Goal: Transaction & Acquisition: Purchase product/service

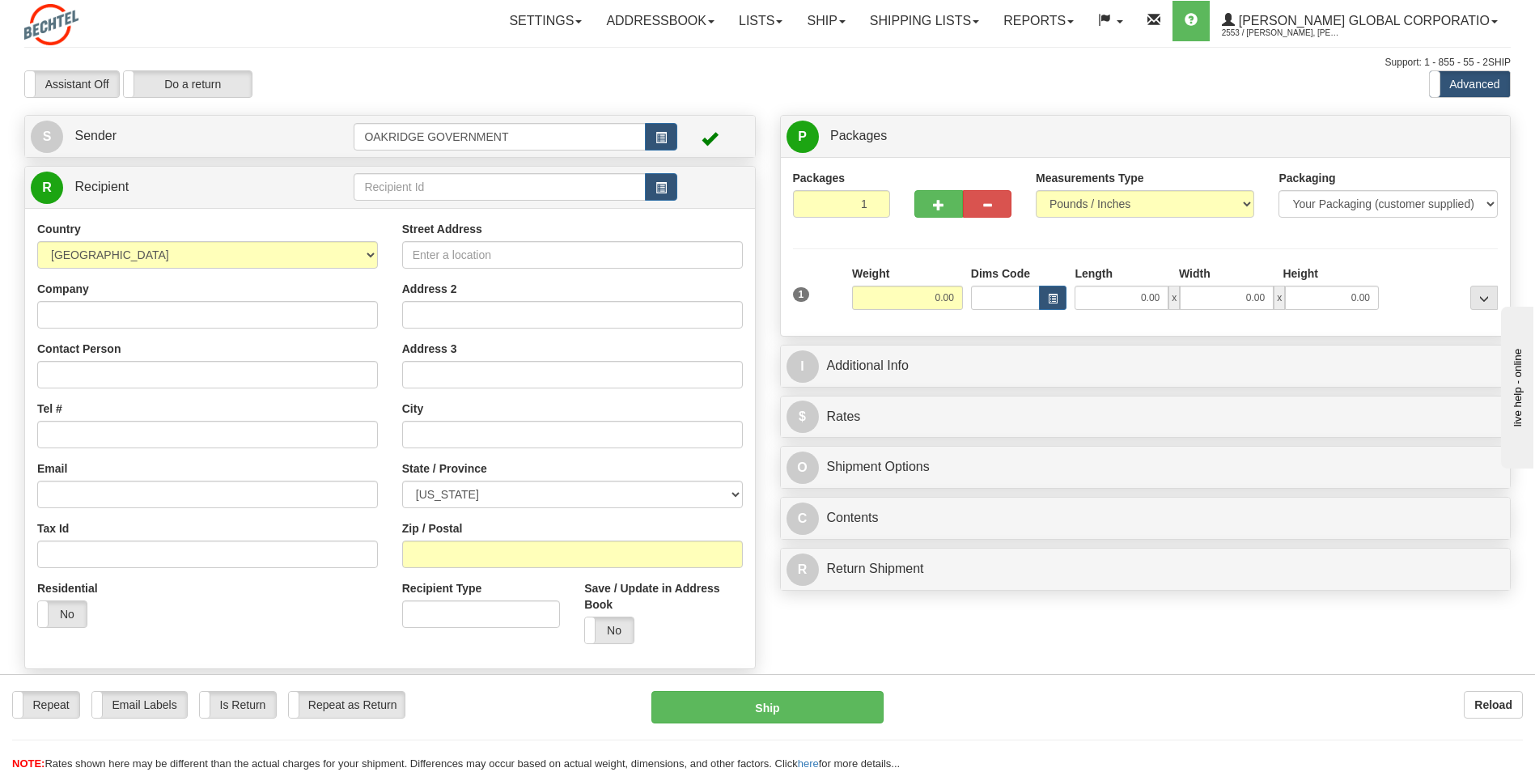
click at [631, 74] on div "Assistant On Assistant Off Do a return Do a return" at bounding box center [327, 84] width 630 height 28
click at [571, 85] on div "Assistant On Assistant Off Do a return Do a return" at bounding box center [327, 84] width 630 height 28
click at [910, 253] on div "Packages 1 1 Measurements Type" at bounding box center [1146, 247] width 706 height 154
click at [927, 304] on input "0.00" at bounding box center [907, 298] width 111 height 24
type input "27.00"
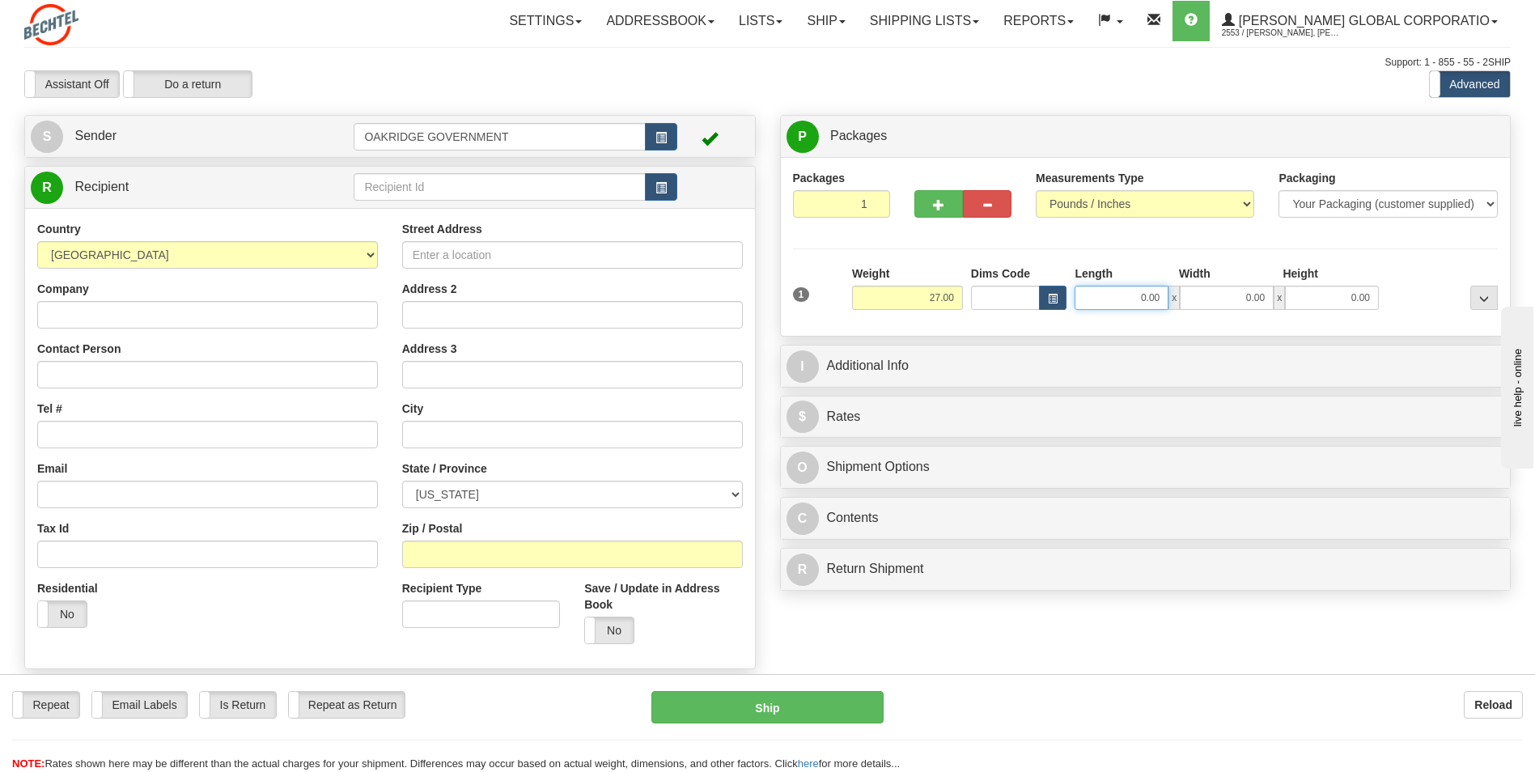
click at [1132, 291] on input "0.00" at bounding box center [1122, 298] width 94 height 24
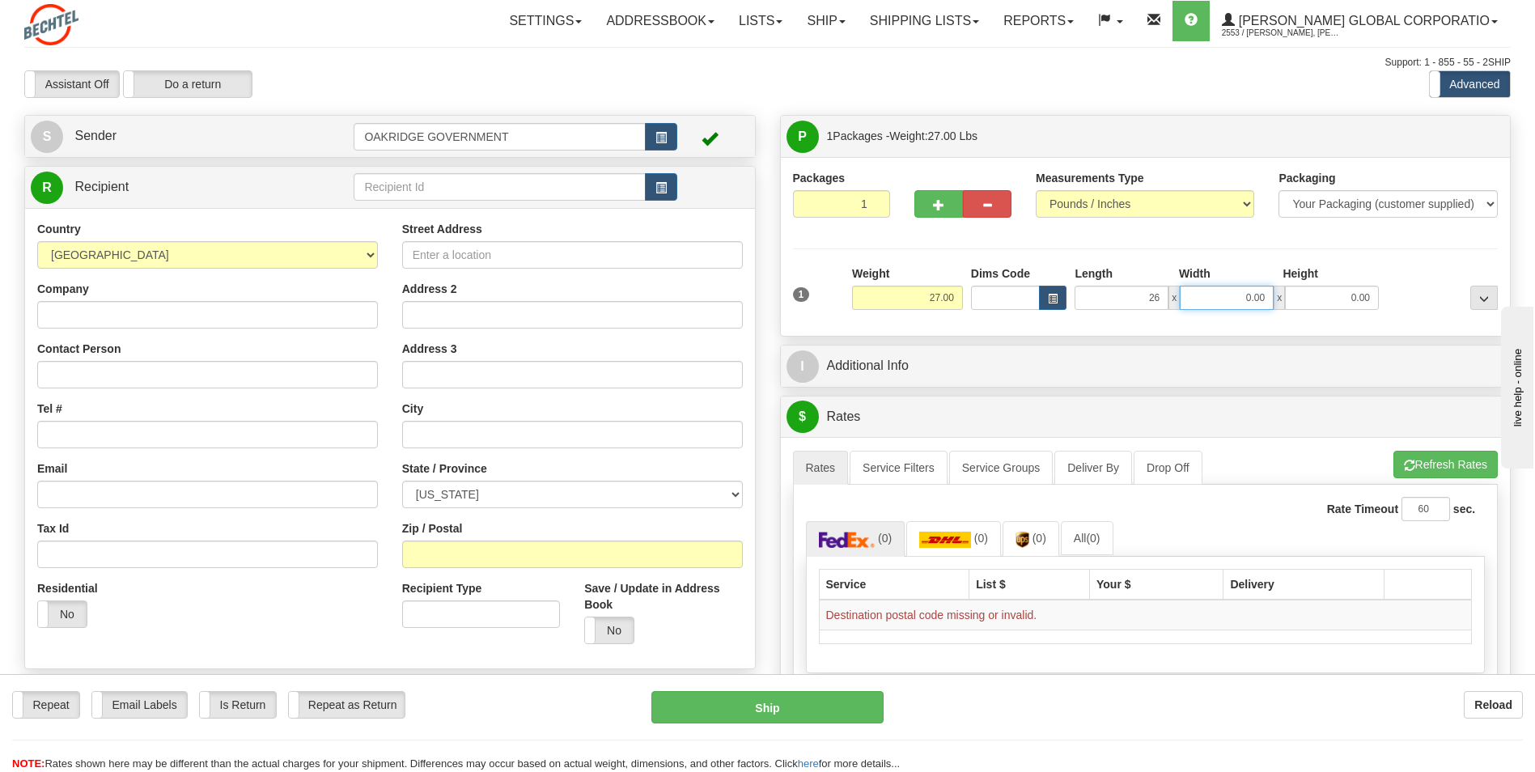
type input "26.00"
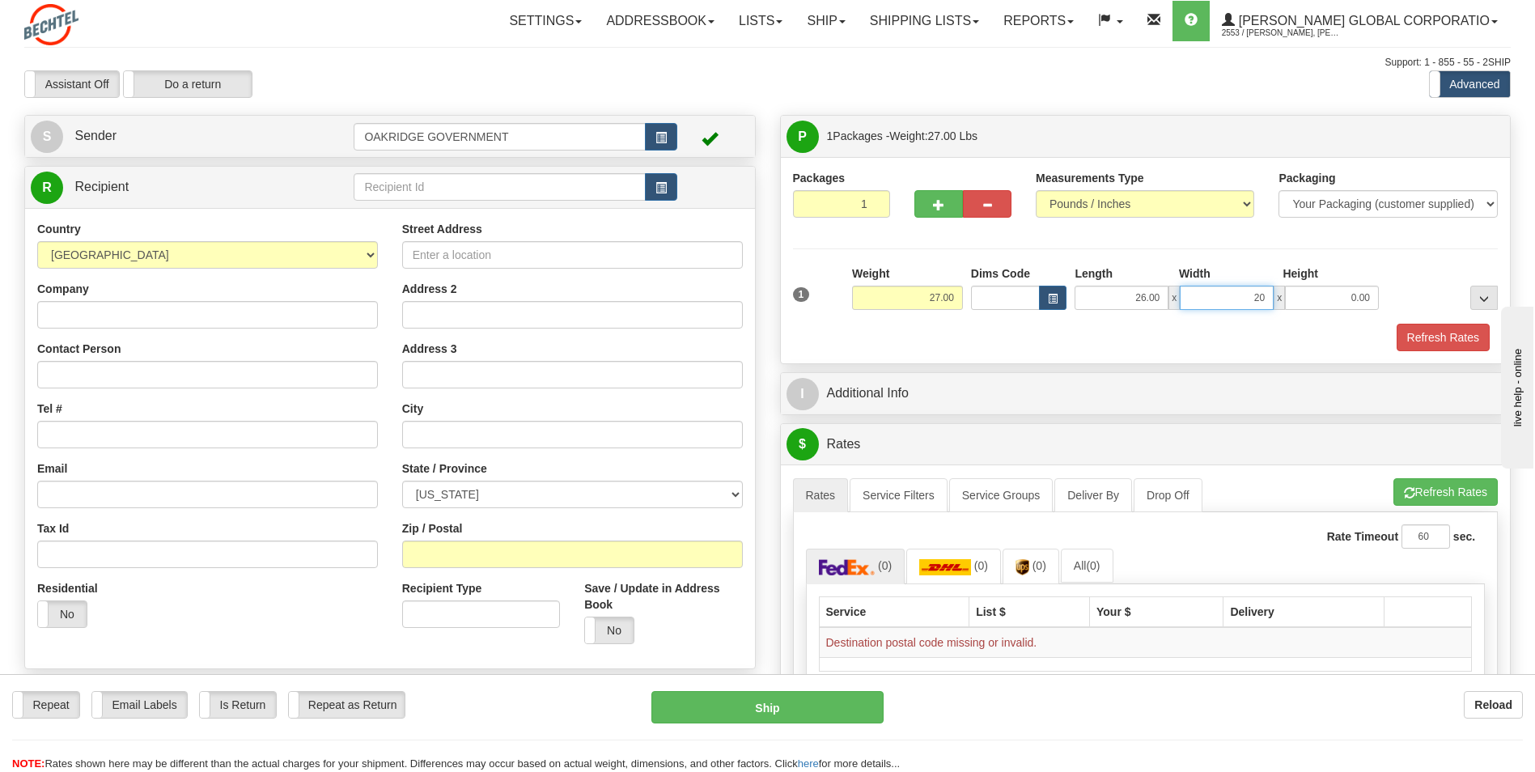
type input "20.00"
type input "13.00"
click at [1033, 333] on div "Refresh Rates" at bounding box center [1146, 338] width 714 height 28
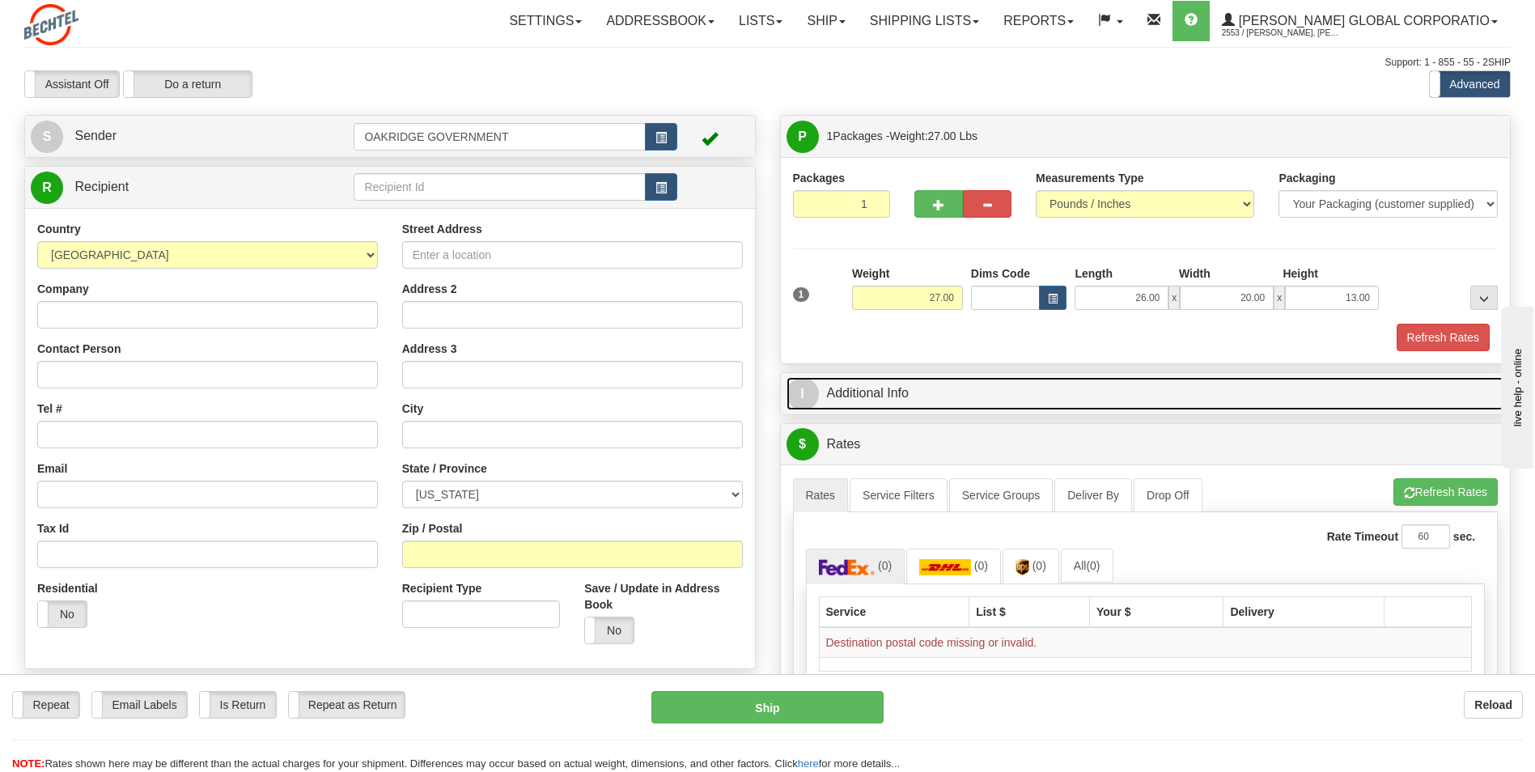
click at [933, 399] on link "I Additional Info" at bounding box center [1146, 393] width 719 height 33
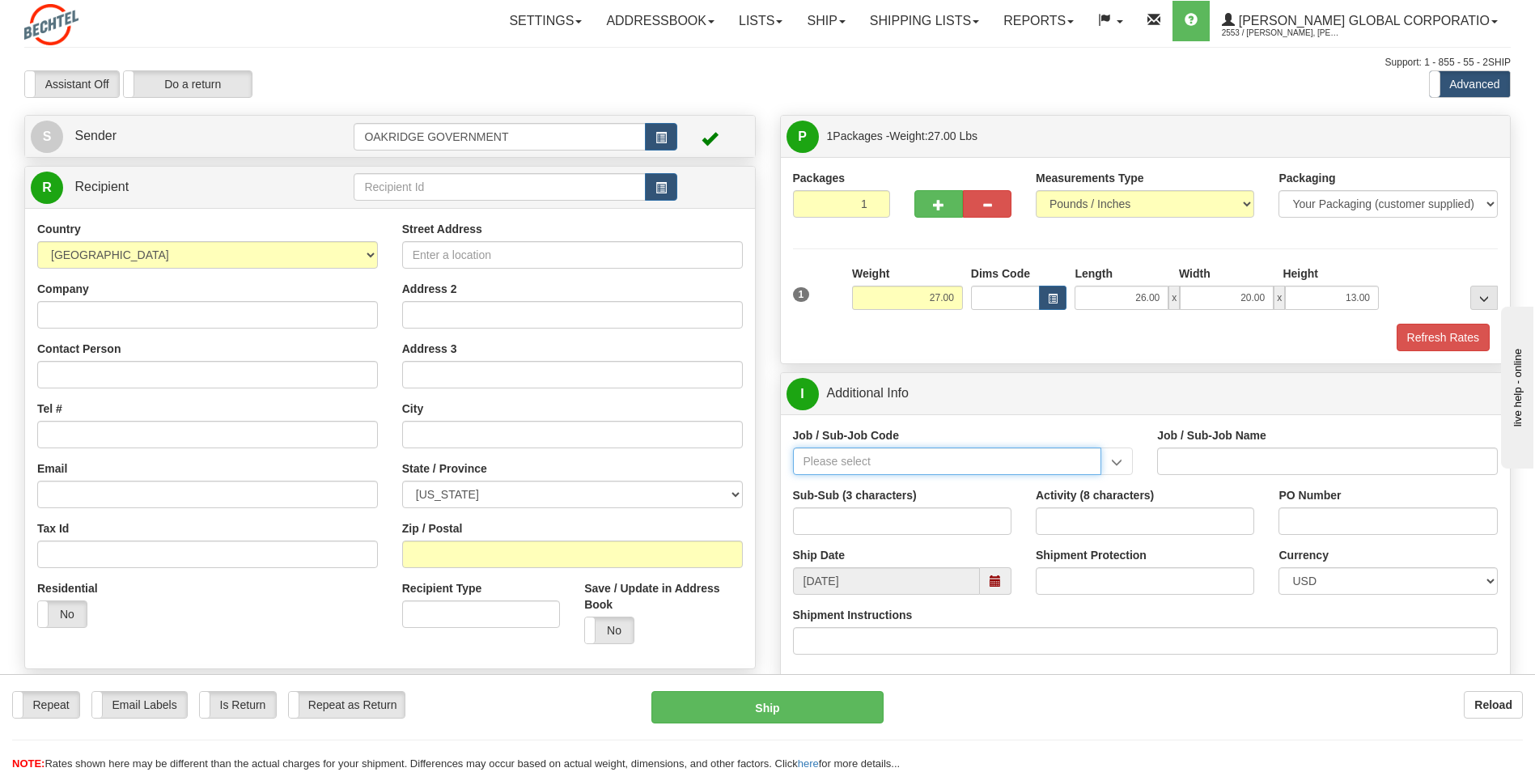
click at [1028, 460] on input "Job / Sub-Job Code" at bounding box center [947, 462] width 309 height 28
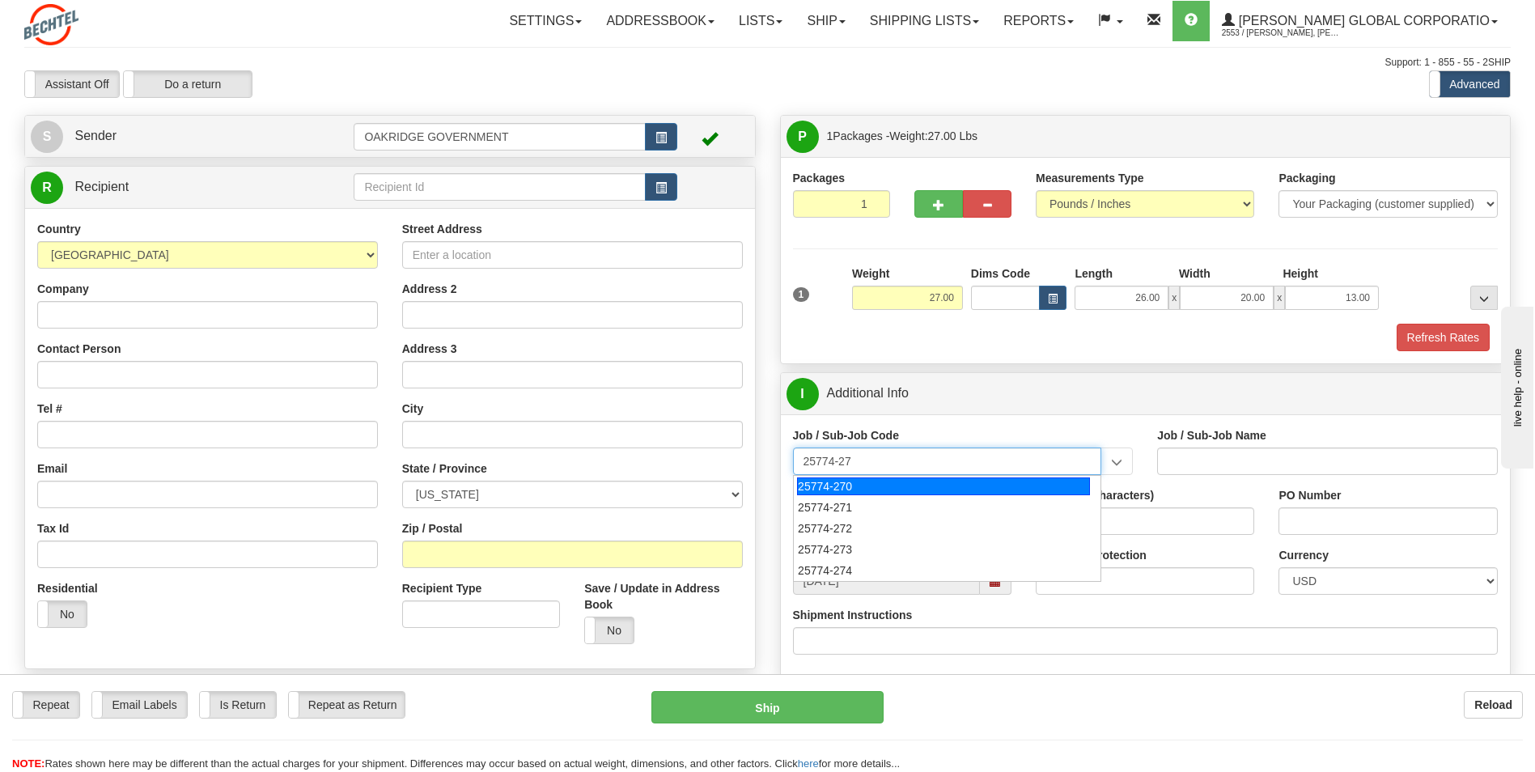
type input "25774-273"
click at [982, 484] on div "25774-273" at bounding box center [943, 486] width 293 height 18
type input "UPF - BNI ODCS NON-TAXABLE PER TN TAX CODE"
type input "25774-273"
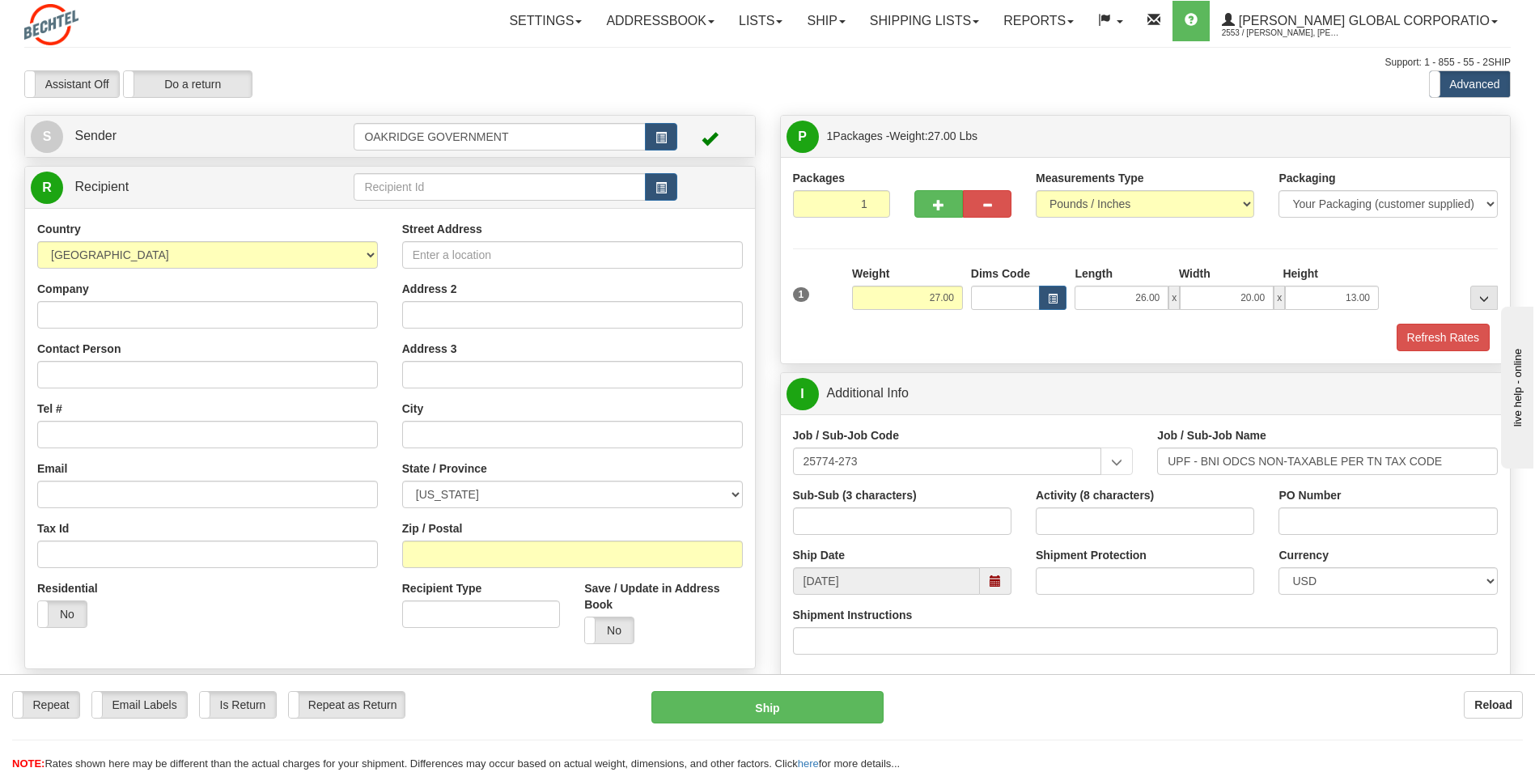
click at [1013, 438] on div "Job / Sub-Job Code 25774-273 25774-273" at bounding box center [963, 451] width 341 height 48
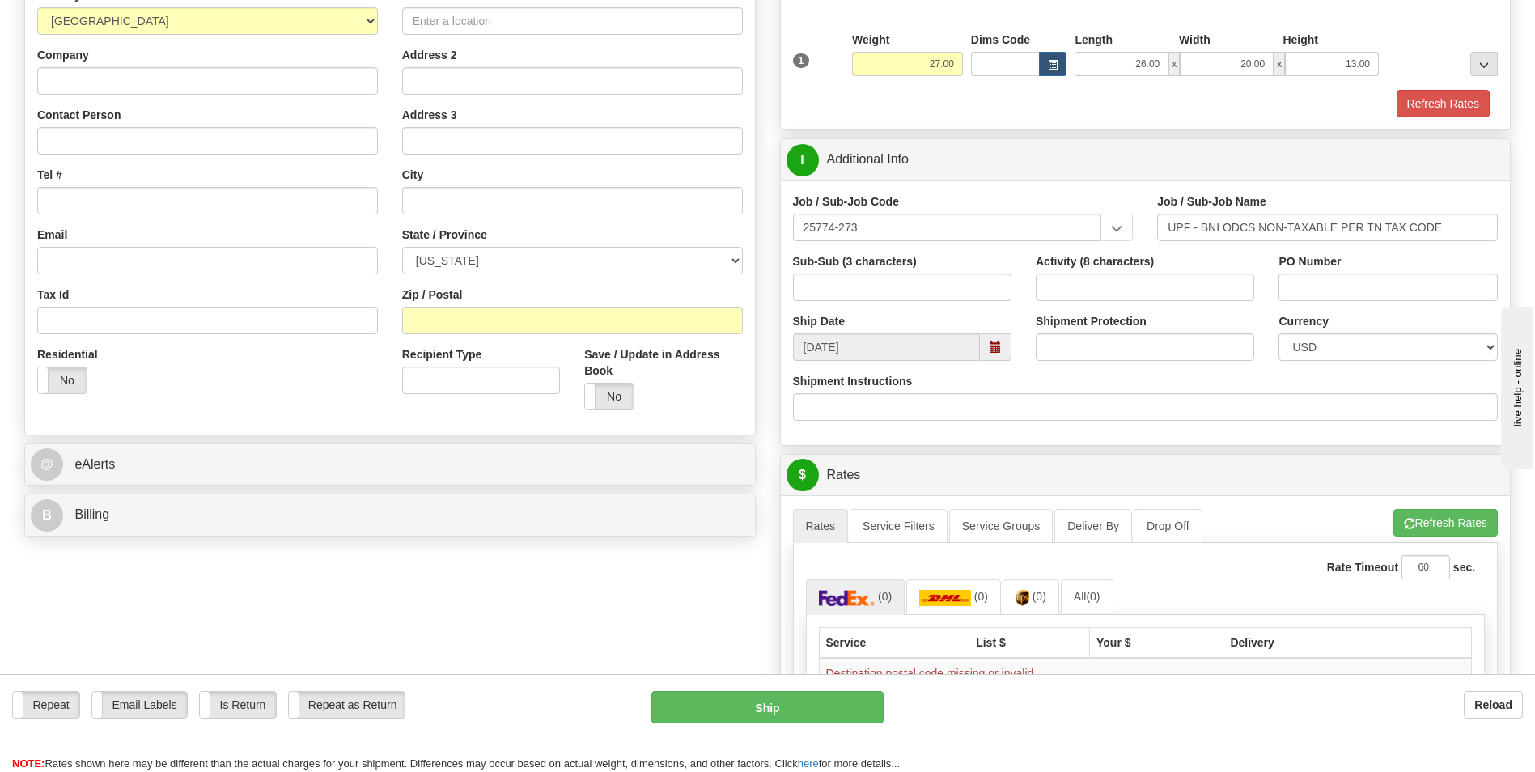
scroll to position [162, 0]
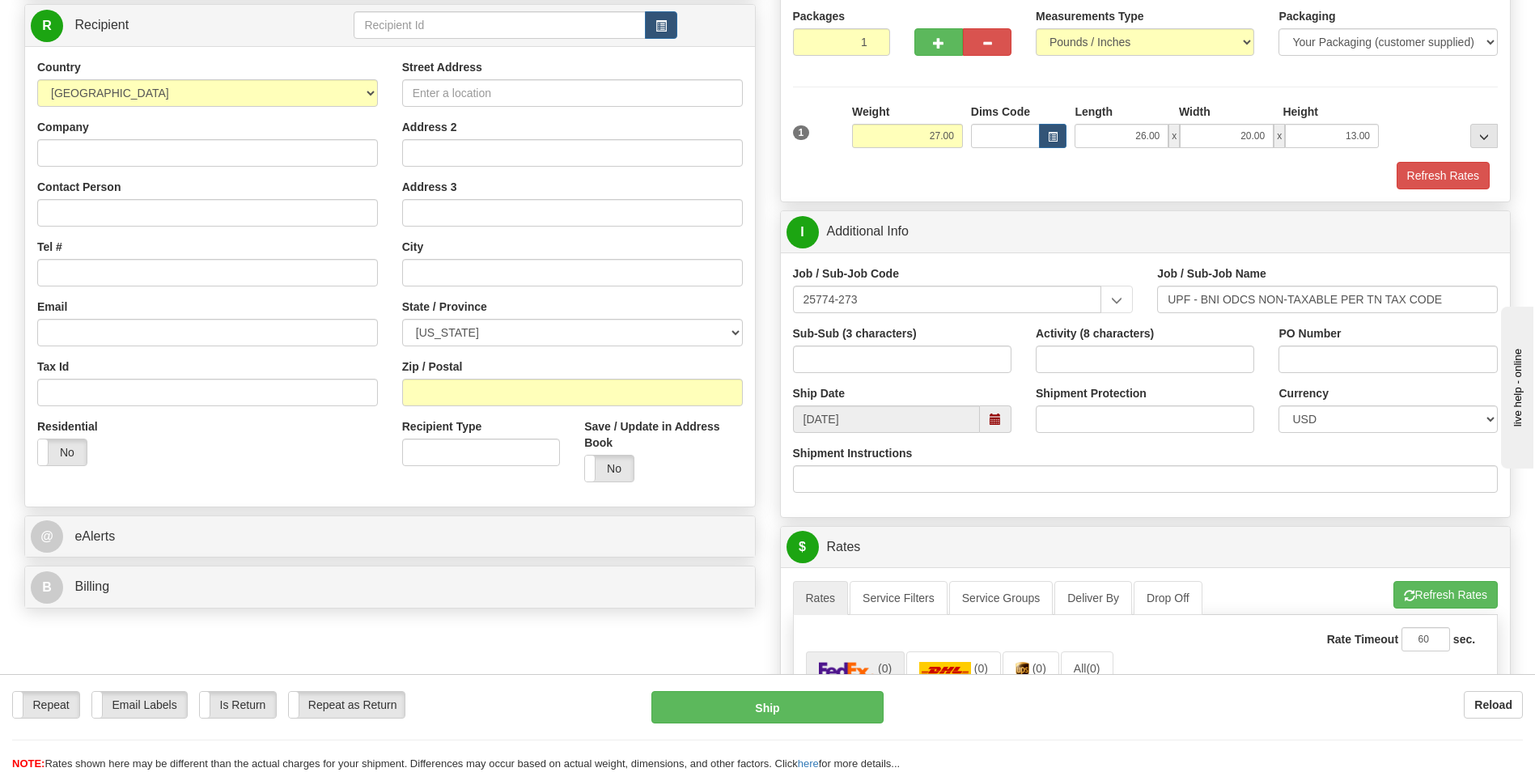
click at [1096, 401] on div "Shipment Protection" at bounding box center [1145, 409] width 219 height 48
click at [1095, 413] on input "Shipment Protection" at bounding box center [1145, 419] width 219 height 28
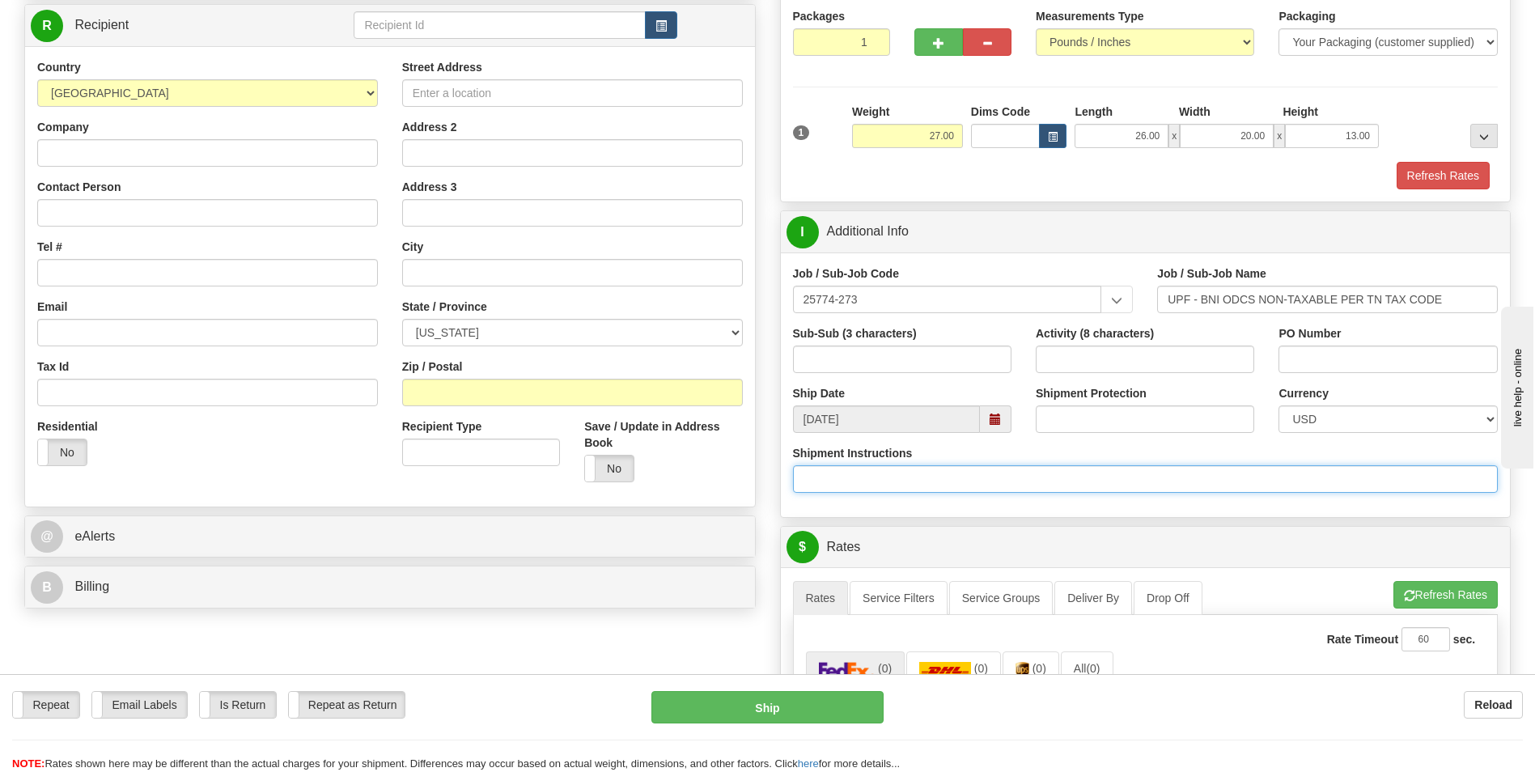
click at [1335, 490] on input "Shipment Instructions" at bounding box center [1146, 479] width 706 height 28
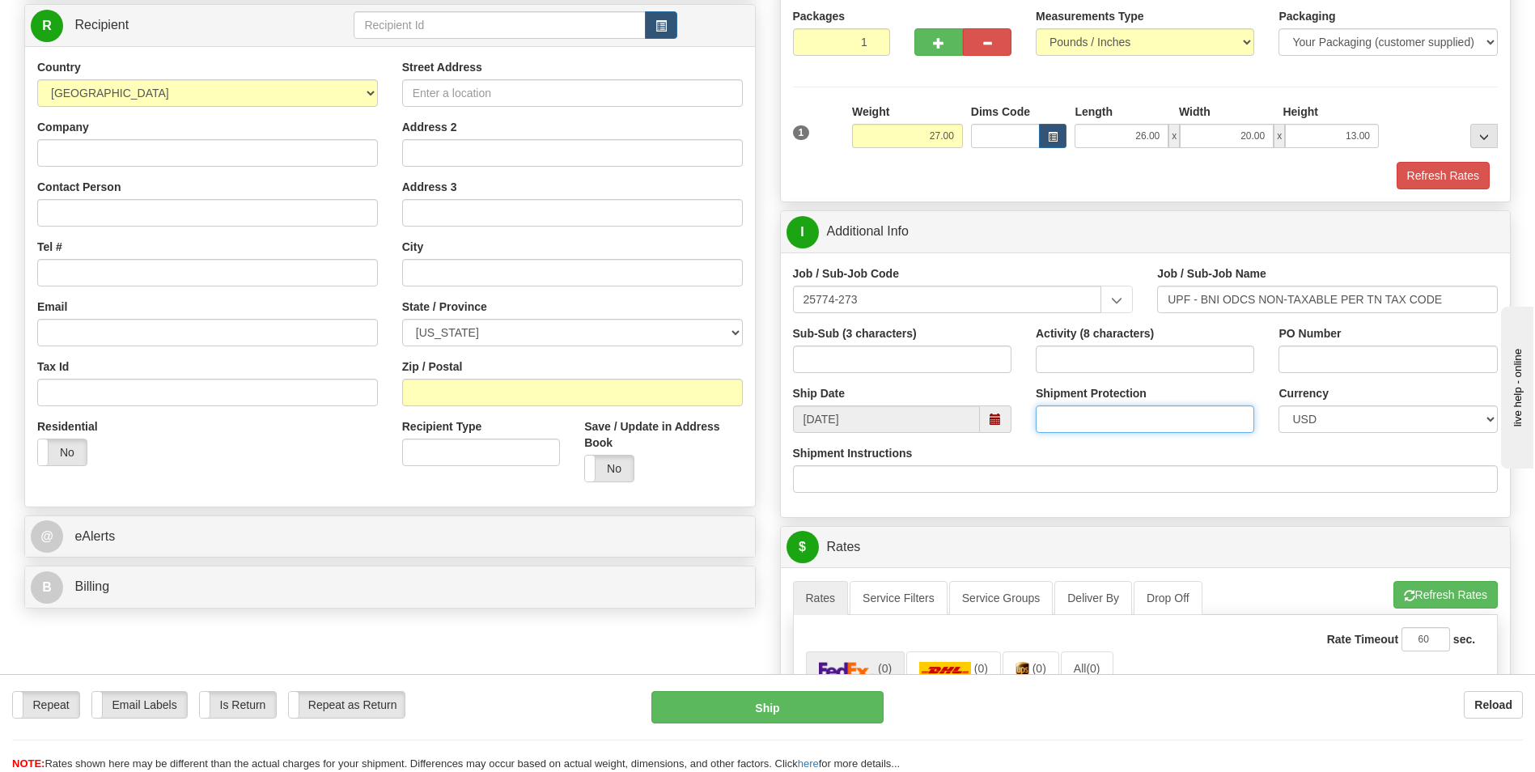
click at [1192, 418] on input "Shipment Protection" at bounding box center [1145, 419] width 219 height 28
drag, startPoint x: 1262, startPoint y: 443, endPoint x: 1253, endPoint y: 440, distance: 10.0
click at [1262, 443] on div "Shipment Protection" at bounding box center [1145, 415] width 243 height 60
click at [1189, 426] on input "Shipment Protection" at bounding box center [1145, 419] width 219 height 28
type input "50000"
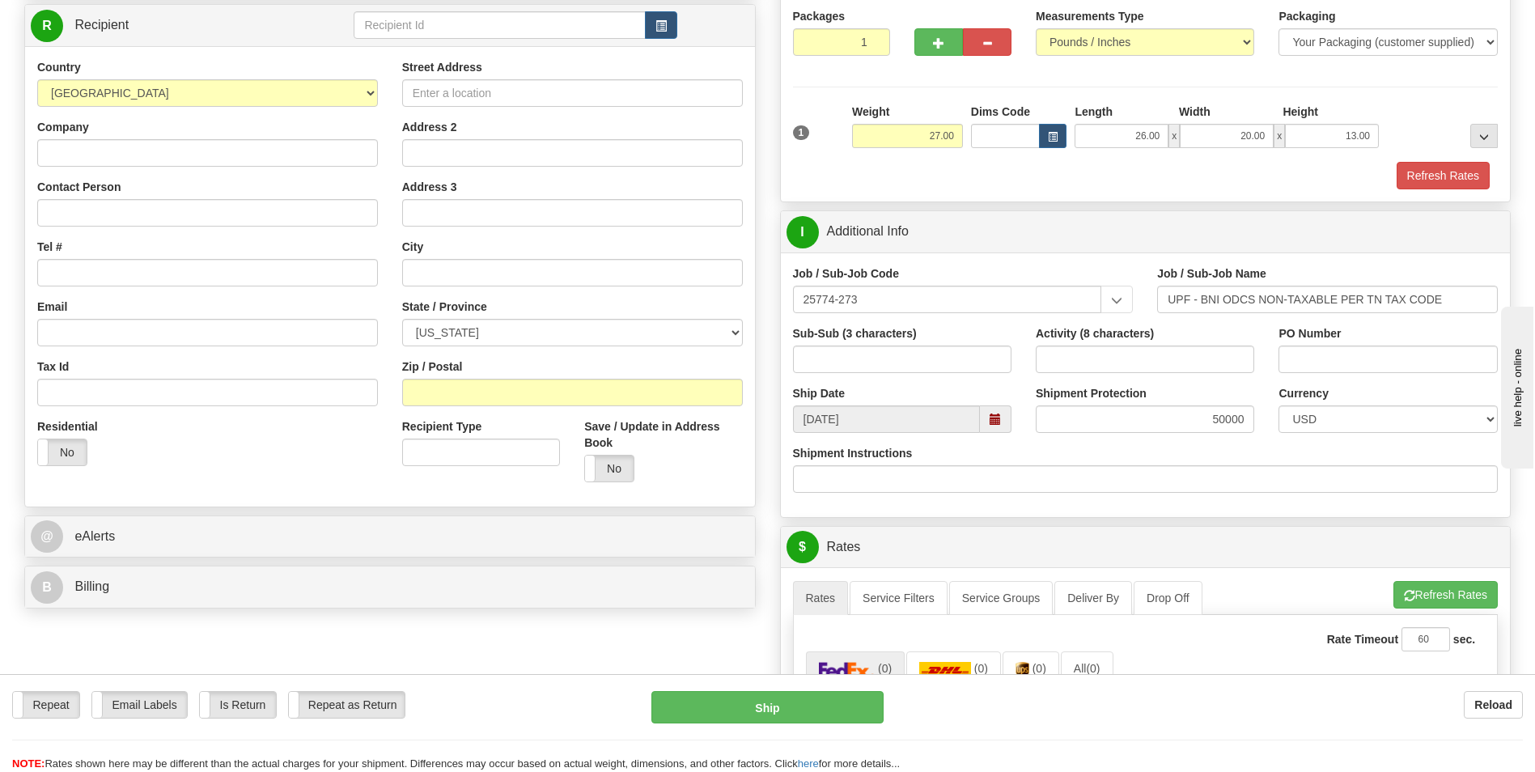
click at [1119, 460] on div "Shipment Instructions" at bounding box center [1146, 469] width 706 height 48
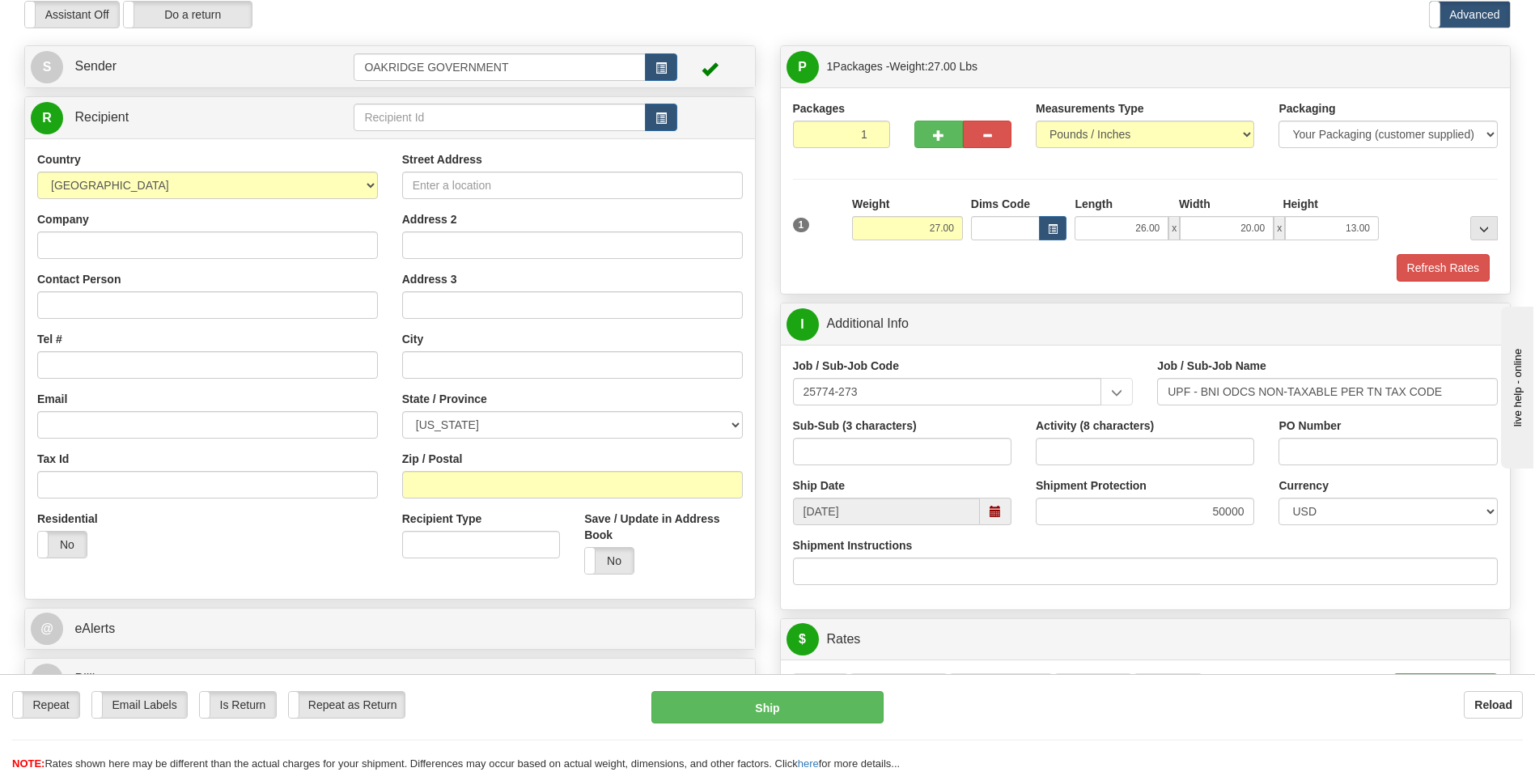
scroll to position [0, 0]
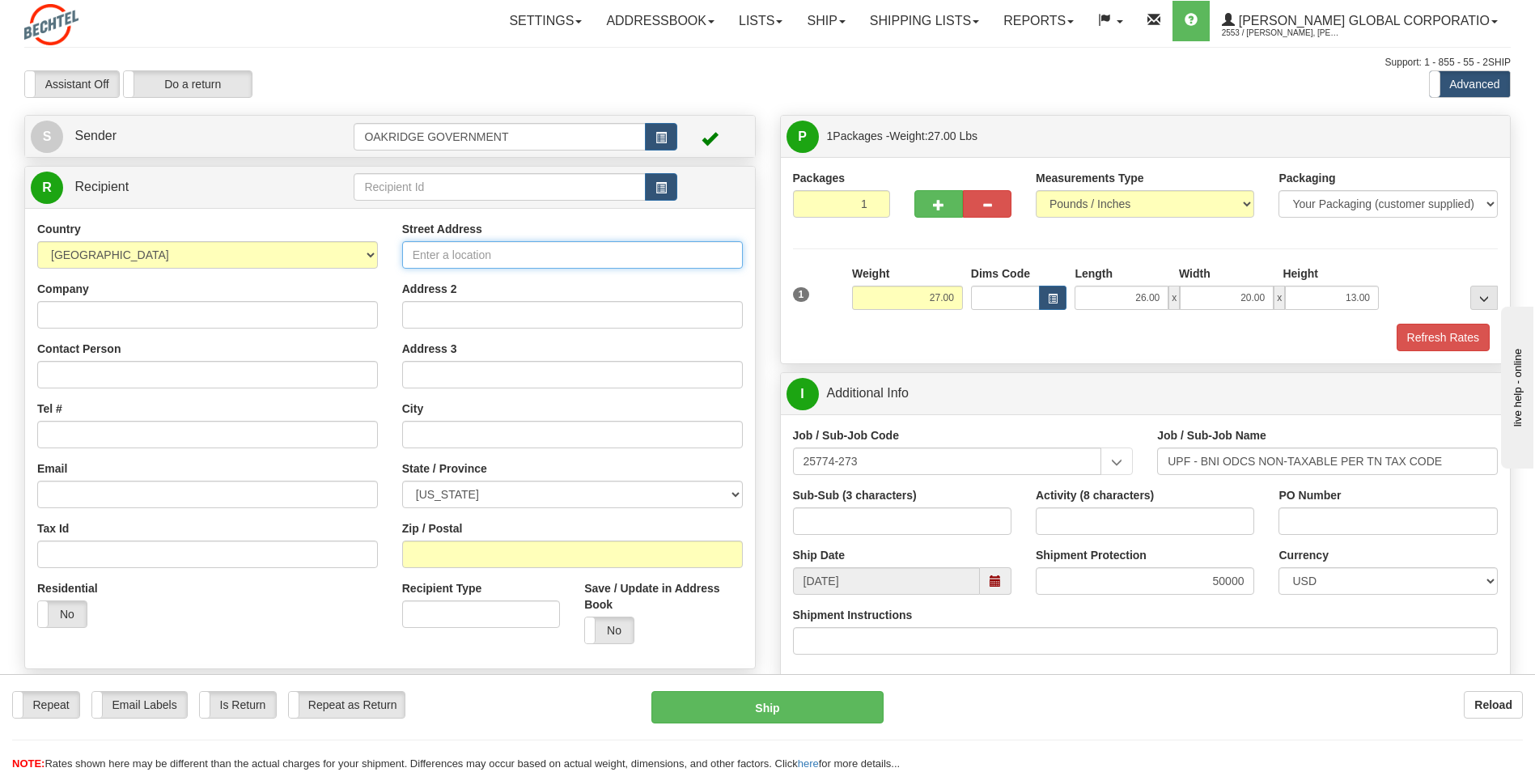
click at [507, 260] on input "Street Address" at bounding box center [572, 255] width 341 height 28
click at [605, 219] on div "Country AFGHANISTAN ALAND ISLANDS ALBANIA ALGERIA AMERICAN SAMOA ANDORRA ANGOLA…" at bounding box center [390, 438] width 730 height 460
click at [992, 434] on div "Job / Sub-Job Code 25774-273 25774-273" at bounding box center [963, 451] width 341 height 48
click at [1168, 373] on div "I Additional Info" at bounding box center [1146, 393] width 730 height 41
click at [1042, 368] on div "P Packages 1 Packages - Weight: 27.00 Lbs Shipment Level Shipm. Package Level P…" at bounding box center [1146, 672] width 756 height 1114
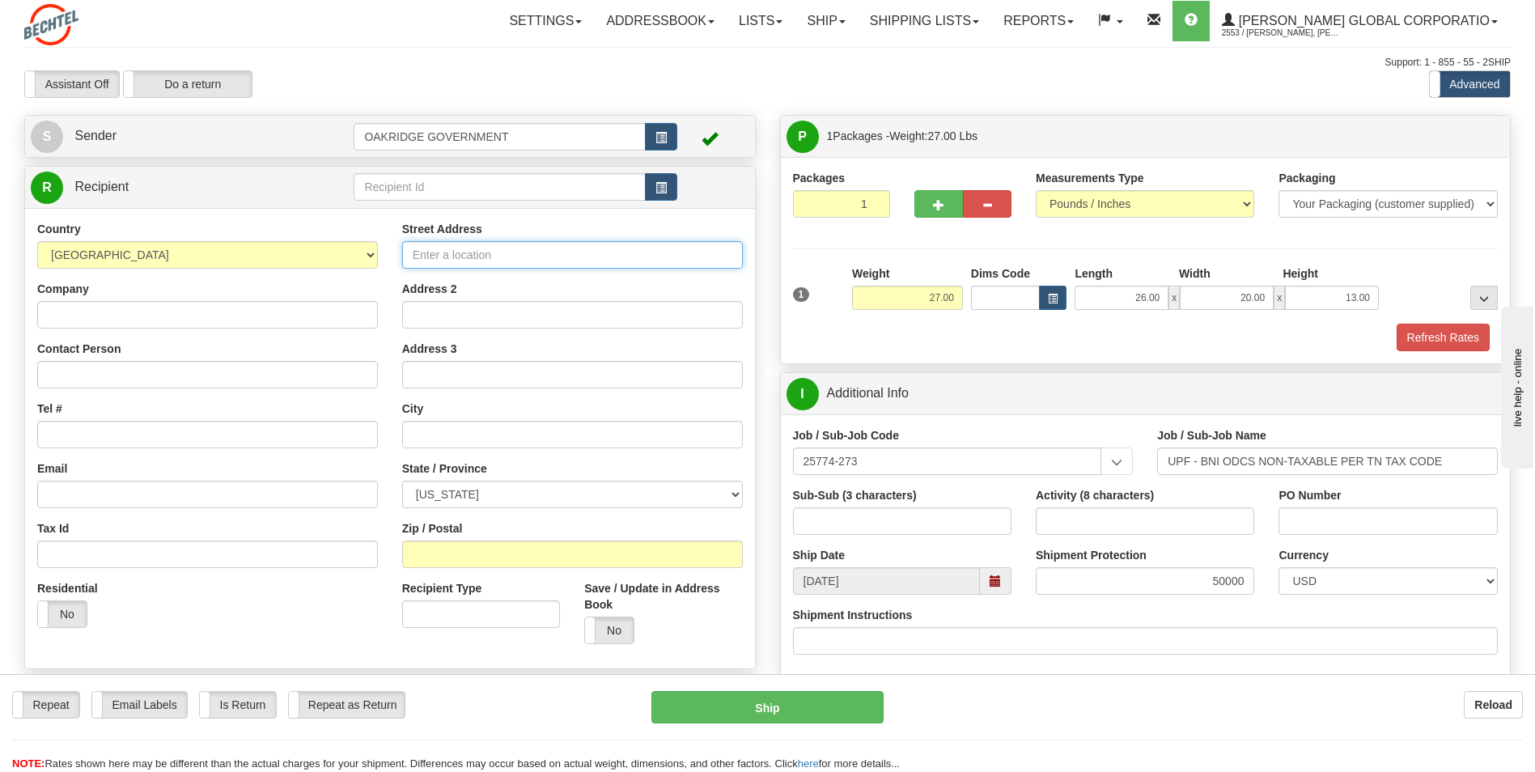
click at [469, 253] on input "Street Address" at bounding box center [572, 255] width 341 height 28
type input "3950 Overdale Rd"
type input "w"
type input "Winston Salem"
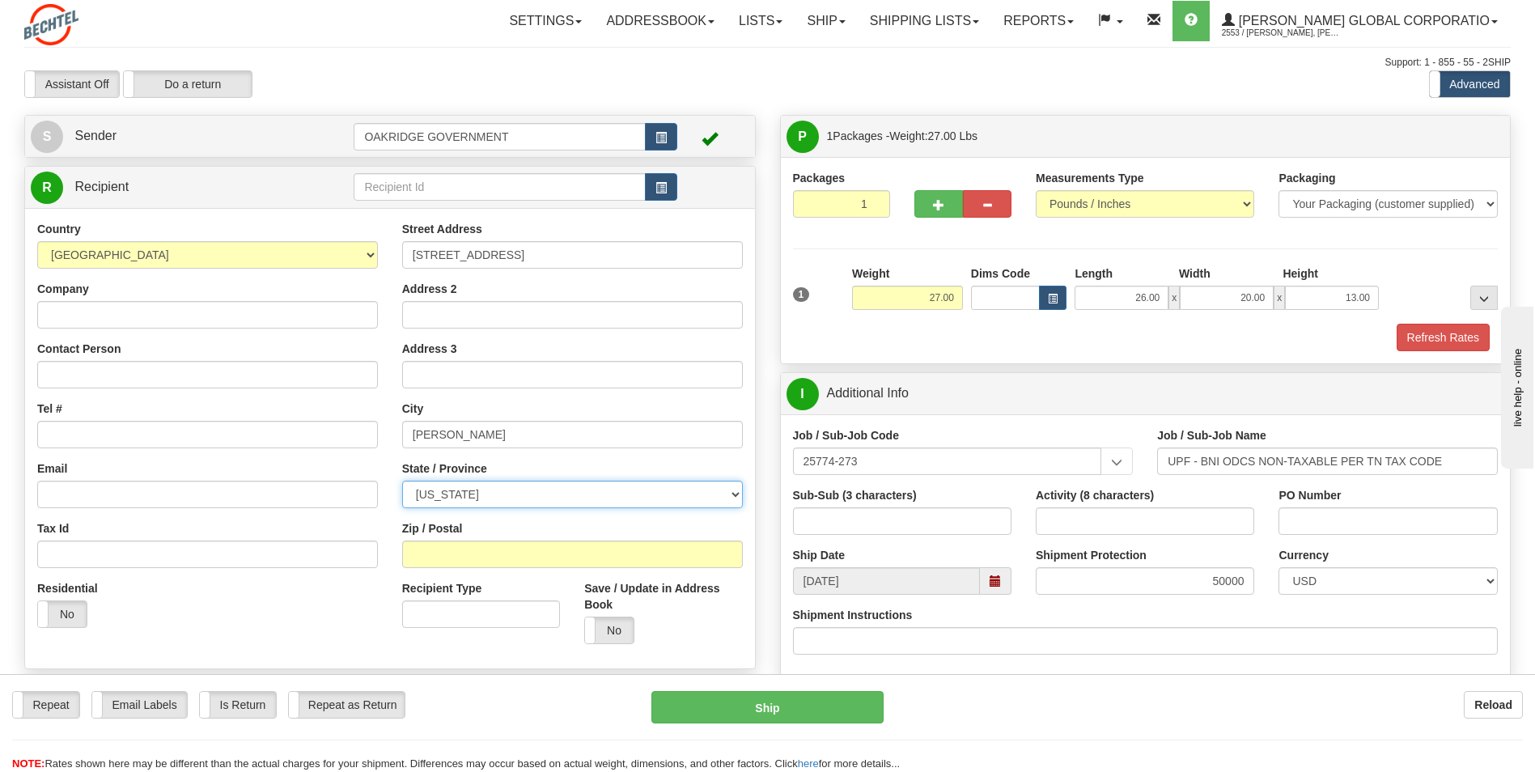
select select "NC"
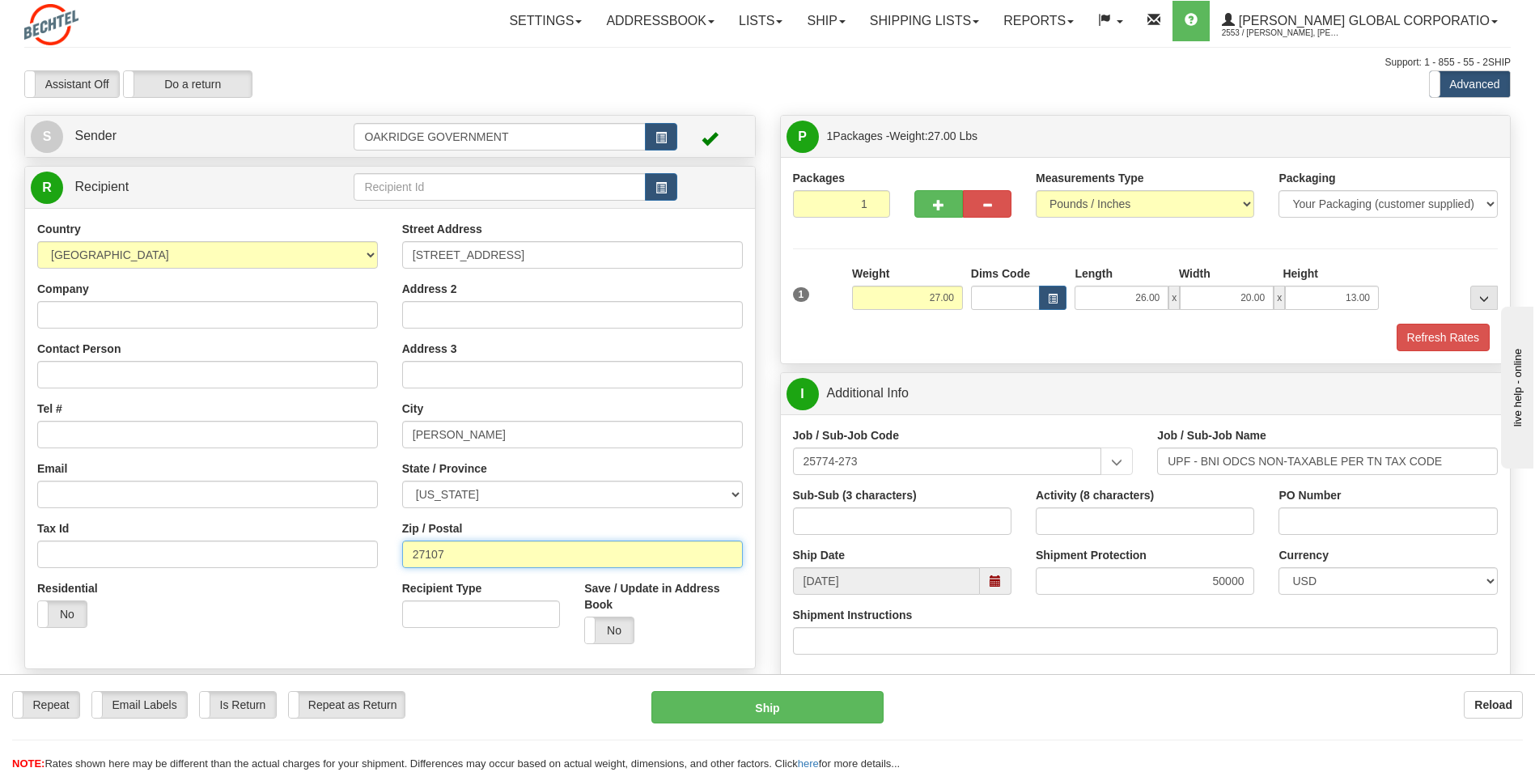
type input "27107"
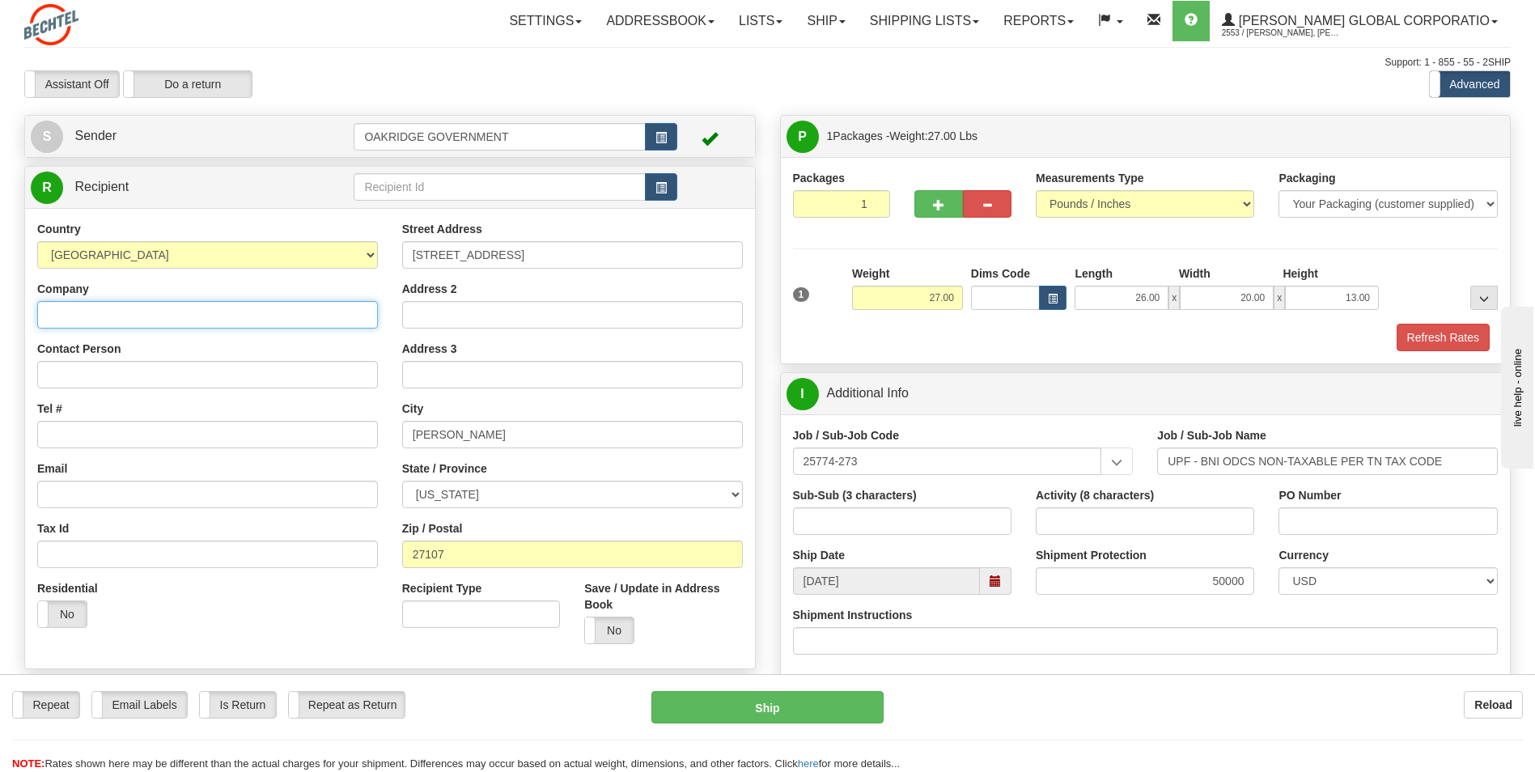
click at [144, 308] on input "Company" at bounding box center [207, 315] width 341 height 28
type input "Thermcraft Inc"
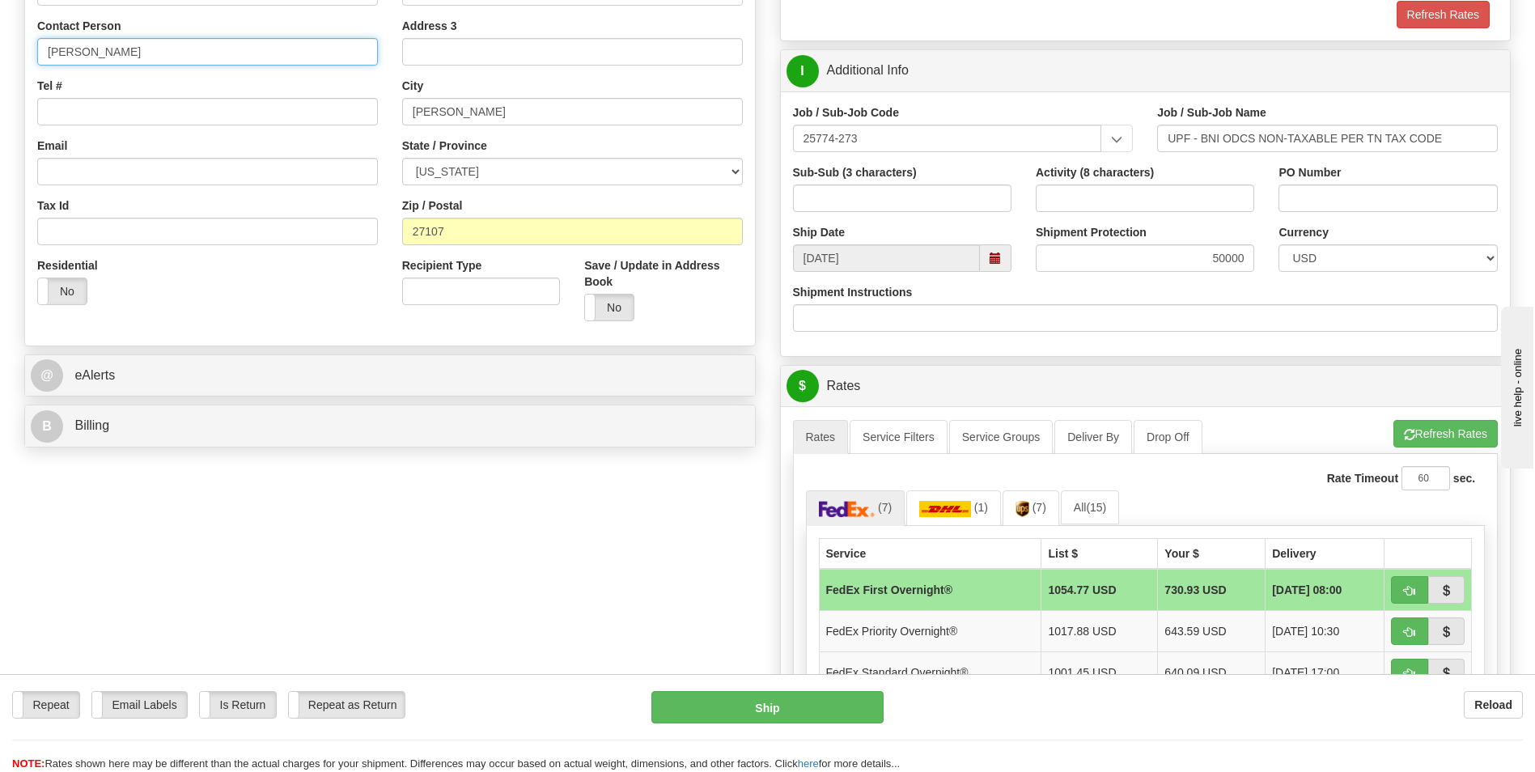
scroll to position [324, 0]
type input "Hailey Holmes"
click at [1043, 502] on span "(7)" at bounding box center [1040, 506] width 14 height 13
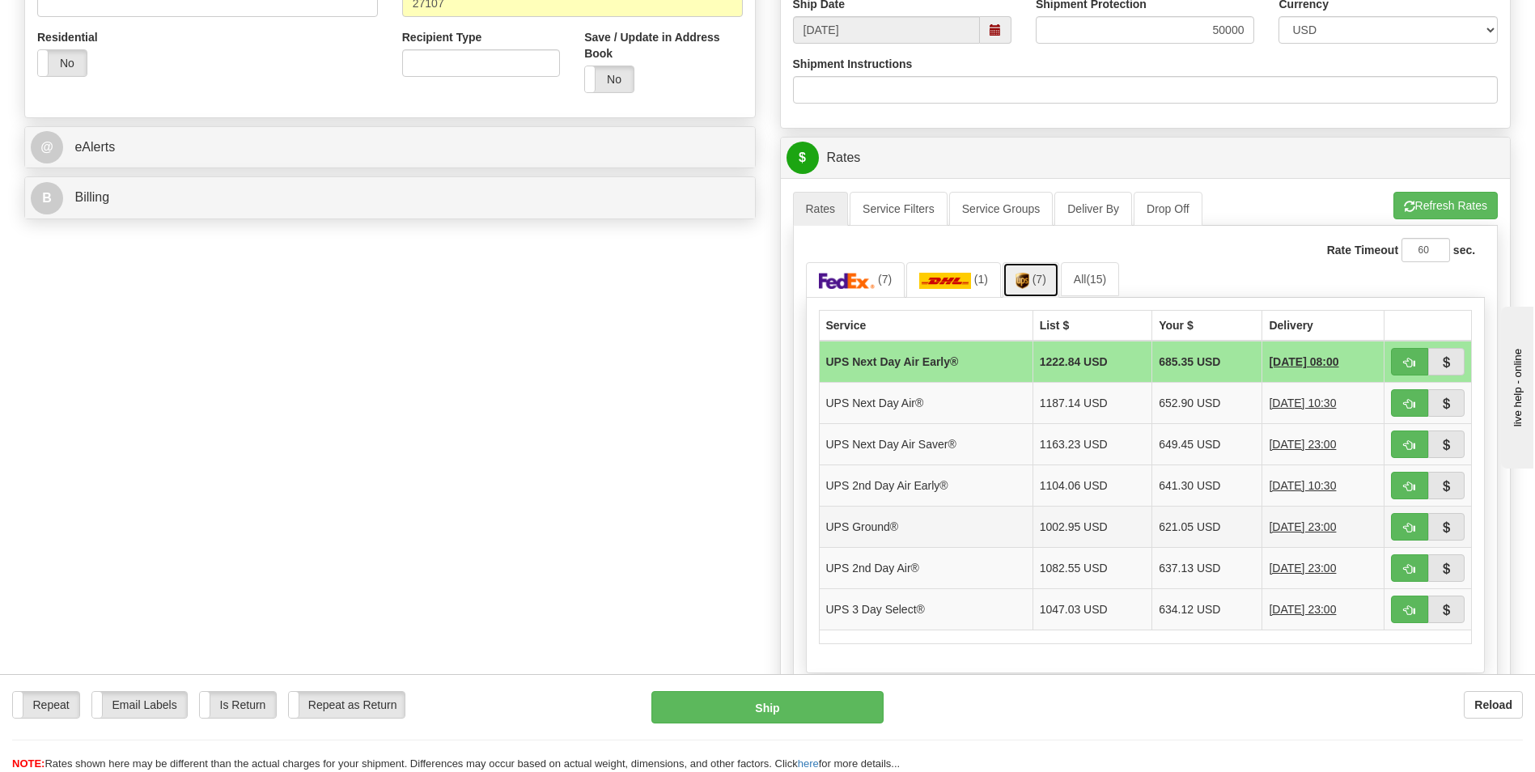
scroll to position [567, 0]
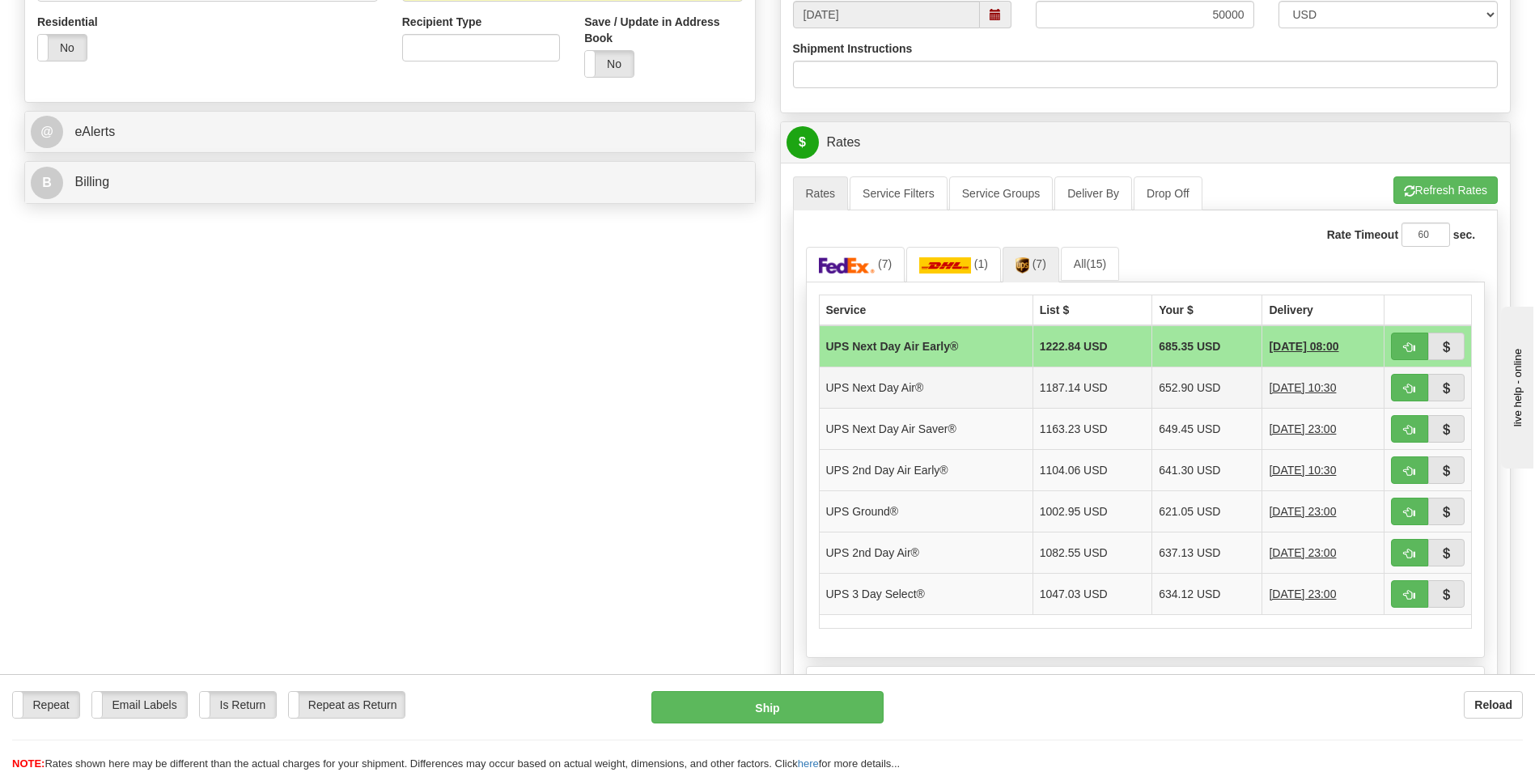
click at [897, 395] on td "UPS Next Day Air®" at bounding box center [926, 387] width 214 height 41
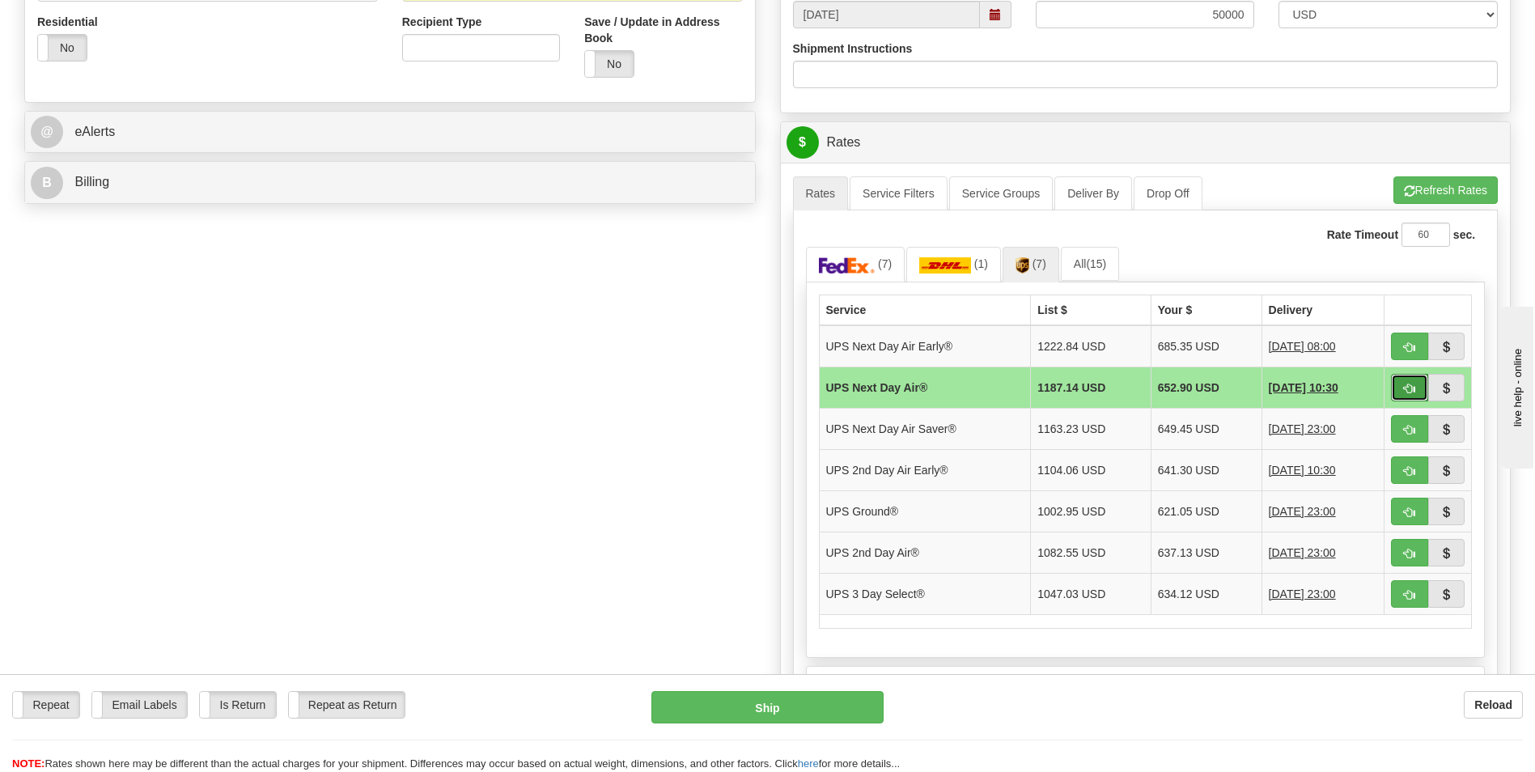
click at [1407, 386] on span "button" at bounding box center [1409, 389] width 11 height 11
type input "01"
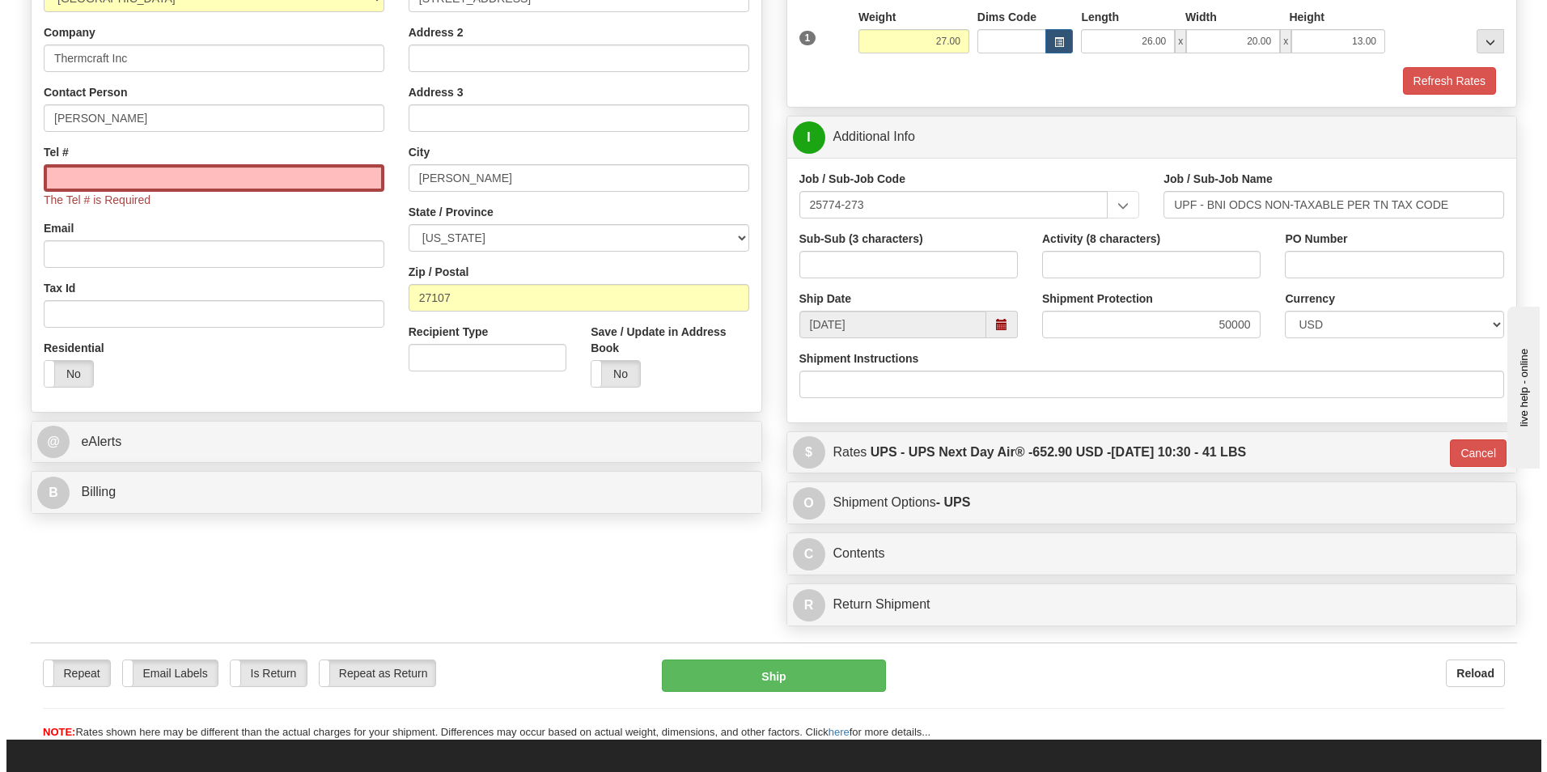
scroll to position [236, 0]
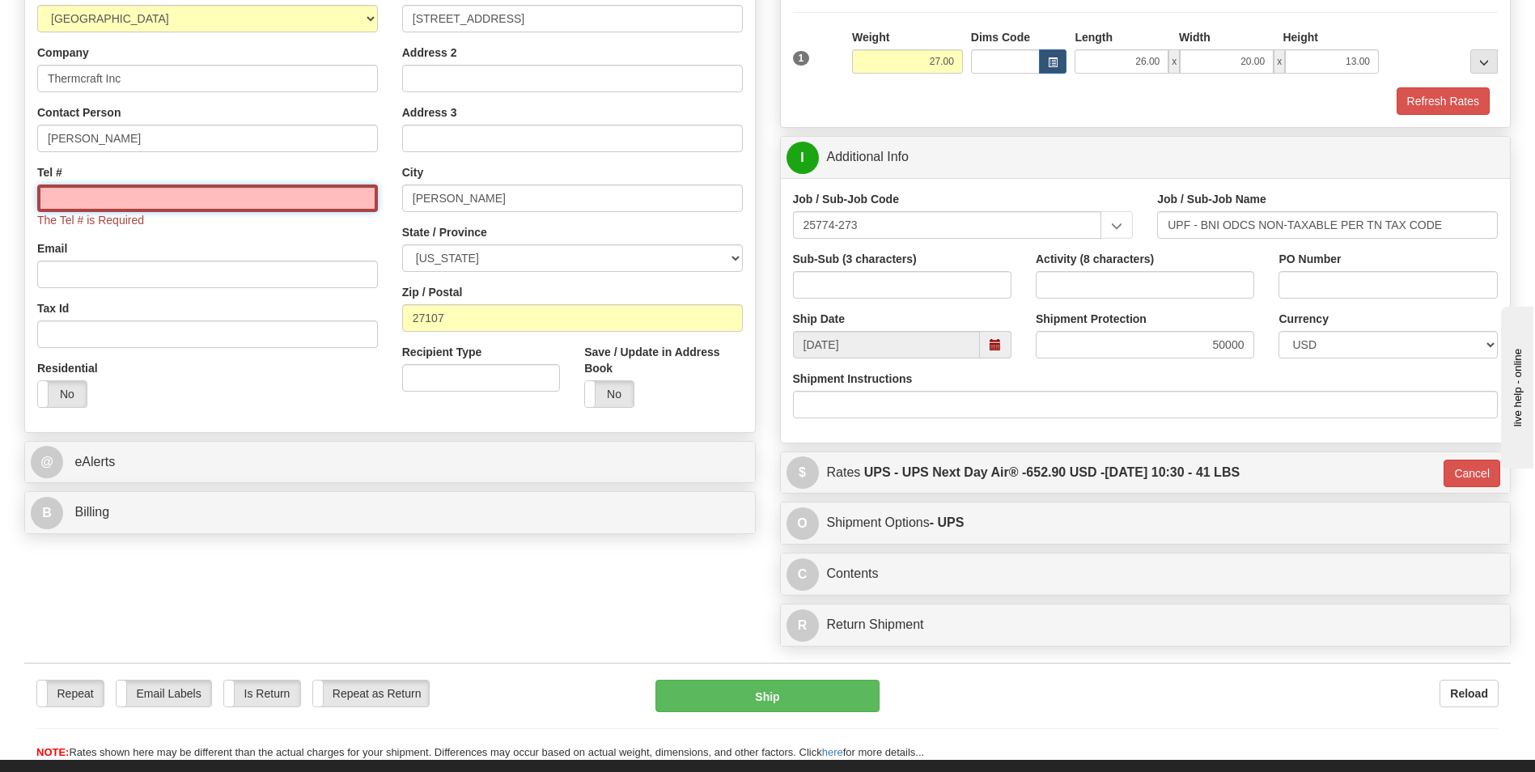
click at [180, 192] on input "Tel #" at bounding box center [207, 199] width 341 height 28
click at [185, 191] on input "Tel #" at bounding box center [207, 199] width 341 height 28
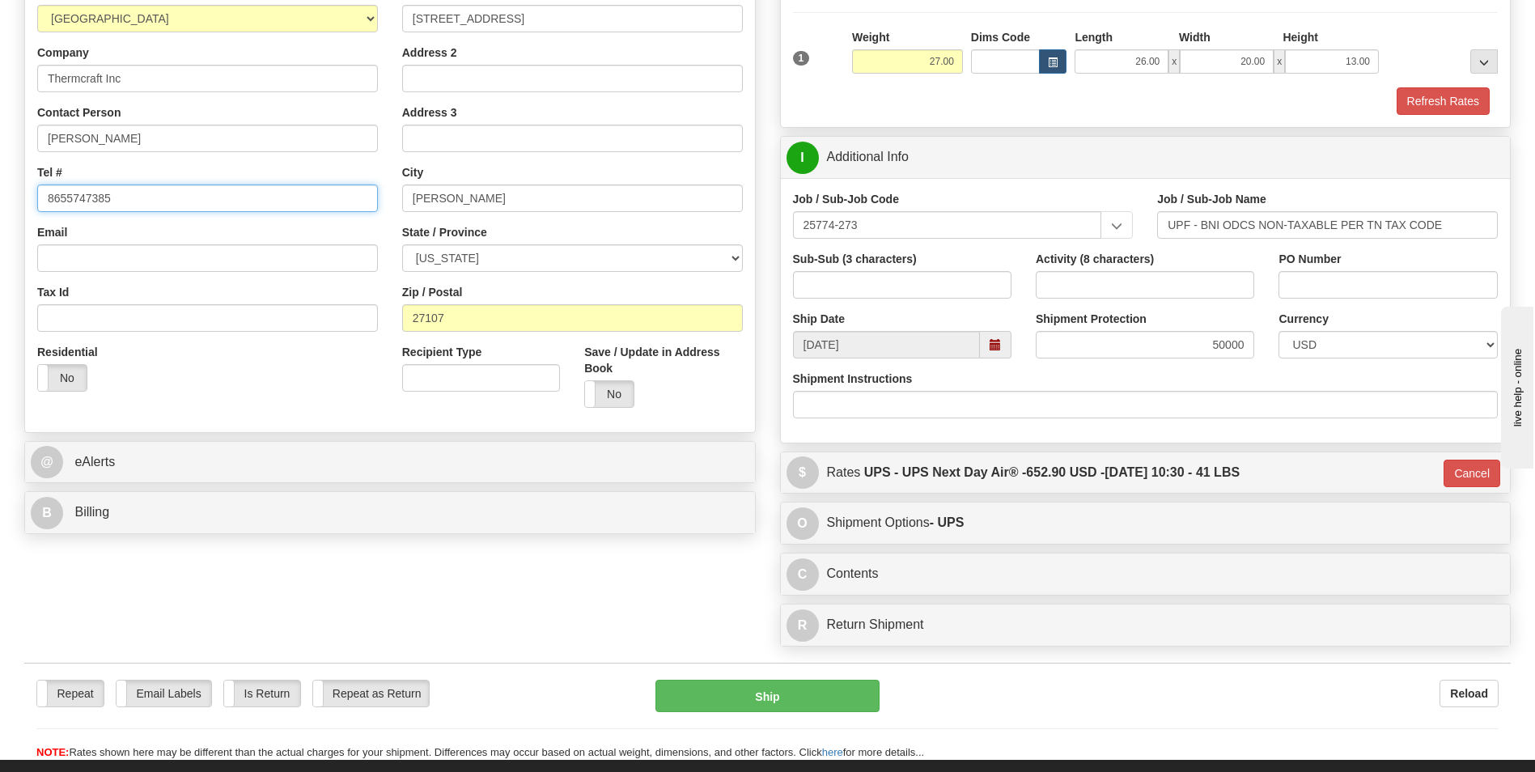
type input "8655747385"
click at [202, 220] on div "Country AFGHANISTAN ALAND ISLANDS ALBANIA ALGERIA AMERICAN SAMOA ANDORRA ANGOLA…" at bounding box center [207, 194] width 365 height 419
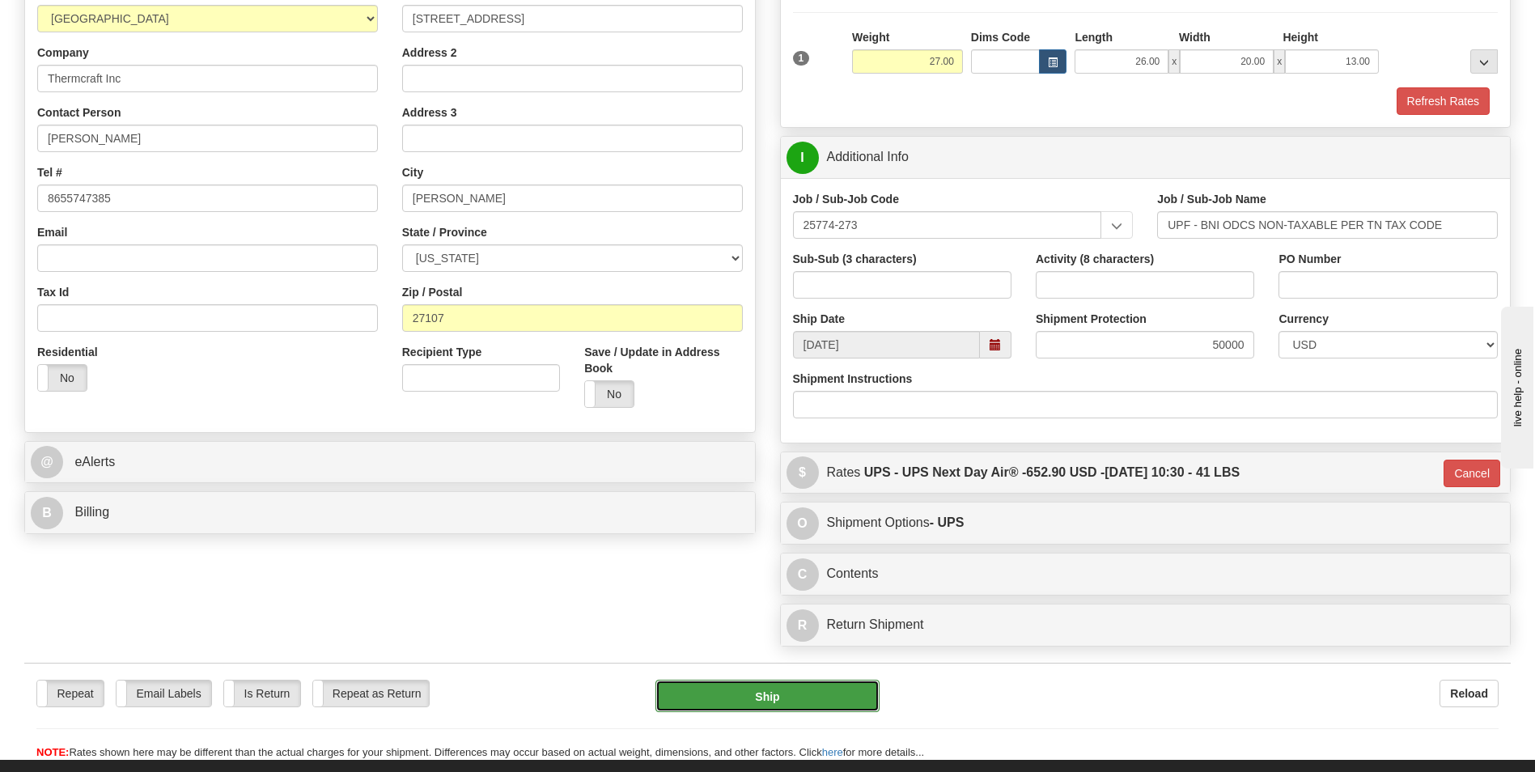
click at [745, 694] on button "Ship" at bounding box center [767, 696] width 223 height 32
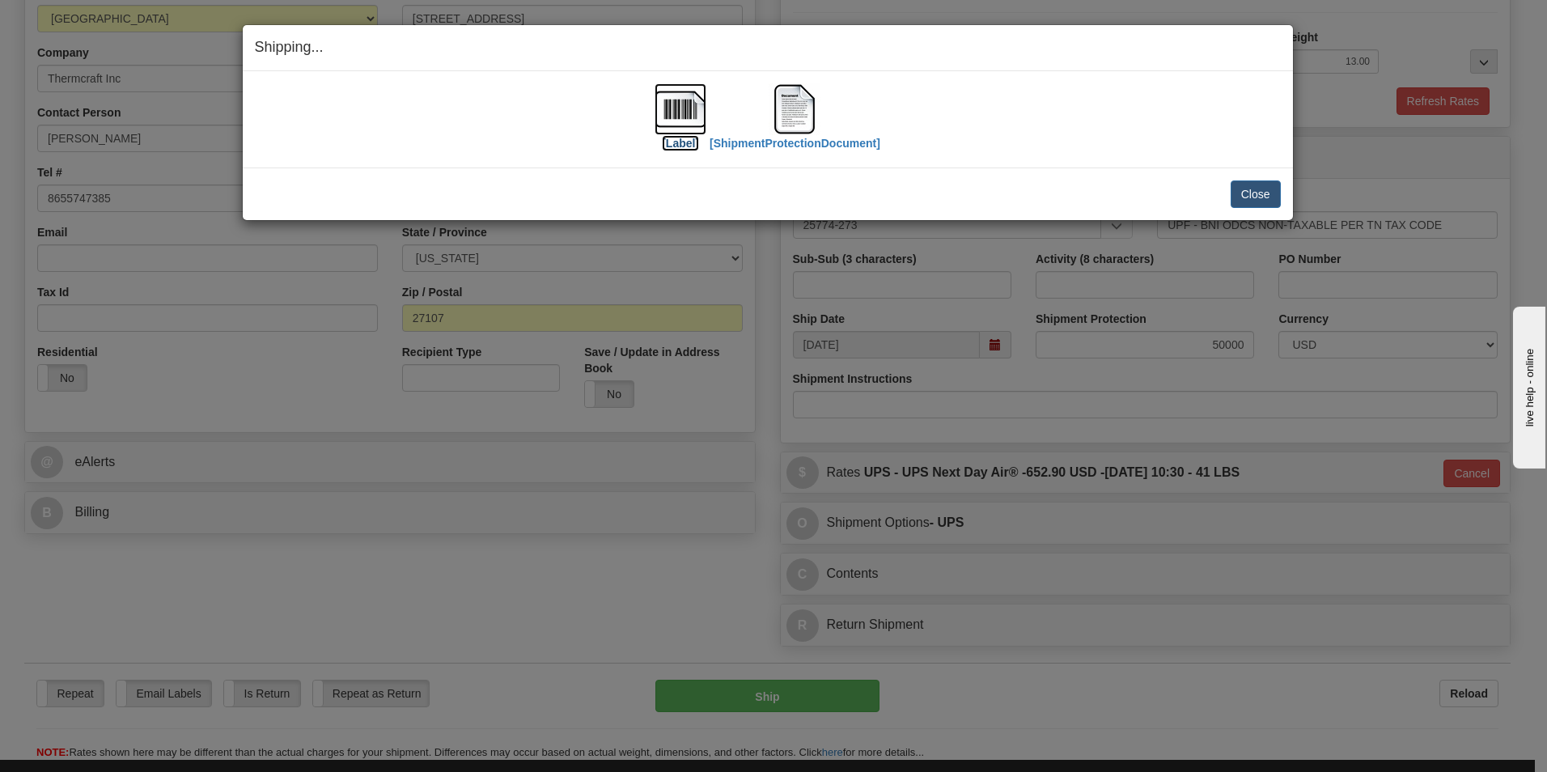
click at [678, 125] on img at bounding box center [681, 109] width 52 height 52
click at [783, 121] on img at bounding box center [795, 109] width 52 height 52
click at [1508, 171] on div "Shipping... Your SHIPMENT will EXPIRE in [Label] [ShipmentProtectionDocument] I…" at bounding box center [773, 386] width 1547 height 772
click at [1237, 198] on button "Close" at bounding box center [1256, 194] width 50 height 28
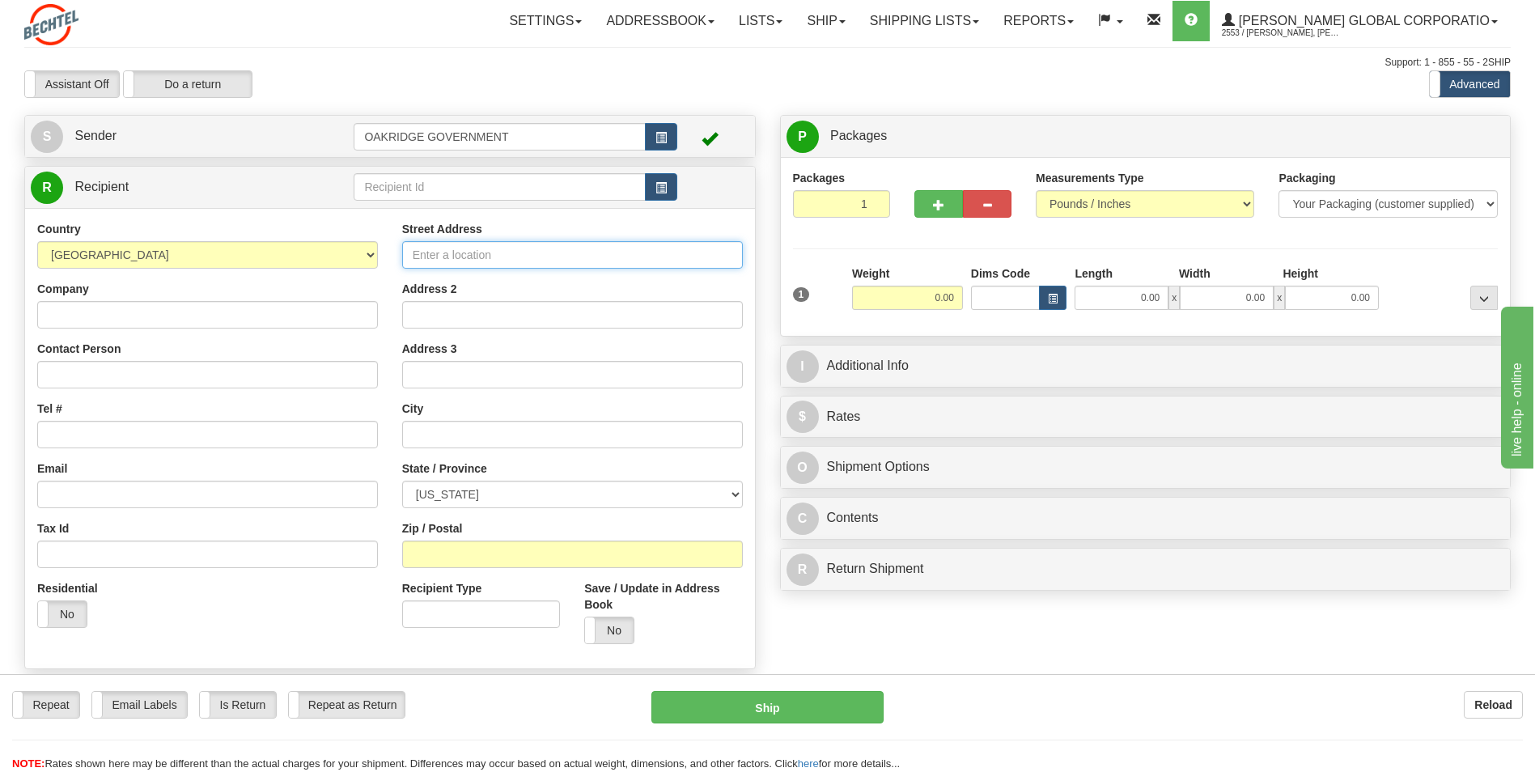
click at [463, 250] on input "Street Address" at bounding box center [572, 255] width 341 height 28
type input "[STREET_ADDRESS]"
type input "[GEOGRAPHIC_DATA]"
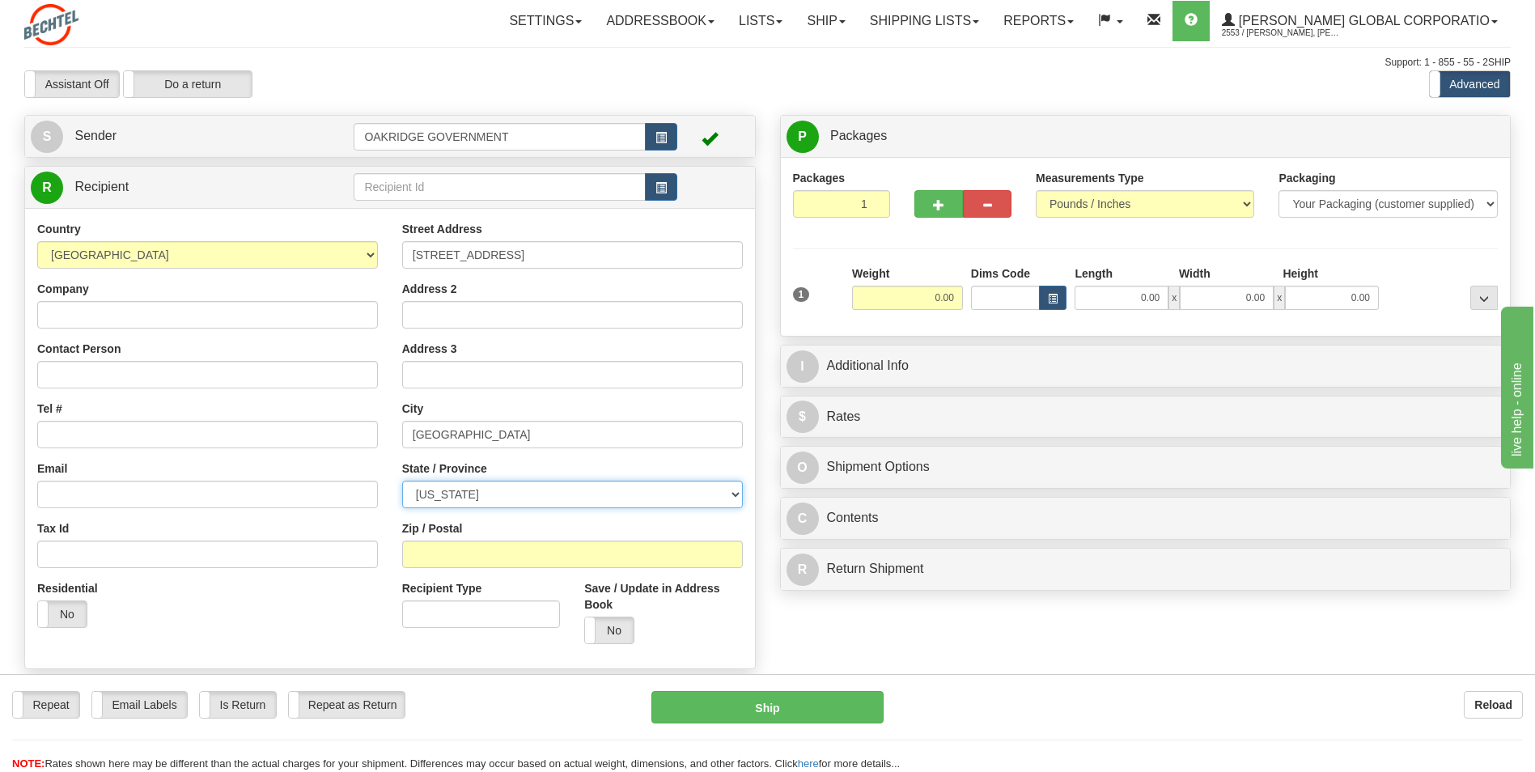
select select "MA"
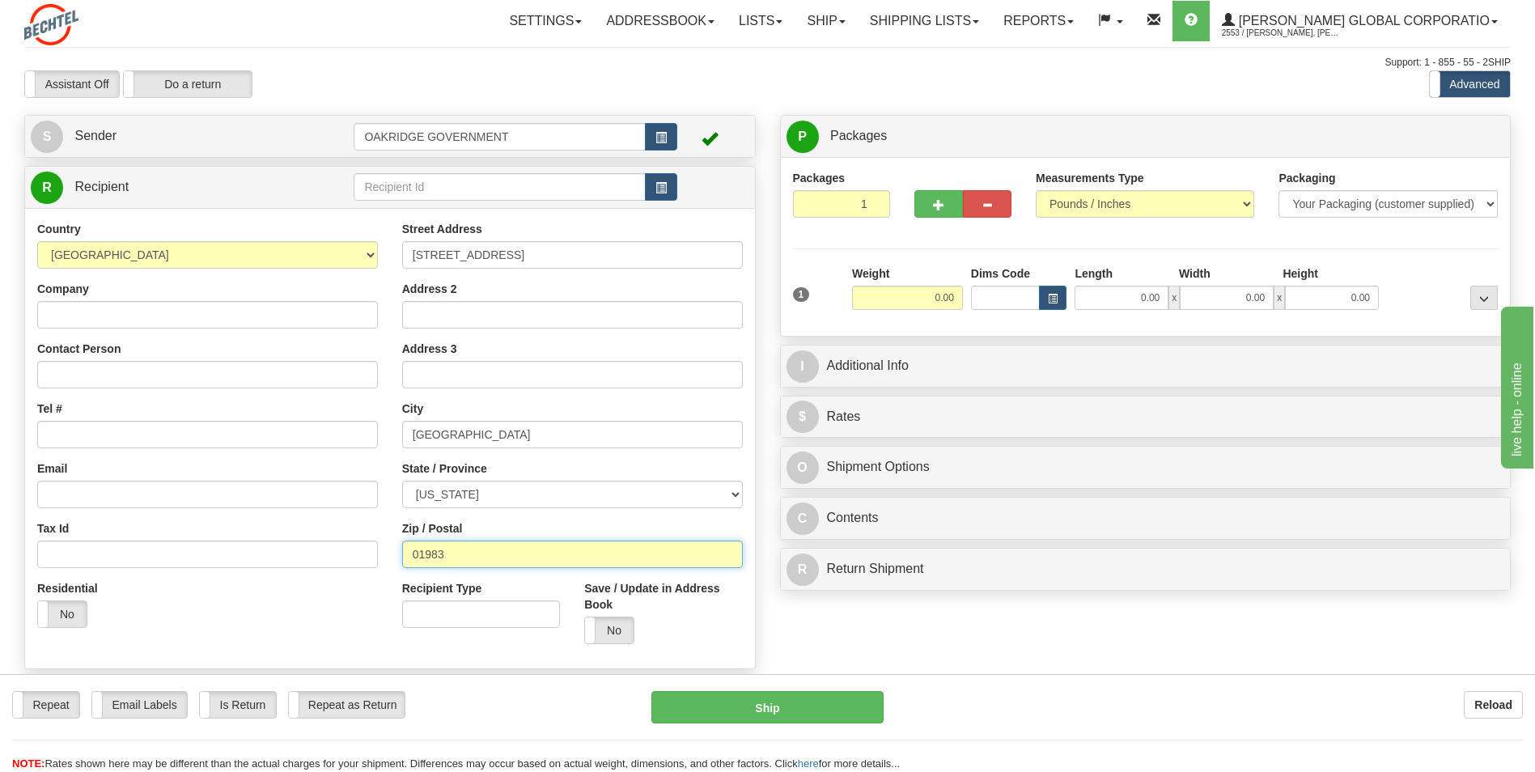
type input "01983"
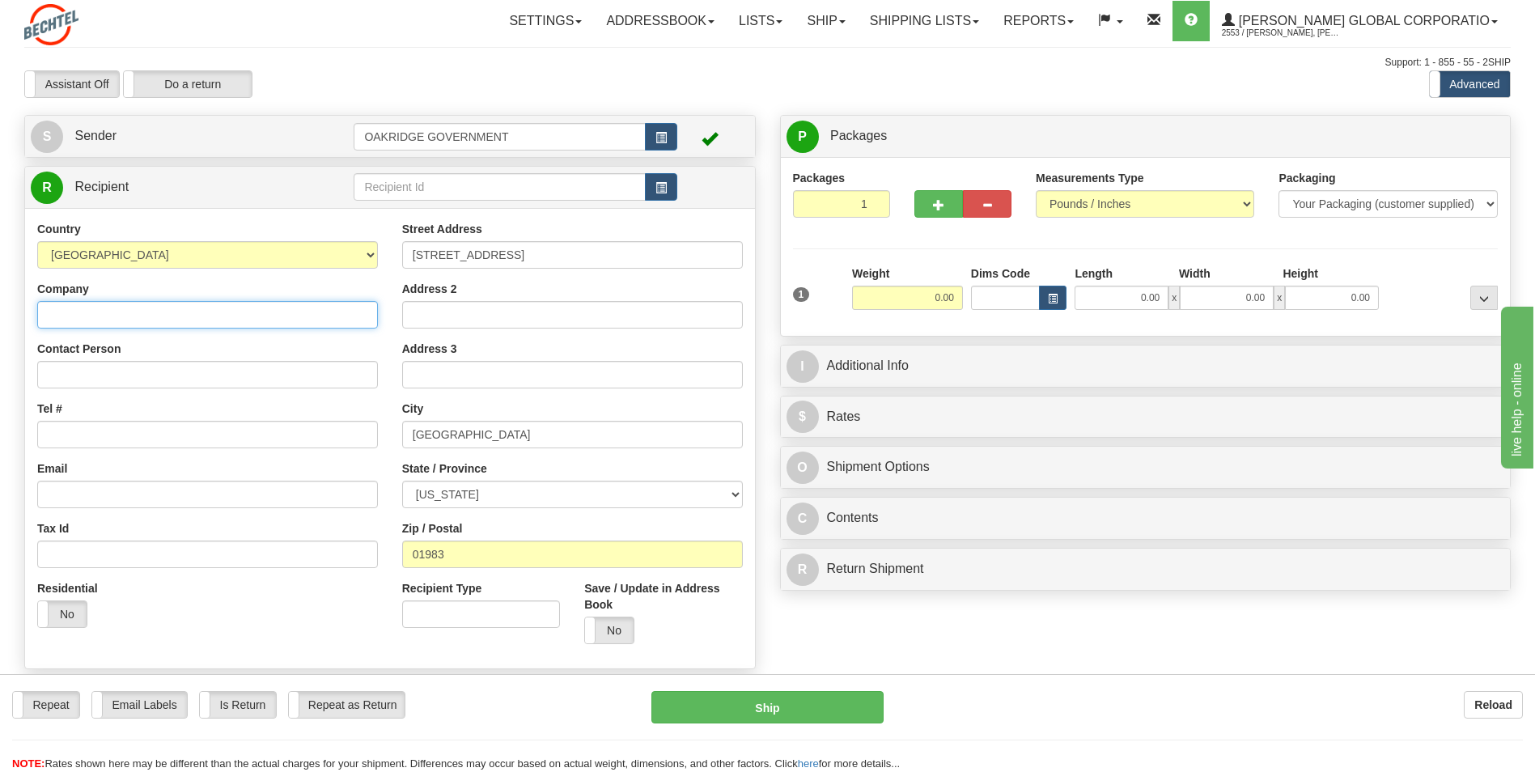
click at [123, 303] on input "Company" at bounding box center [207, 315] width 341 height 28
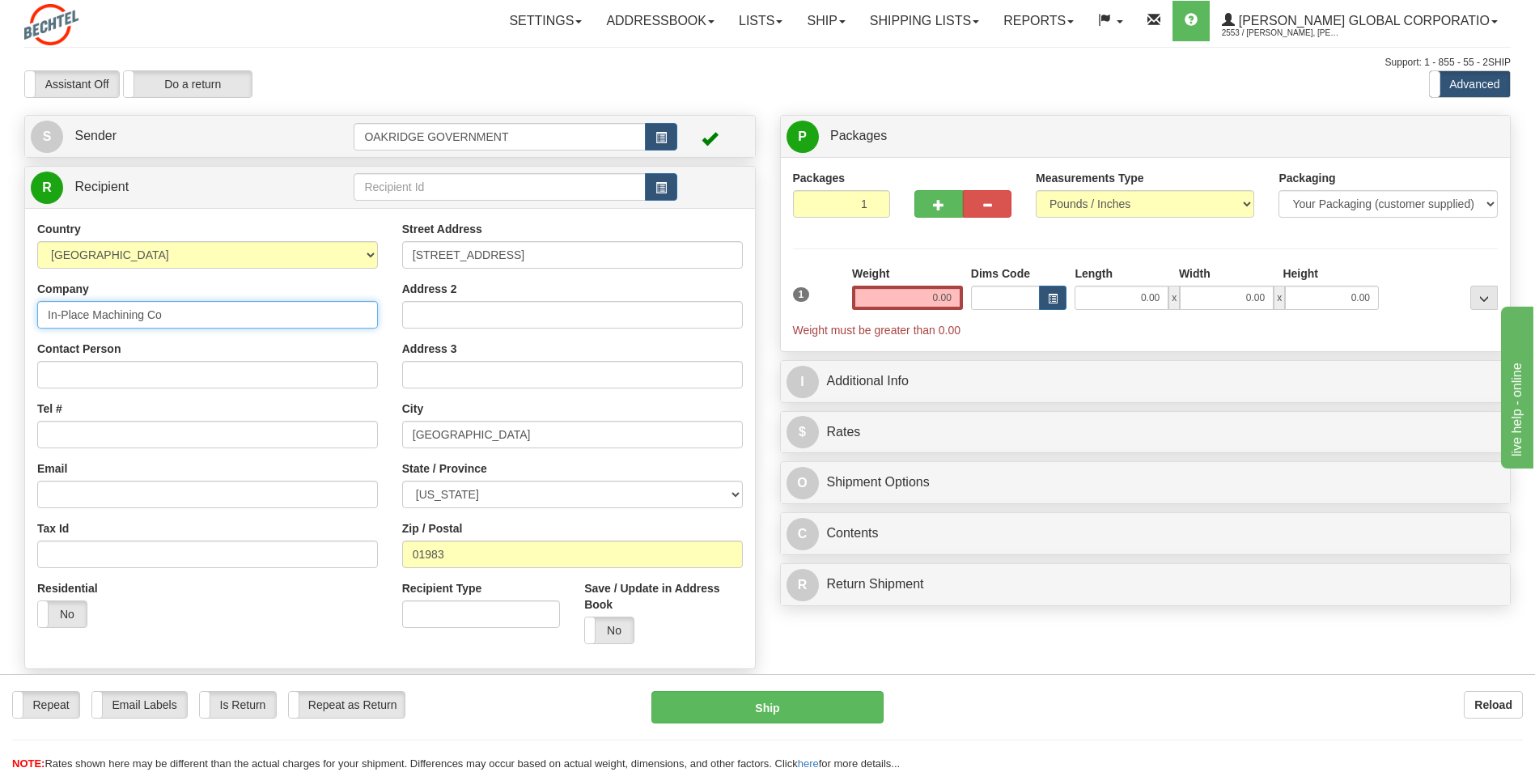
type input "In-Place Machining Co"
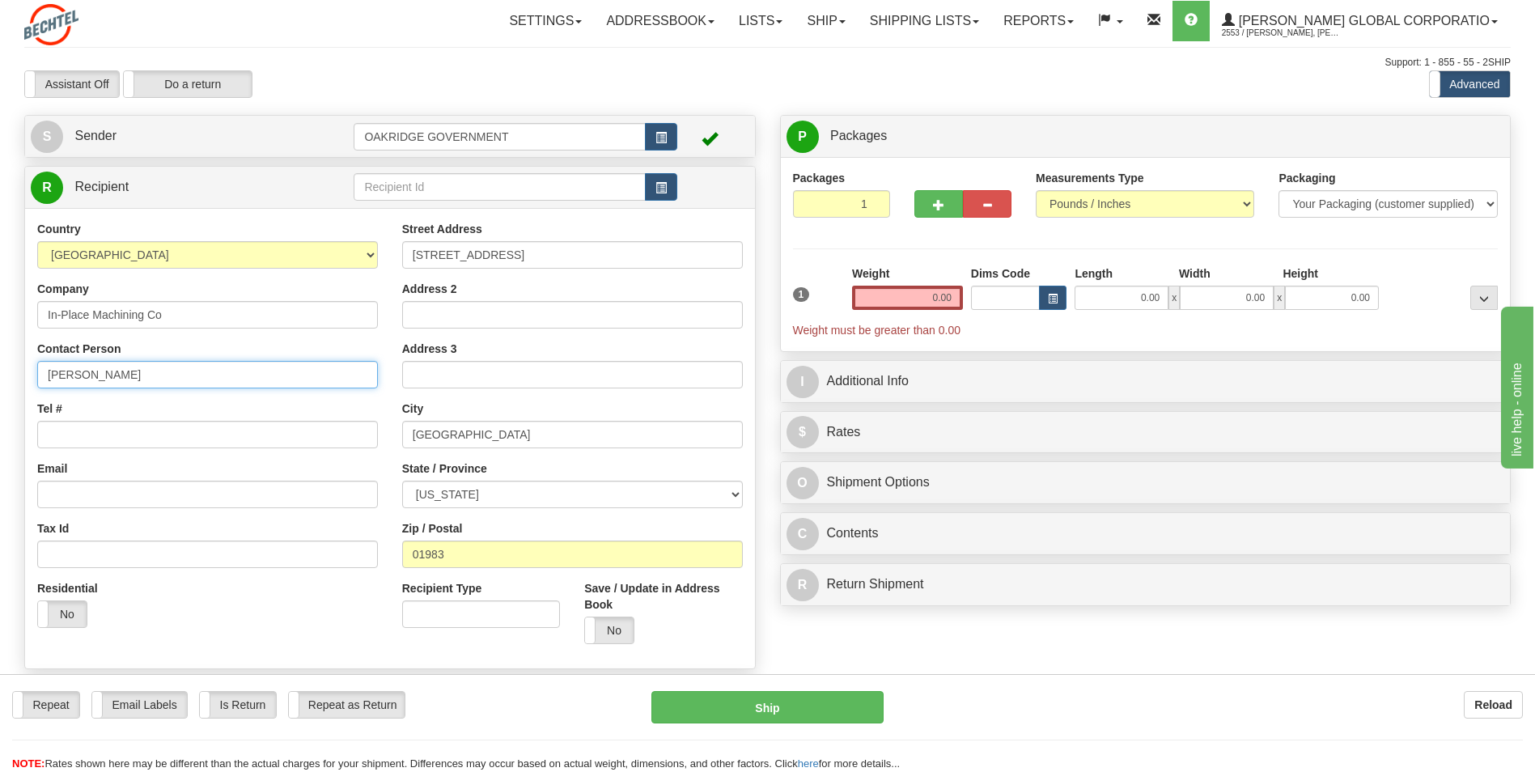
type input "[PERSON_NAME]"
click at [123, 431] on input "Tel #" at bounding box center [207, 435] width 341 height 28
type input "5138134219"
click at [128, 460] on div "Email" at bounding box center [207, 484] width 341 height 48
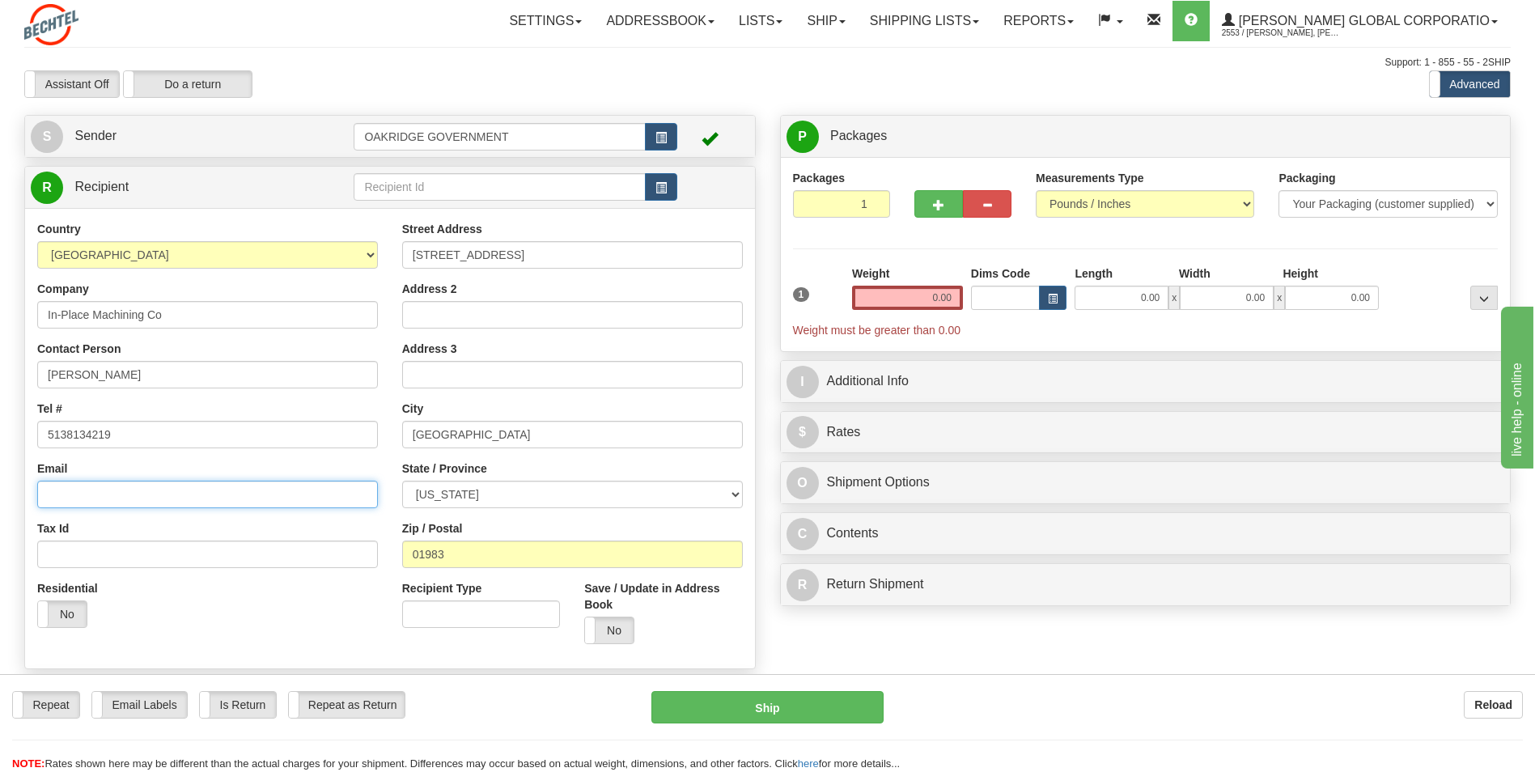
click at [108, 490] on input "Email" at bounding box center [207, 495] width 341 height 28
click at [147, 443] on input "5138134219" at bounding box center [207, 435] width 341 height 28
click at [940, 210] on span "button" at bounding box center [938, 205] width 11 height 11
type input "2"
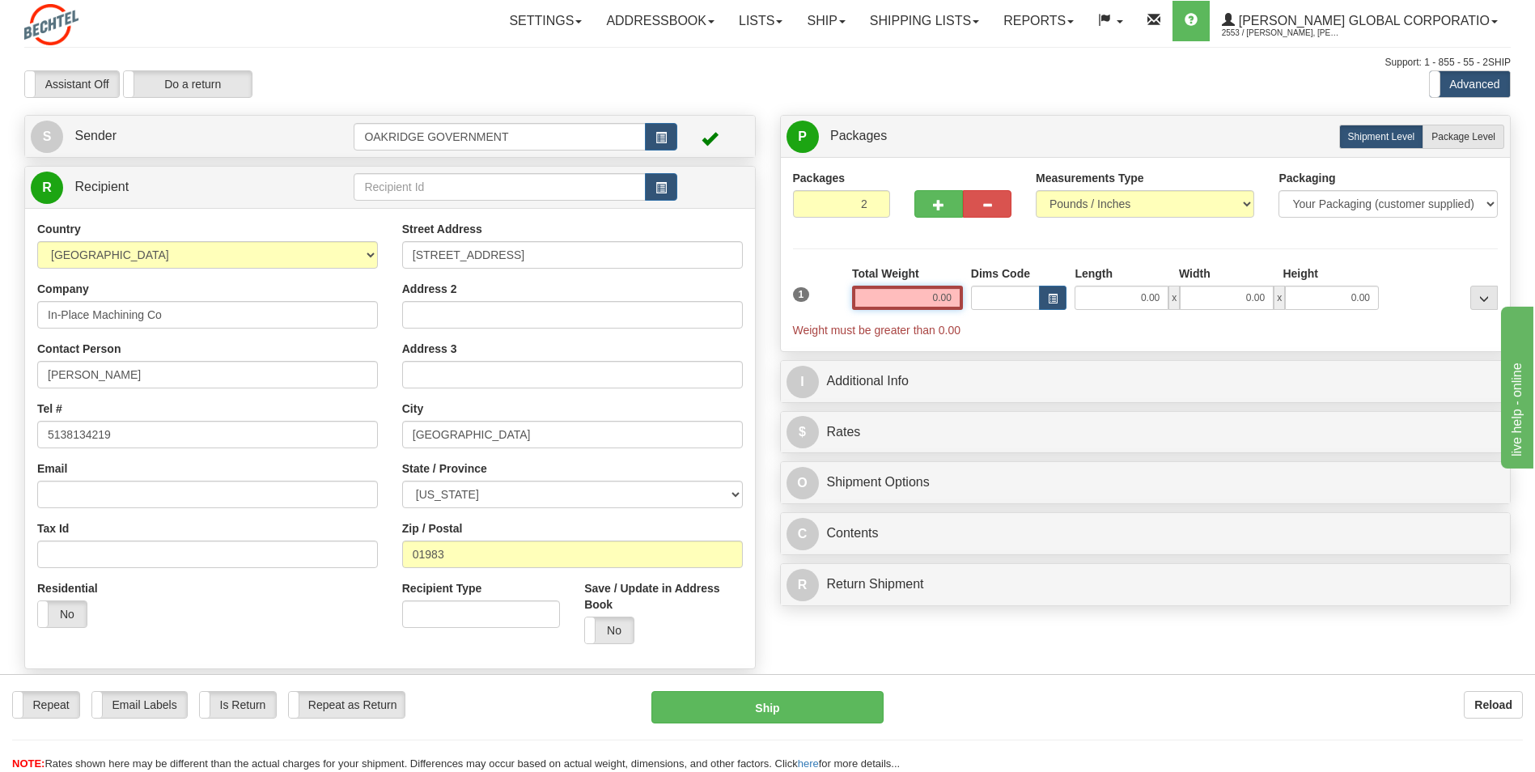
click at [912, 294] on input "0.00" at bounding box center [907, 298] width 111 height 24
type input "0.00"
click at [1460, 142] on span "Package Level" at bounding box center [1464, 136] width 64 height 11
radio input "true"
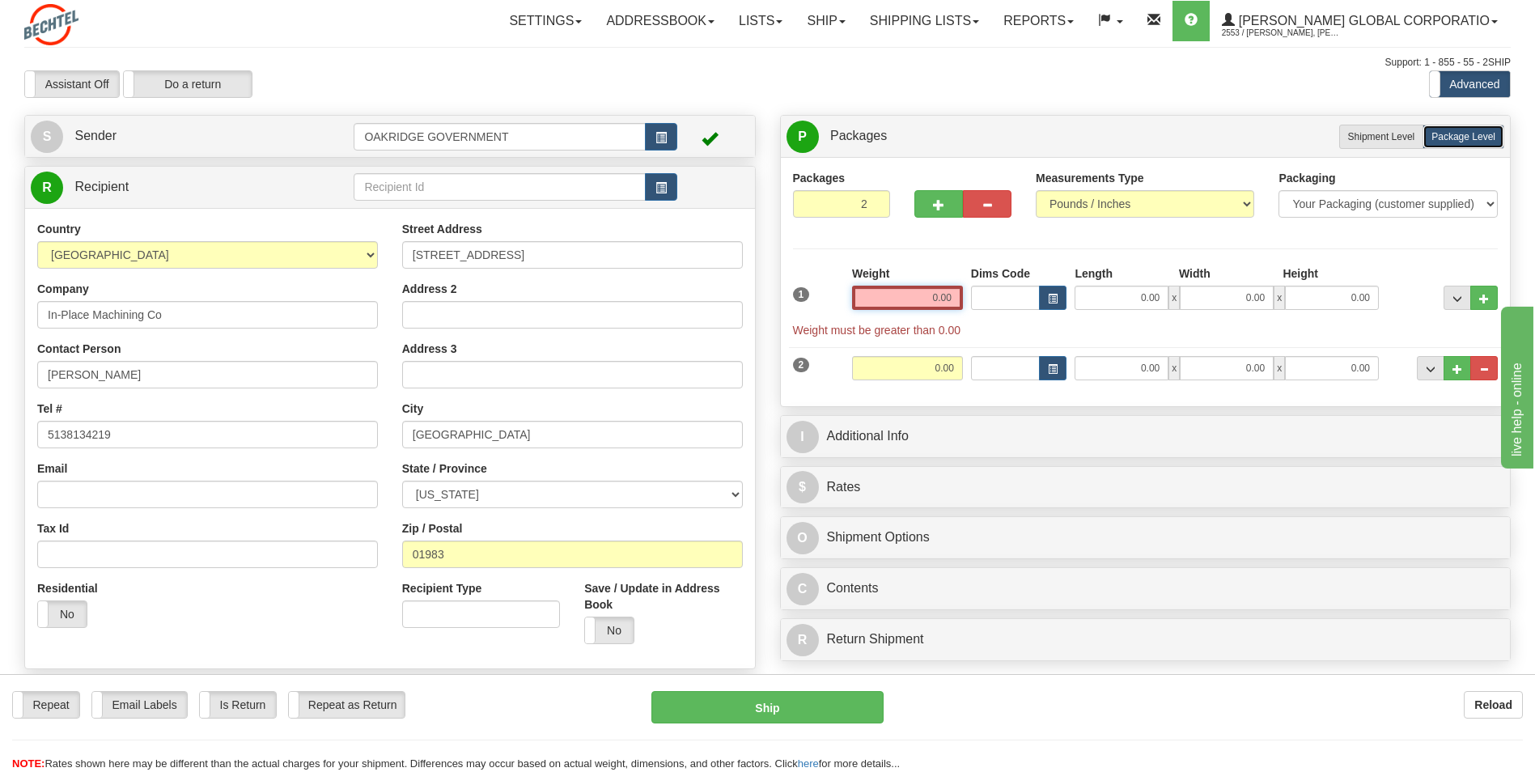
click at [922, 299] on input "0.00" at bounding box center [907, 298] width 111 height 24
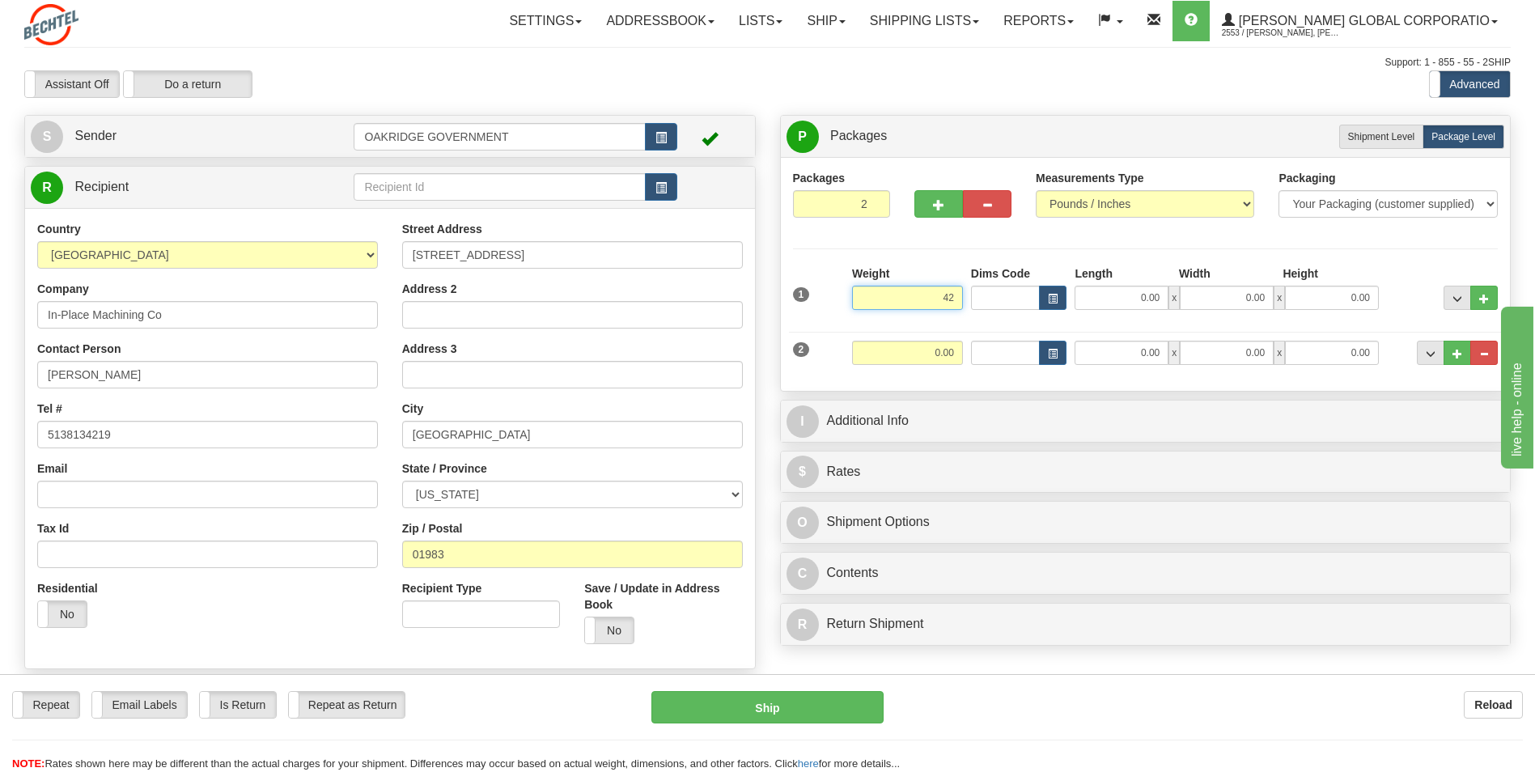
type input "42.20"
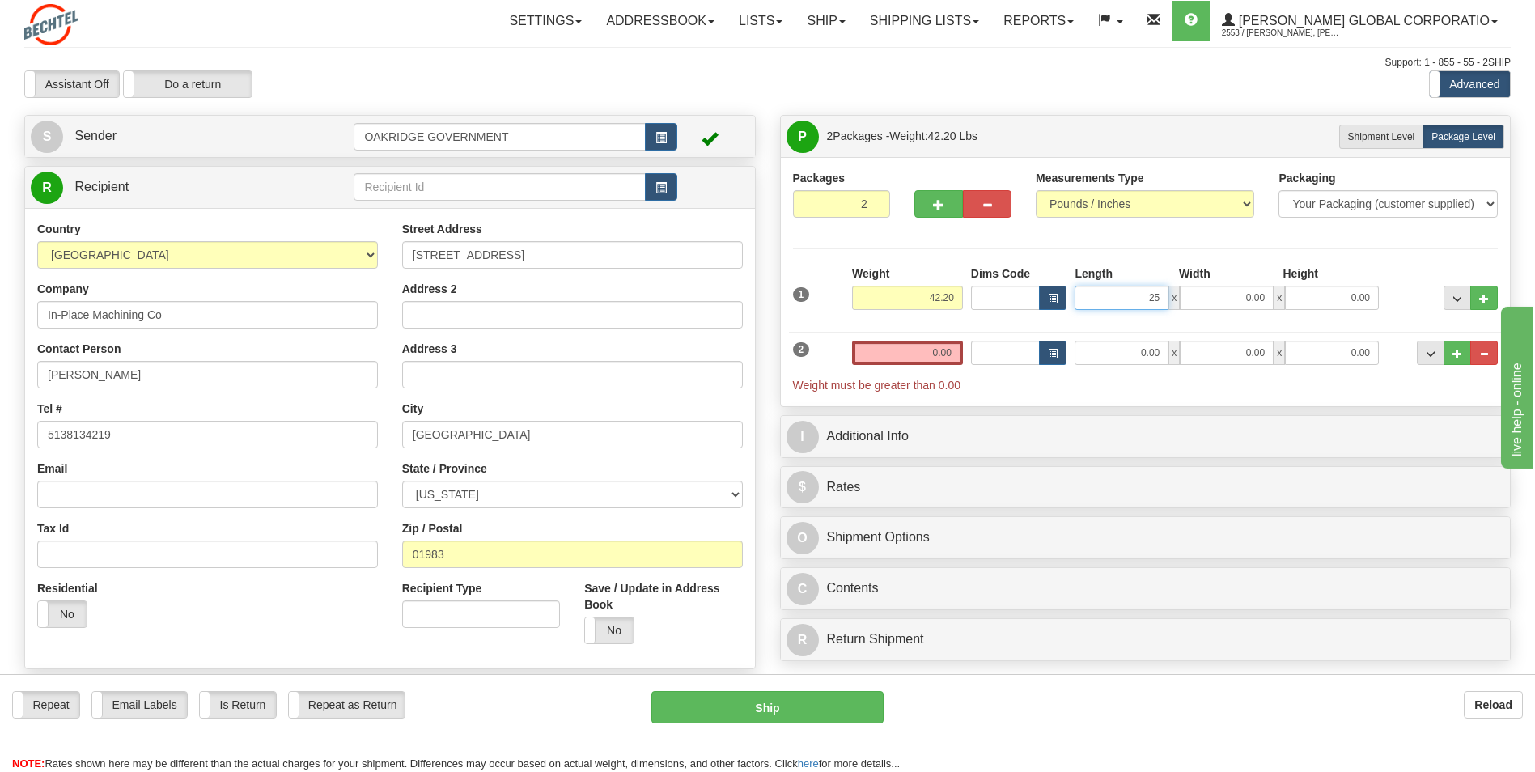
type input "25.00"
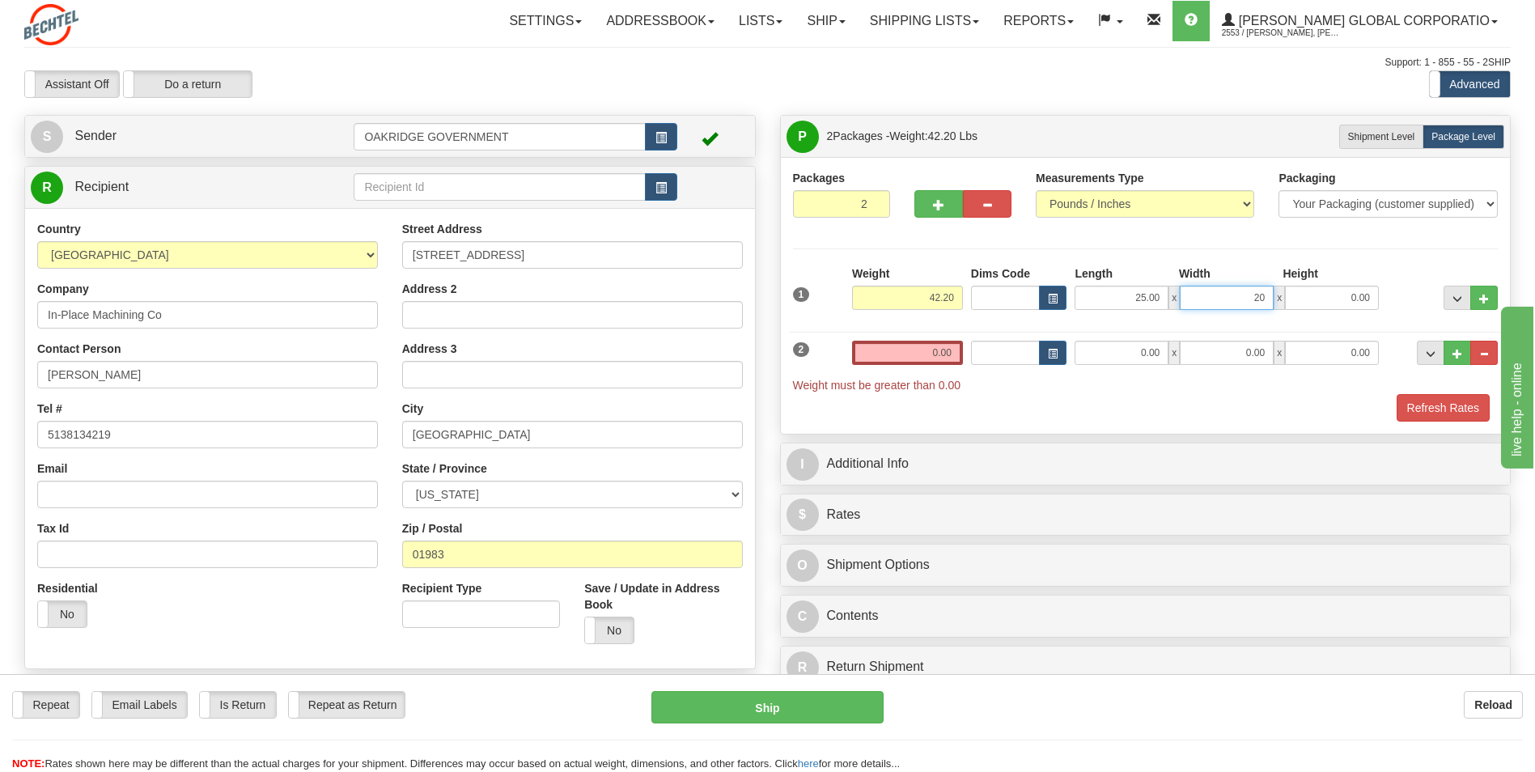
type input "20.00"
type input "15.00"
click at [953, 350] on input "0.00" at bounding box center [907, 353] width 111 height 24
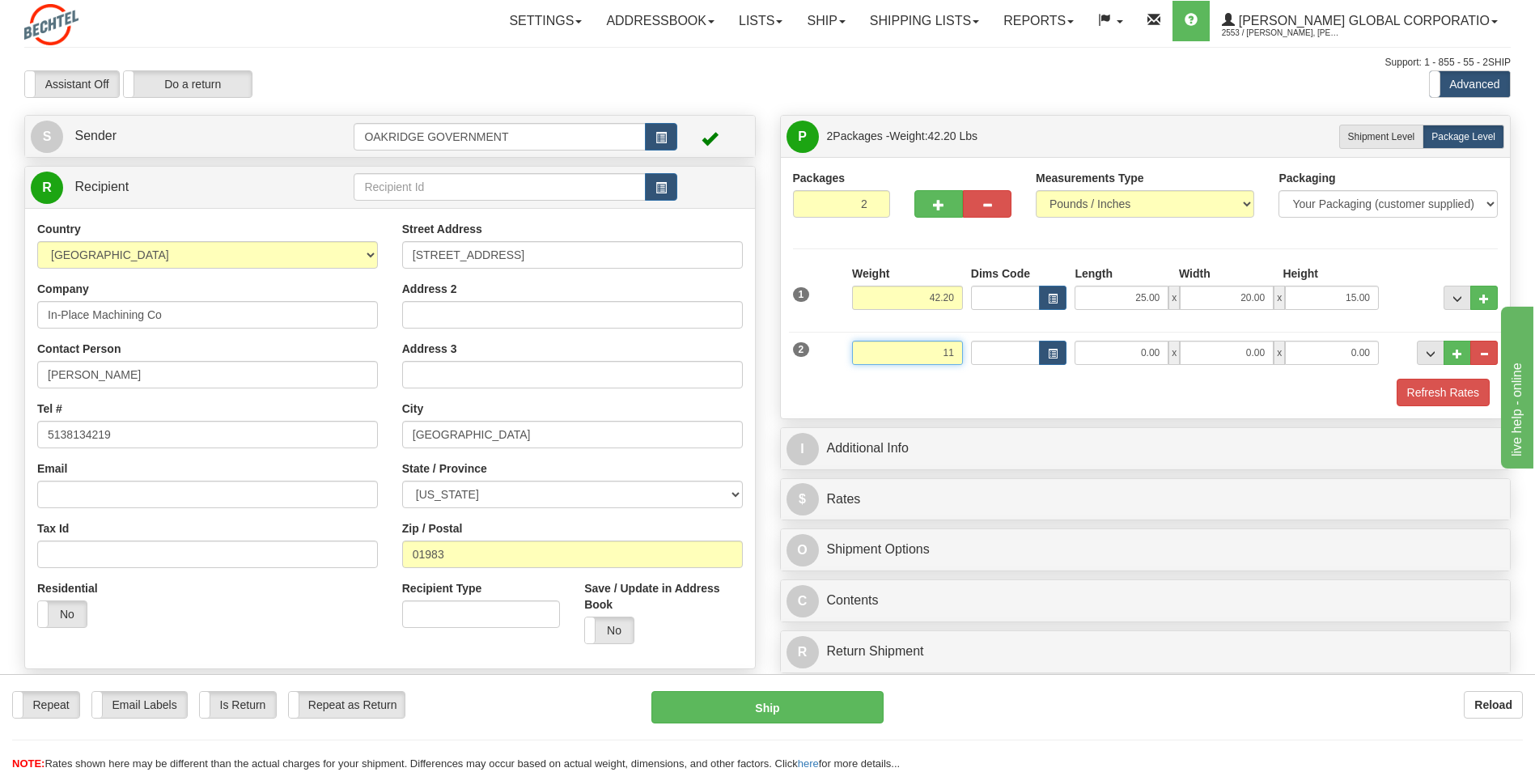
type input "11.00"
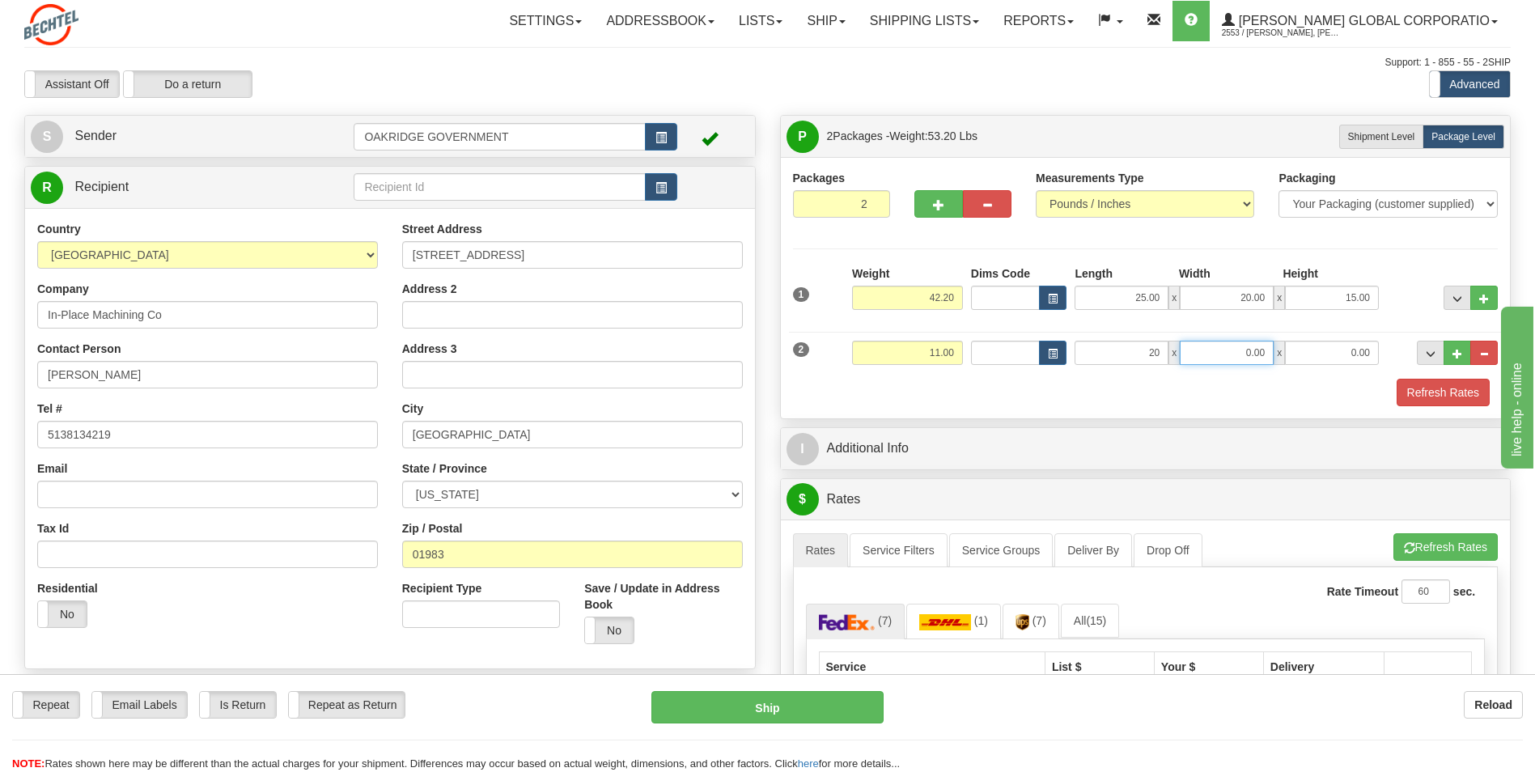
type input "20.00"
type input "13.00"
type input "9.00"
click at [953, 393] on div "Refresh Rates" at bounding box center [1146, 393] width 714 height 28
click at [1470, 299] on button "..." at bounding box center [1458, 298] width 28 height 24
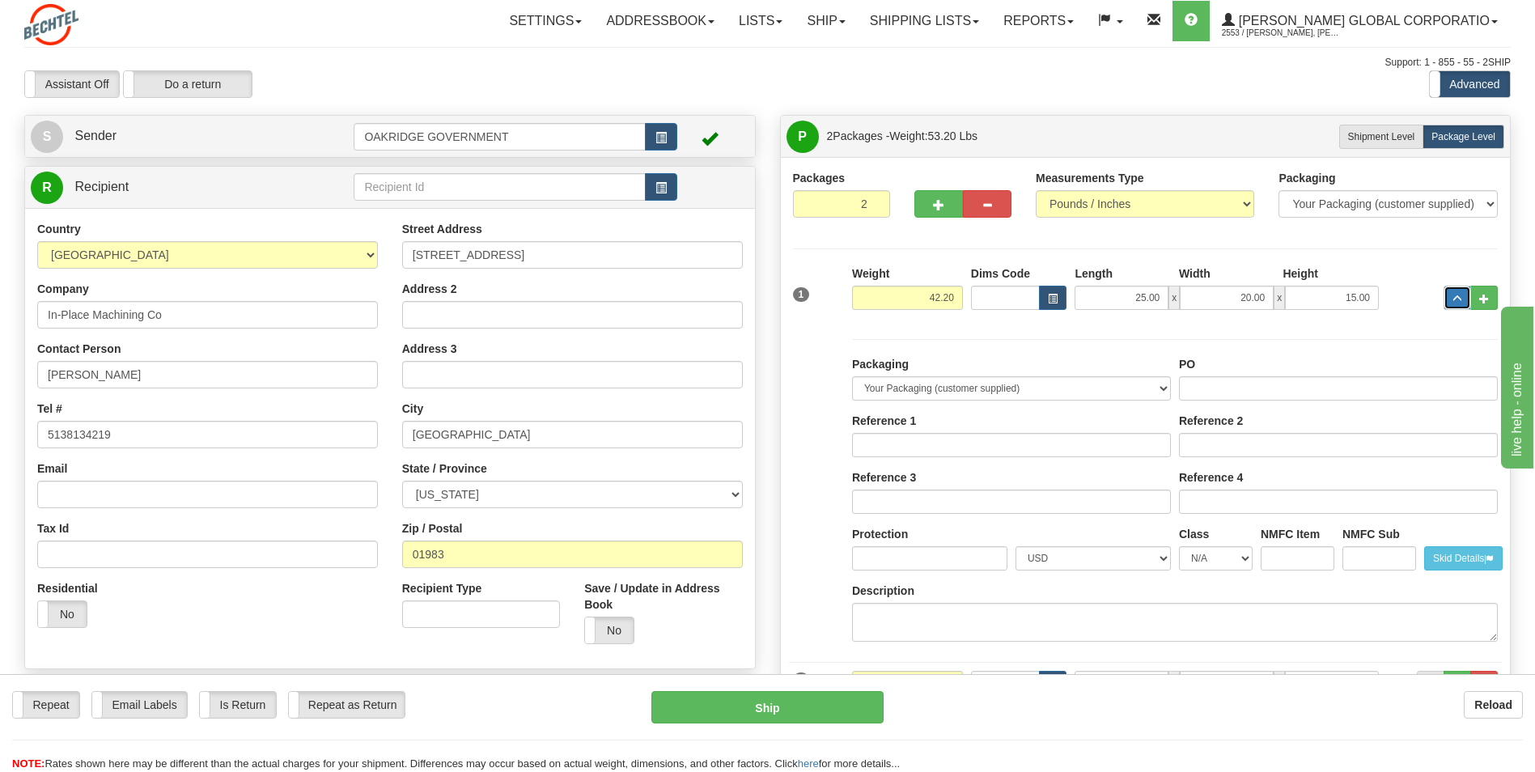
click at [1464, 295] on button "..." at bounding box center [1458, 298] width 28 height 24
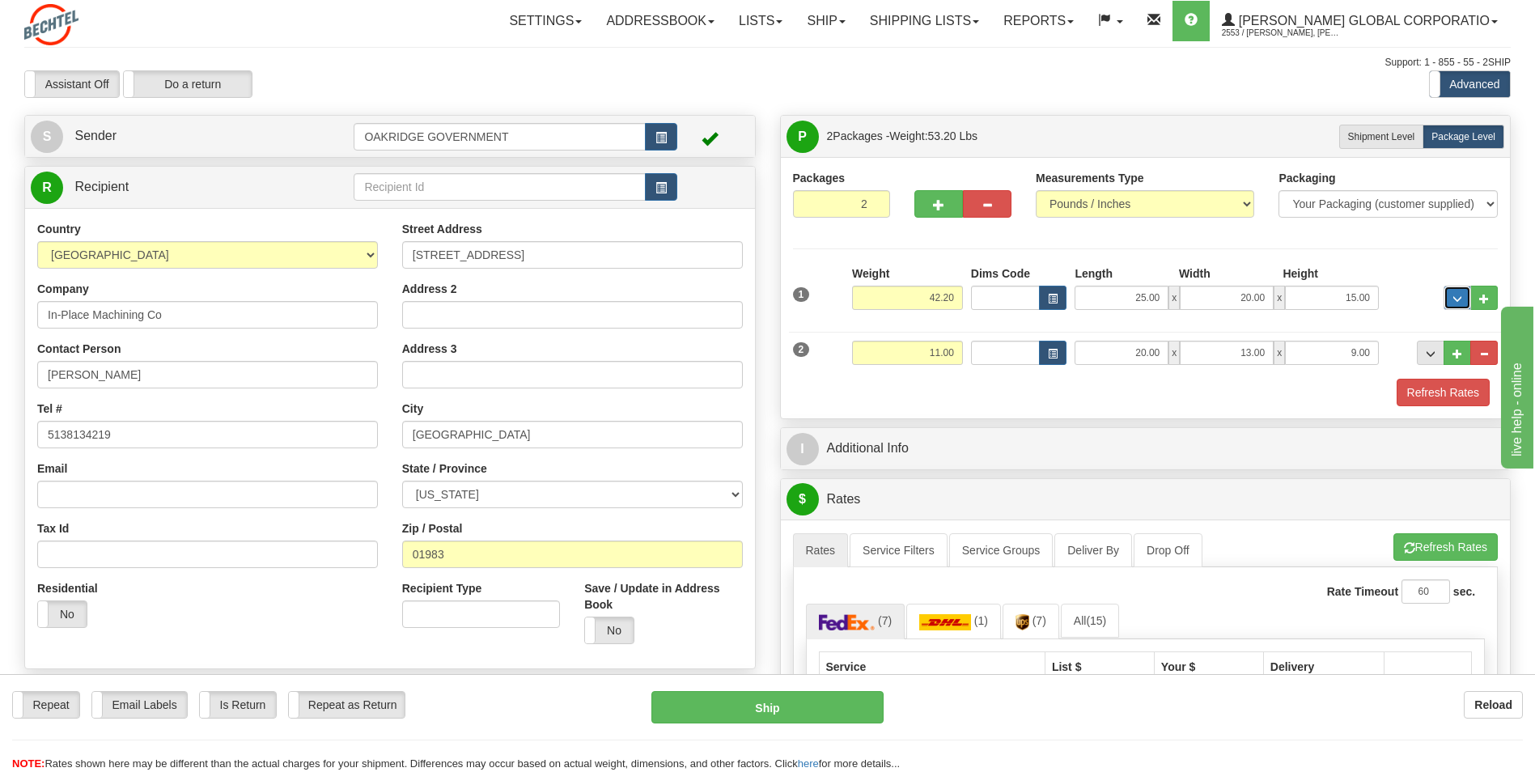
click at [1466, 298] on button "..." at bounding box center [1458, 298] width 28 height 24
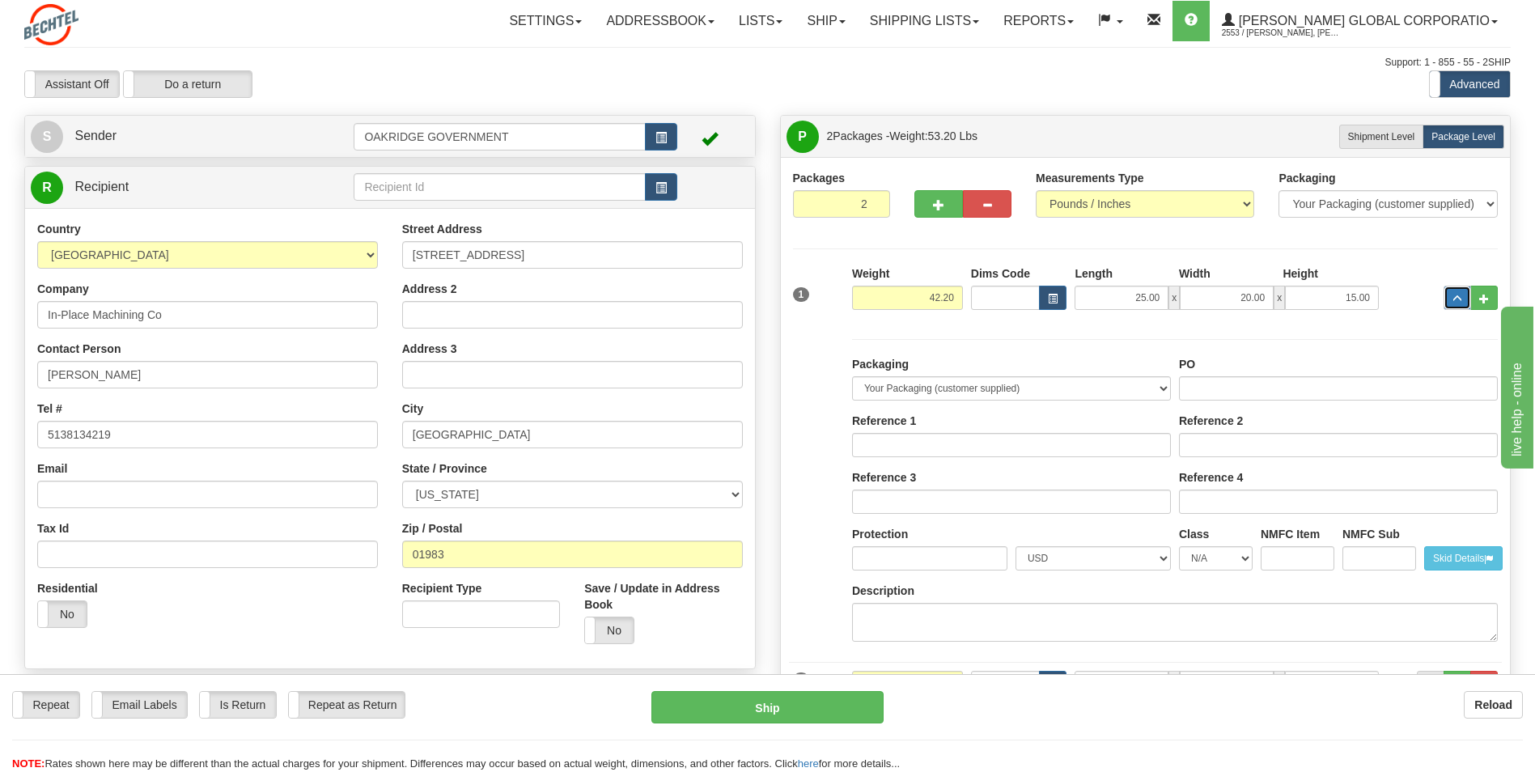
scroll to position [81, 0]
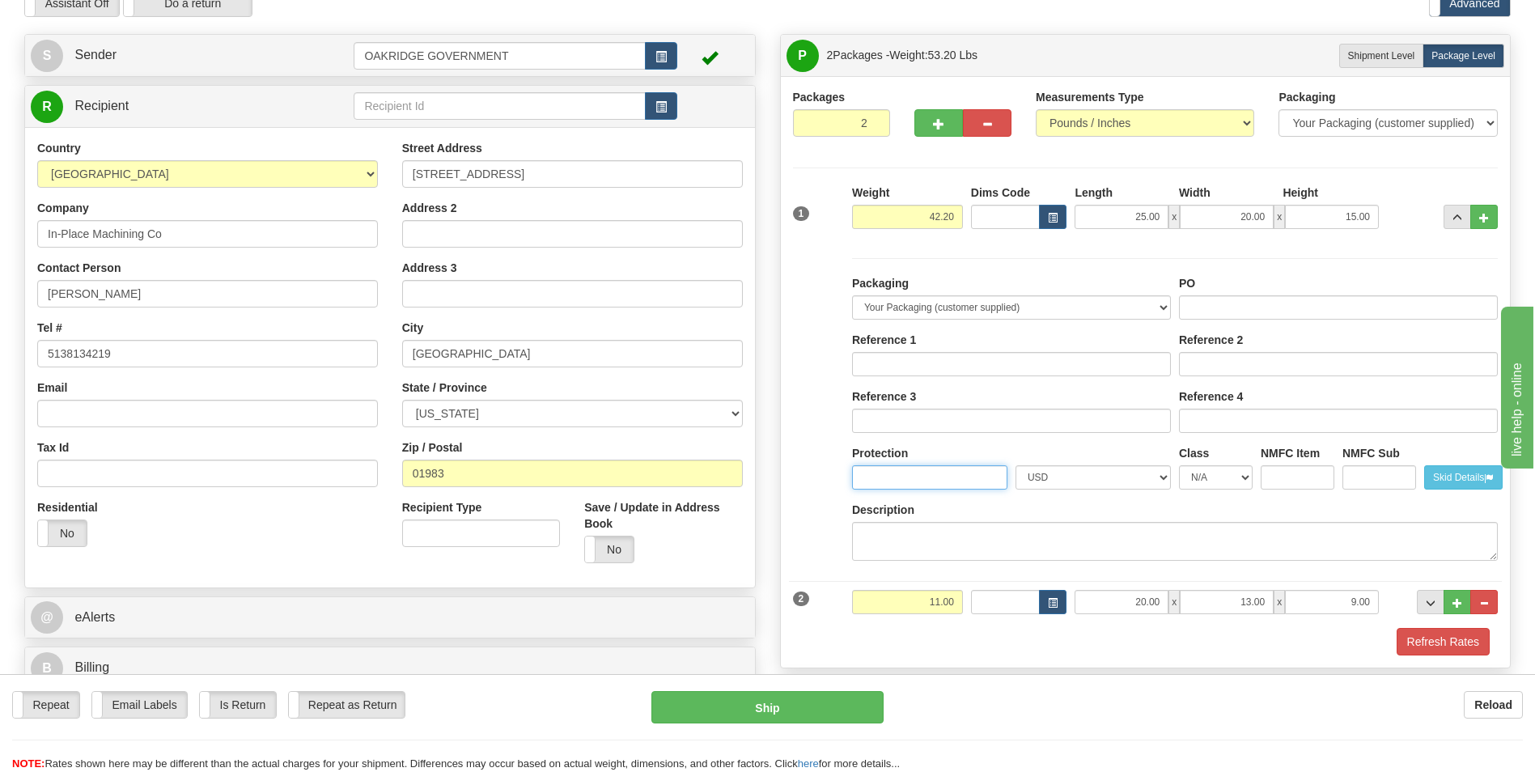
click at [937, 475] on input "Protection" at bounding box center [929, 477] width 155 height 24
type input "25000"
click at [1188, 507] on div "Description" at bounding box center [1175, 531] width 646 height 59
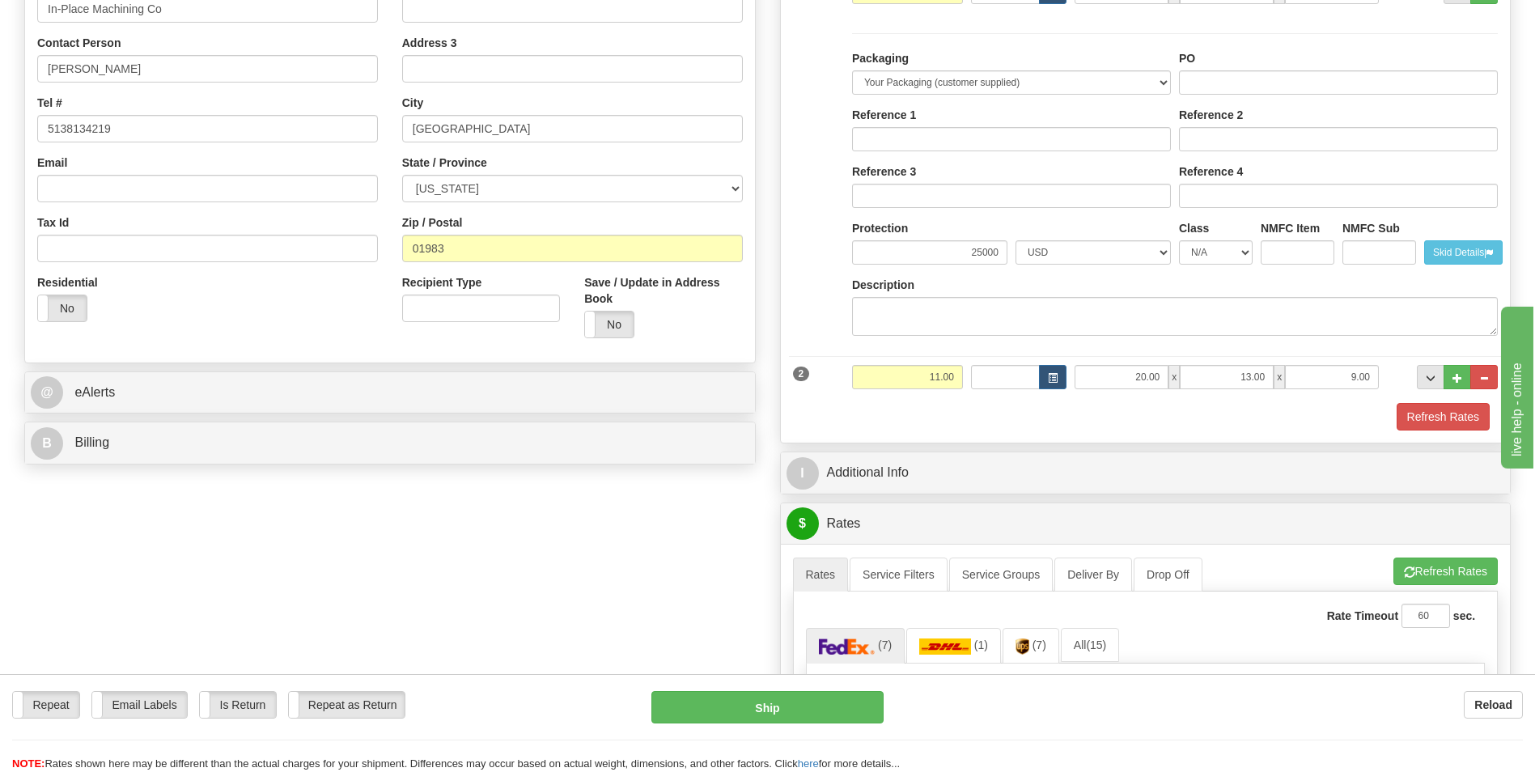
scroll to position [486, 0]
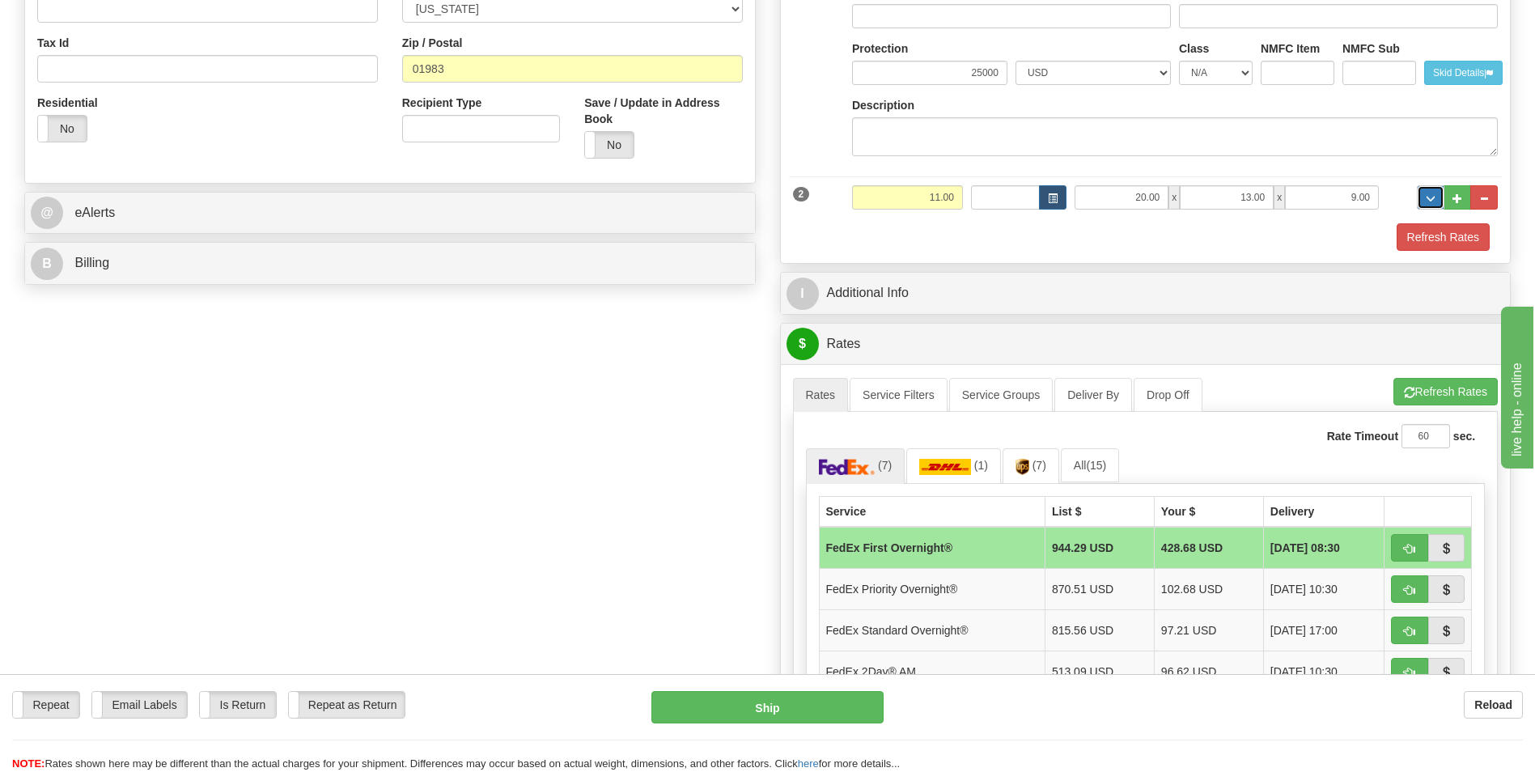
click at [1429, 197] on span "..." at bounding box center [1431, 198] width 10 height 9
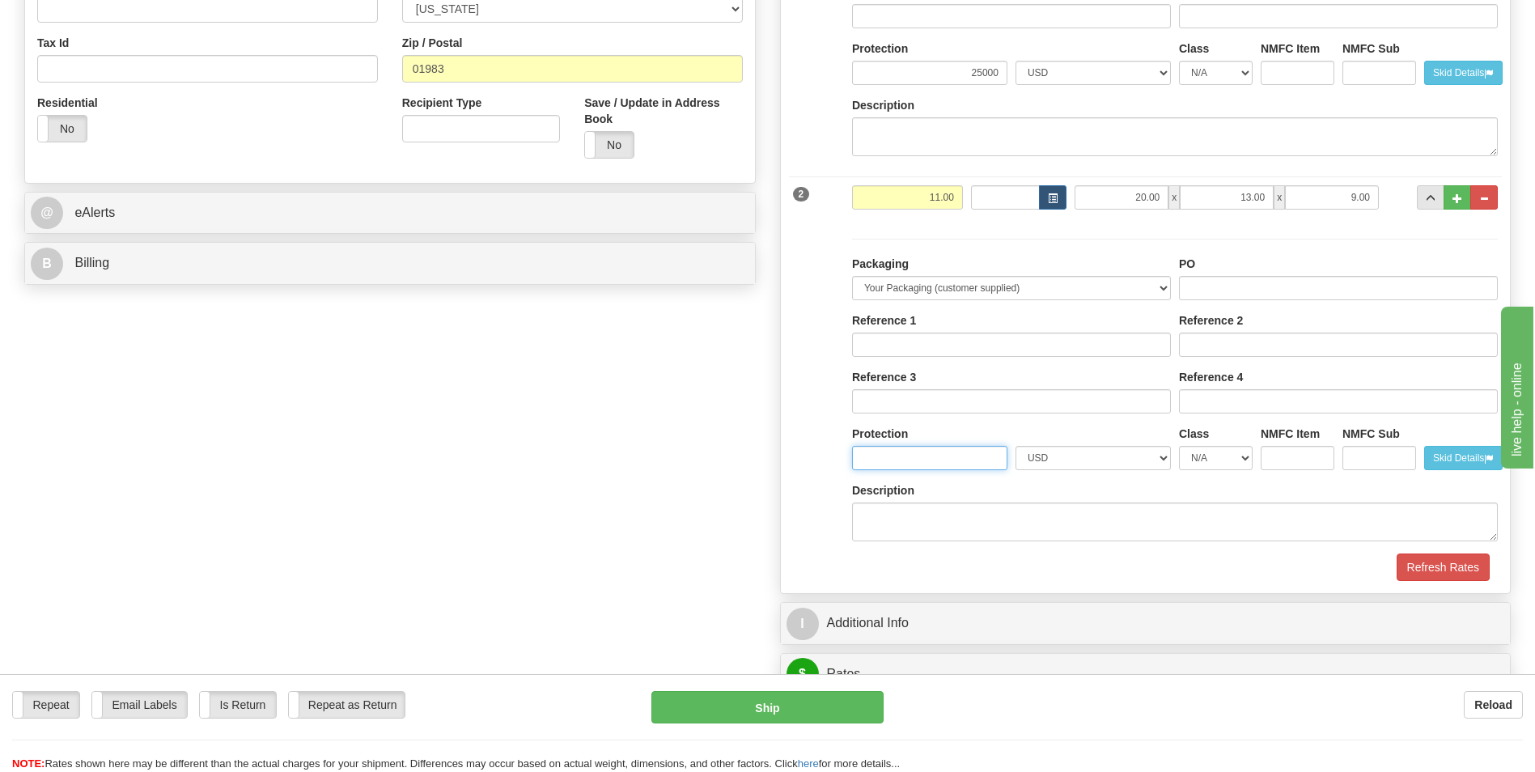
click at [922, 449] on input "Protection" at bounding box center [929, 458] width 155 height 24
type input "25000"
click at [1144, 479] on div "CAD USD EUR ZAR [PERSON_NAME] ARN AUD AUS AWG BBD BFR BGN BHD BMD BND BRC BRL C…" at bounding box center [1093, 454] width 163 height 57
click at [1424, 568] on button "Refresh Rates" at bounding box center [1443, 568] width 93 height 28
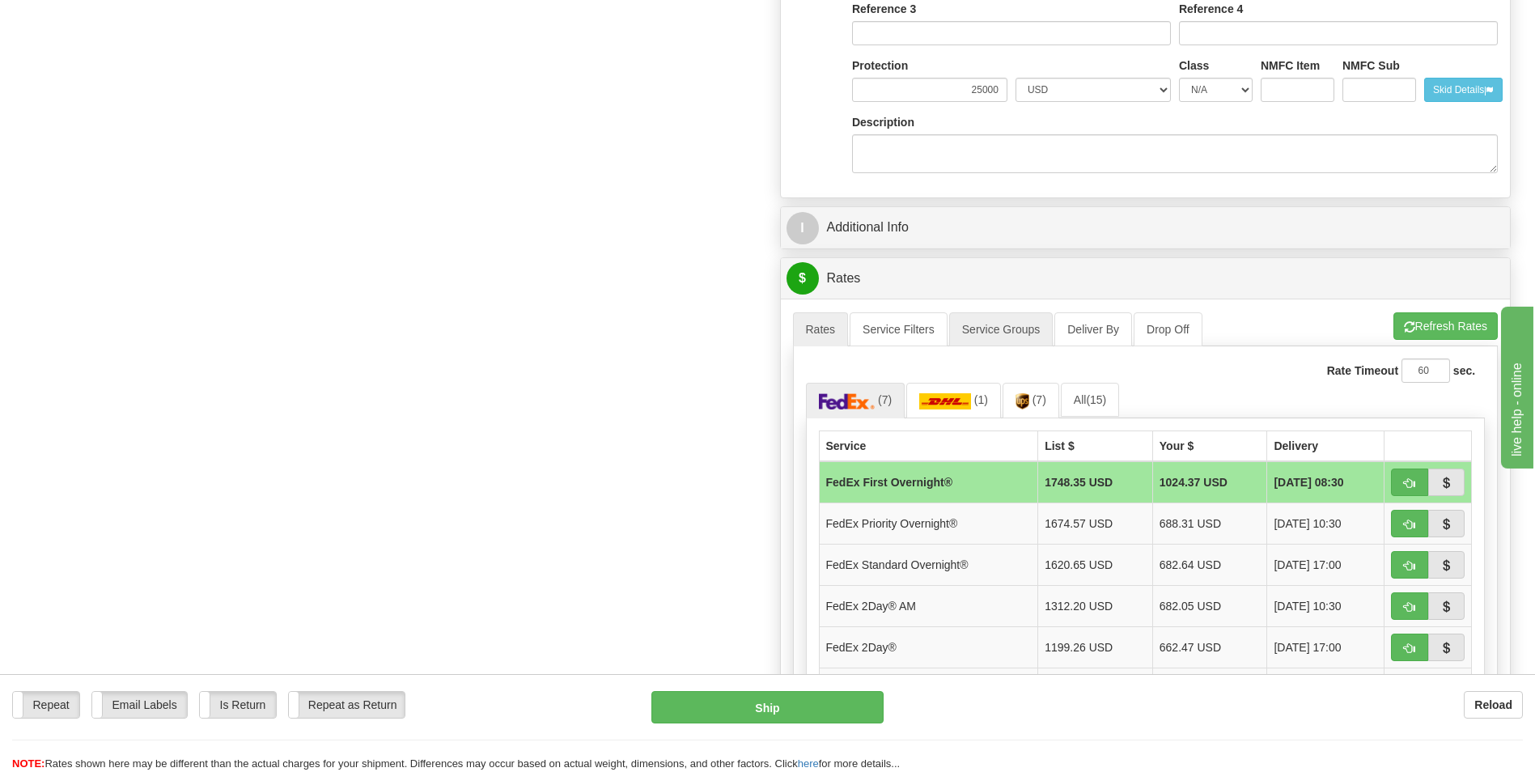
scroll to position [890, 0]
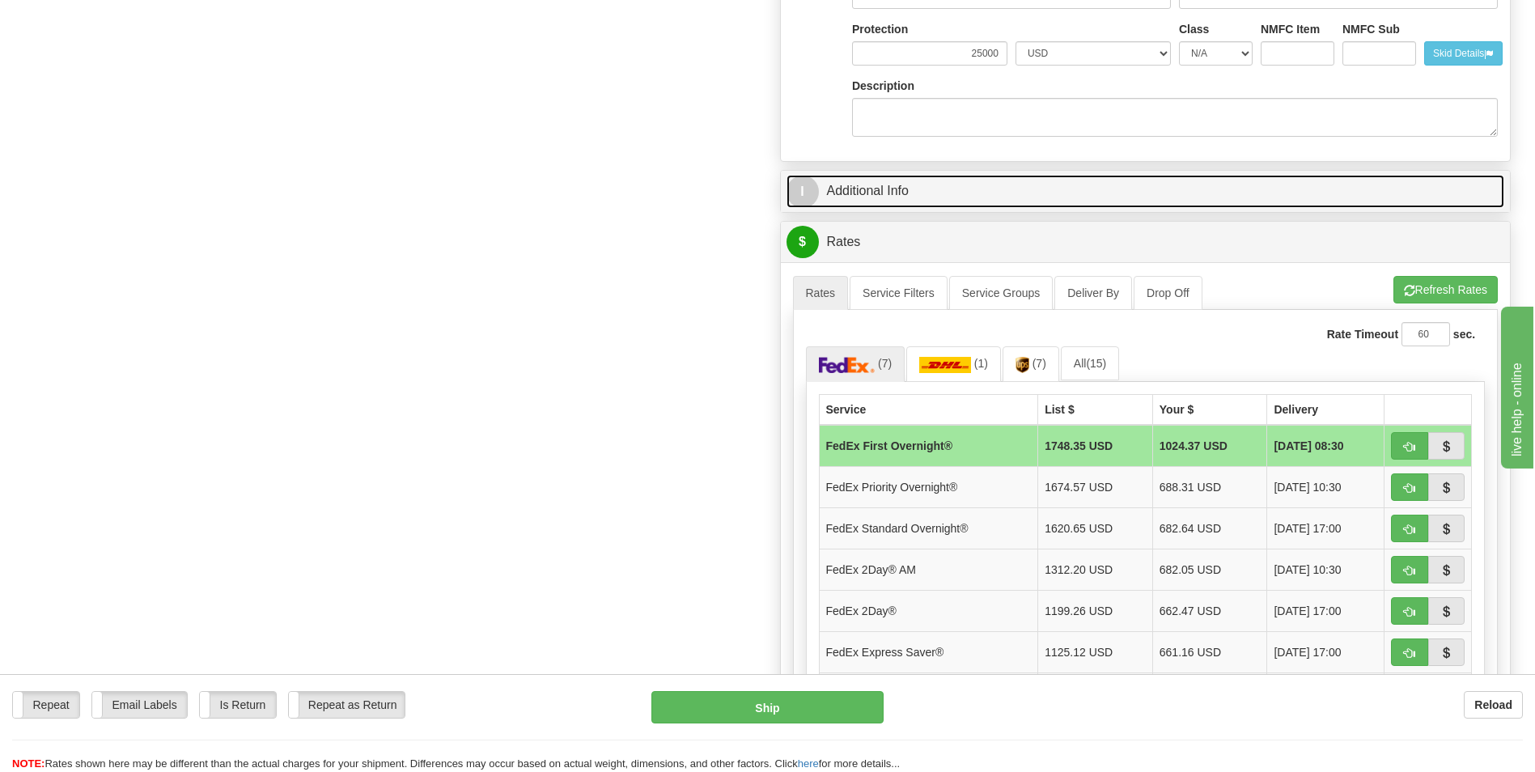
click at [891, 185] on link "I Additional Info" at bounding box center [1146, 191] width 719 height 33
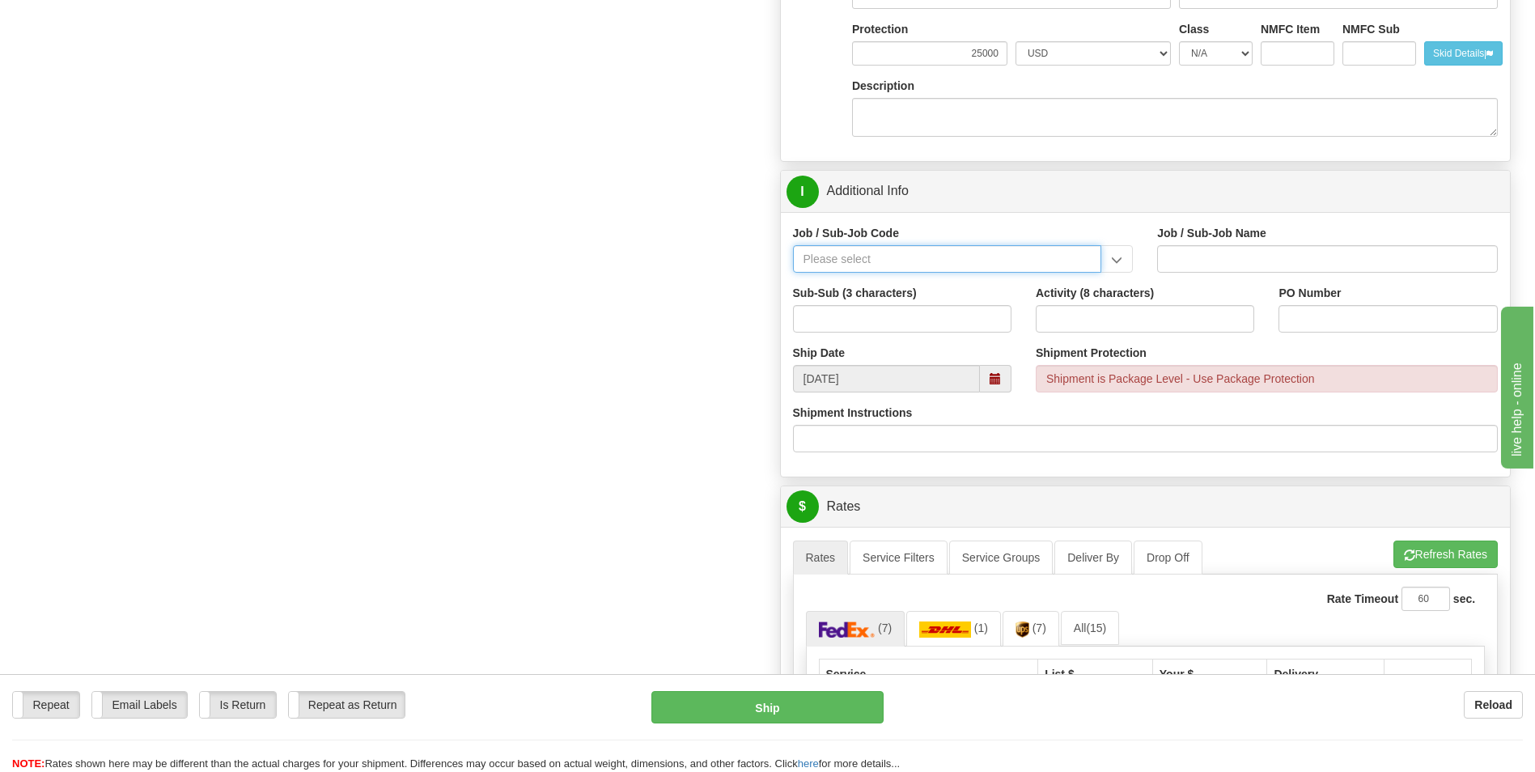
click at [852, 254] on input "Job / Sub-Job Code" at bounding box center [947, 259] width 309 height 28
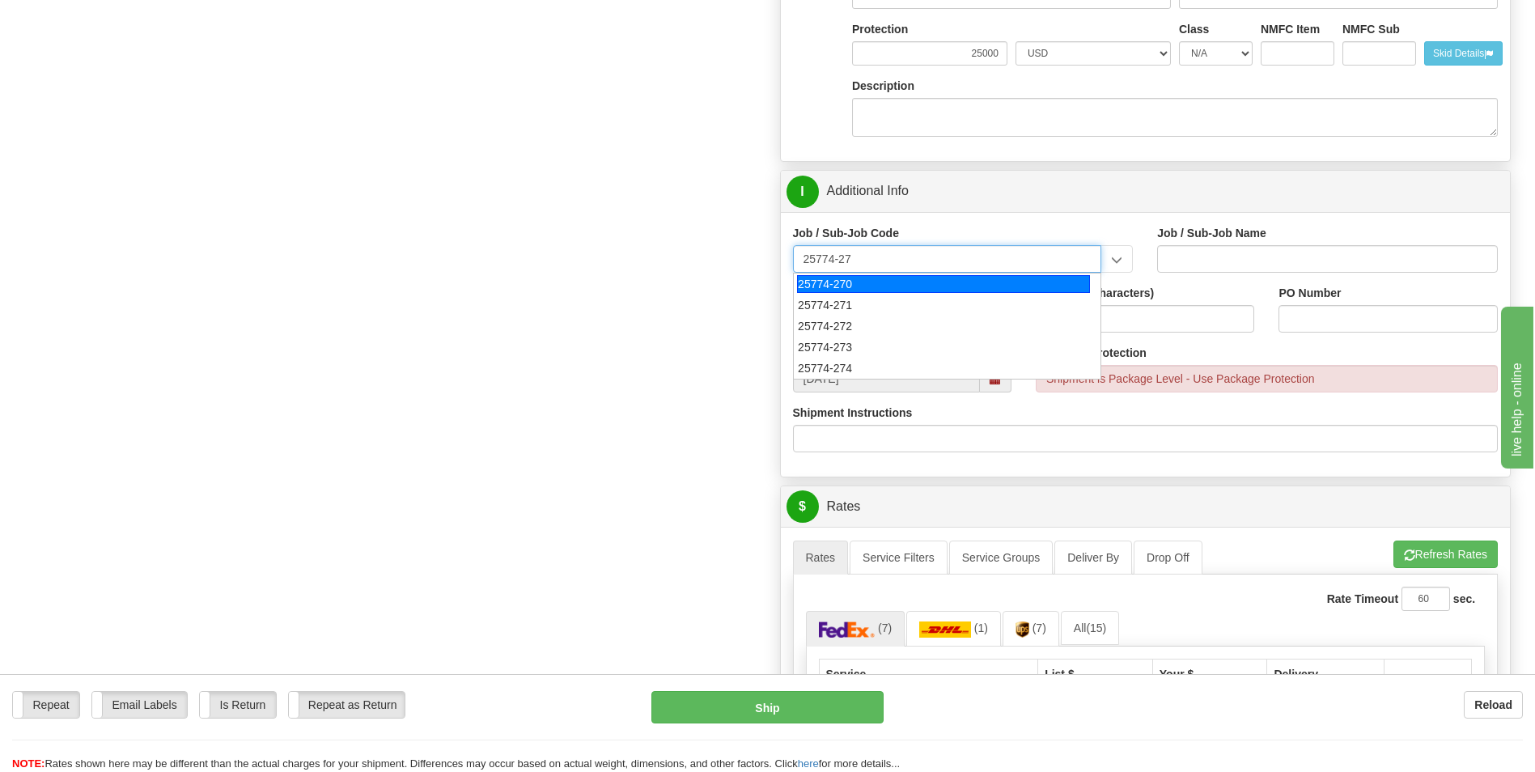
type input "25774-273"
click at [927, 279] on div "25774-273" at bounding box center [943, 284] width 293 height 18
type input "UPF - BNI ODCS NON-TAXABLE PER TN TAX CODE"
type input "25774-273"
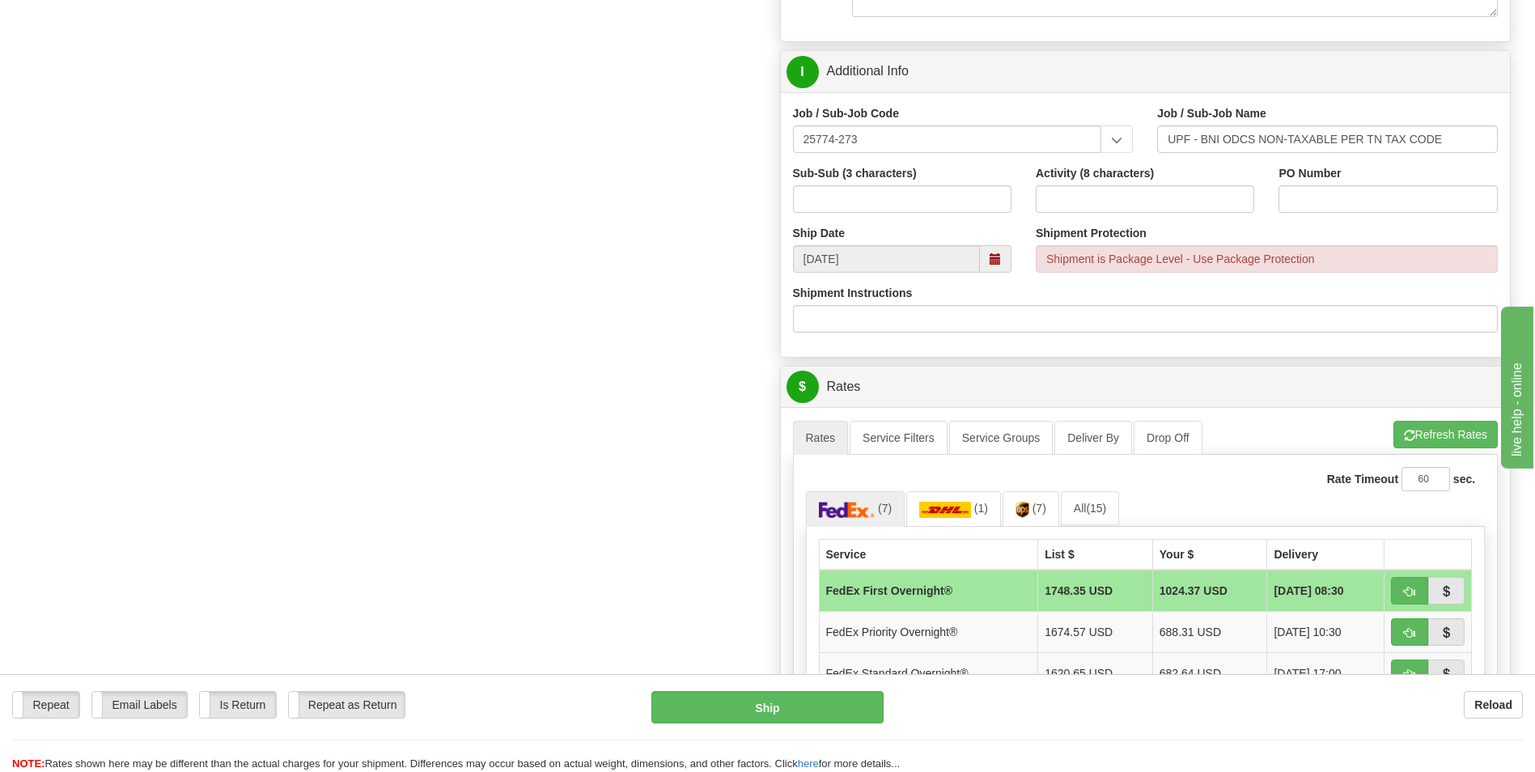
scroll to position [1133, 0]
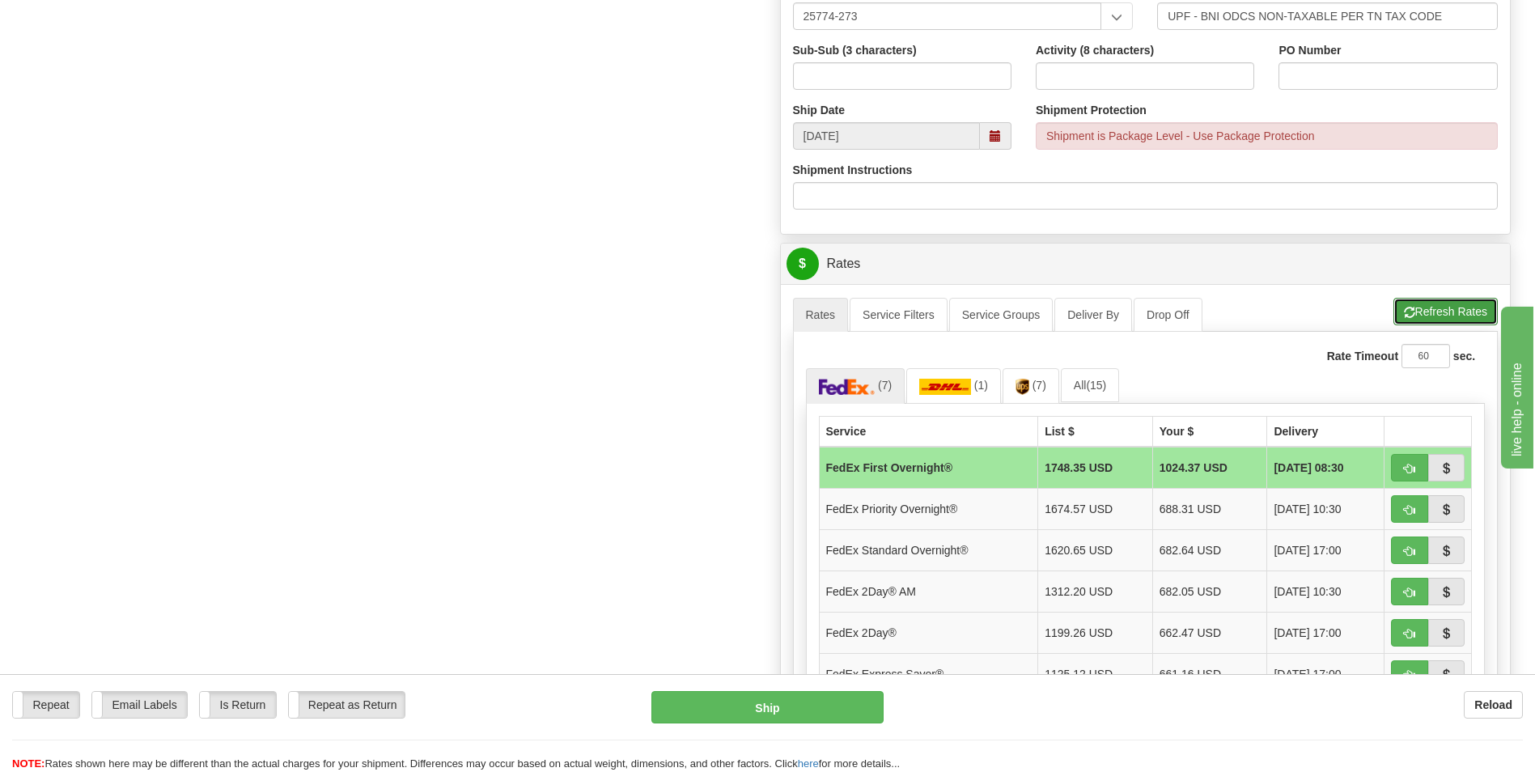
click at [1448, 310] on button "Refresh Rates" at bounding box center [1446, 312] width 104 height 28
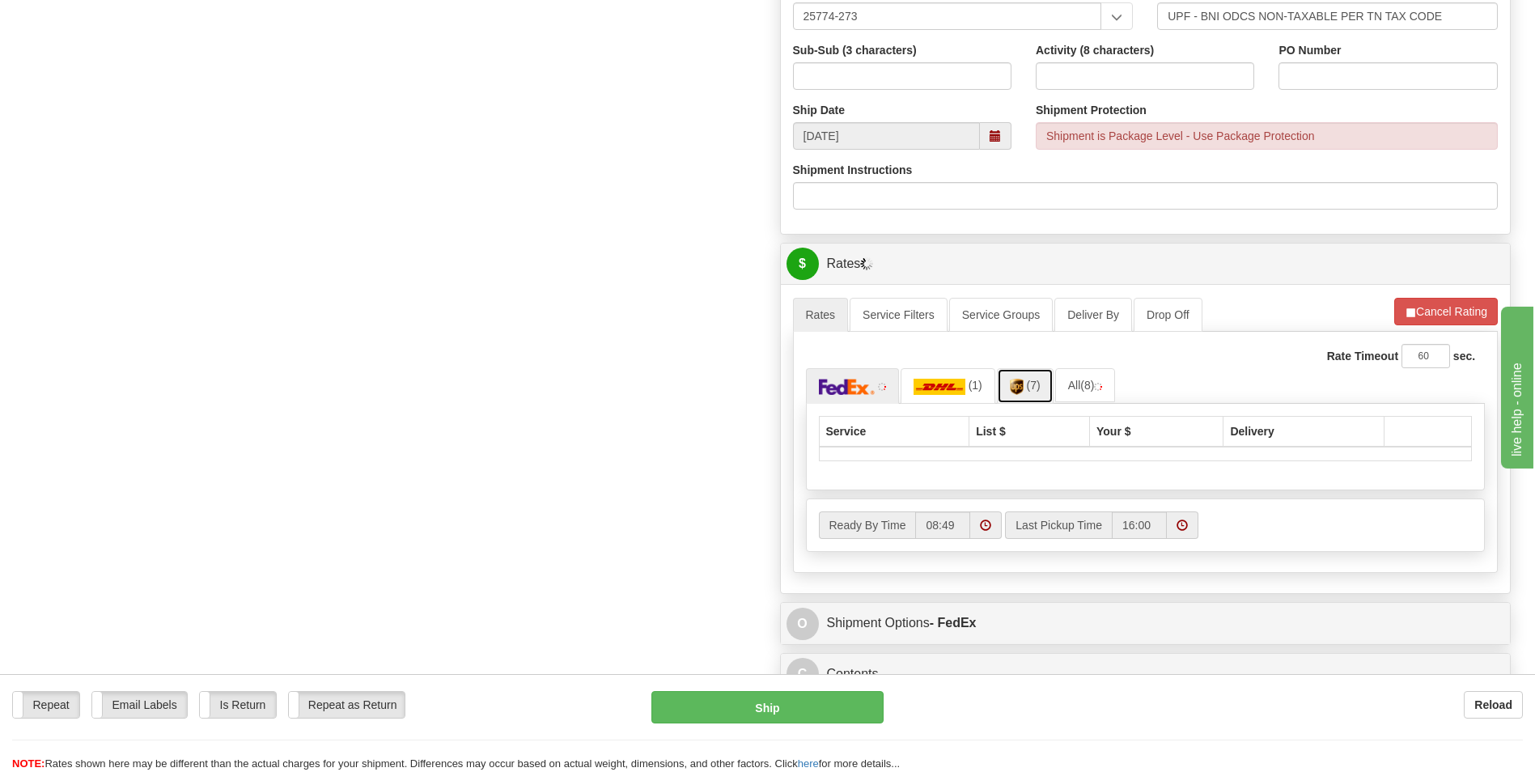
click at [1017, 391] on img at bounding box center [1017, 387] width 14 height 16
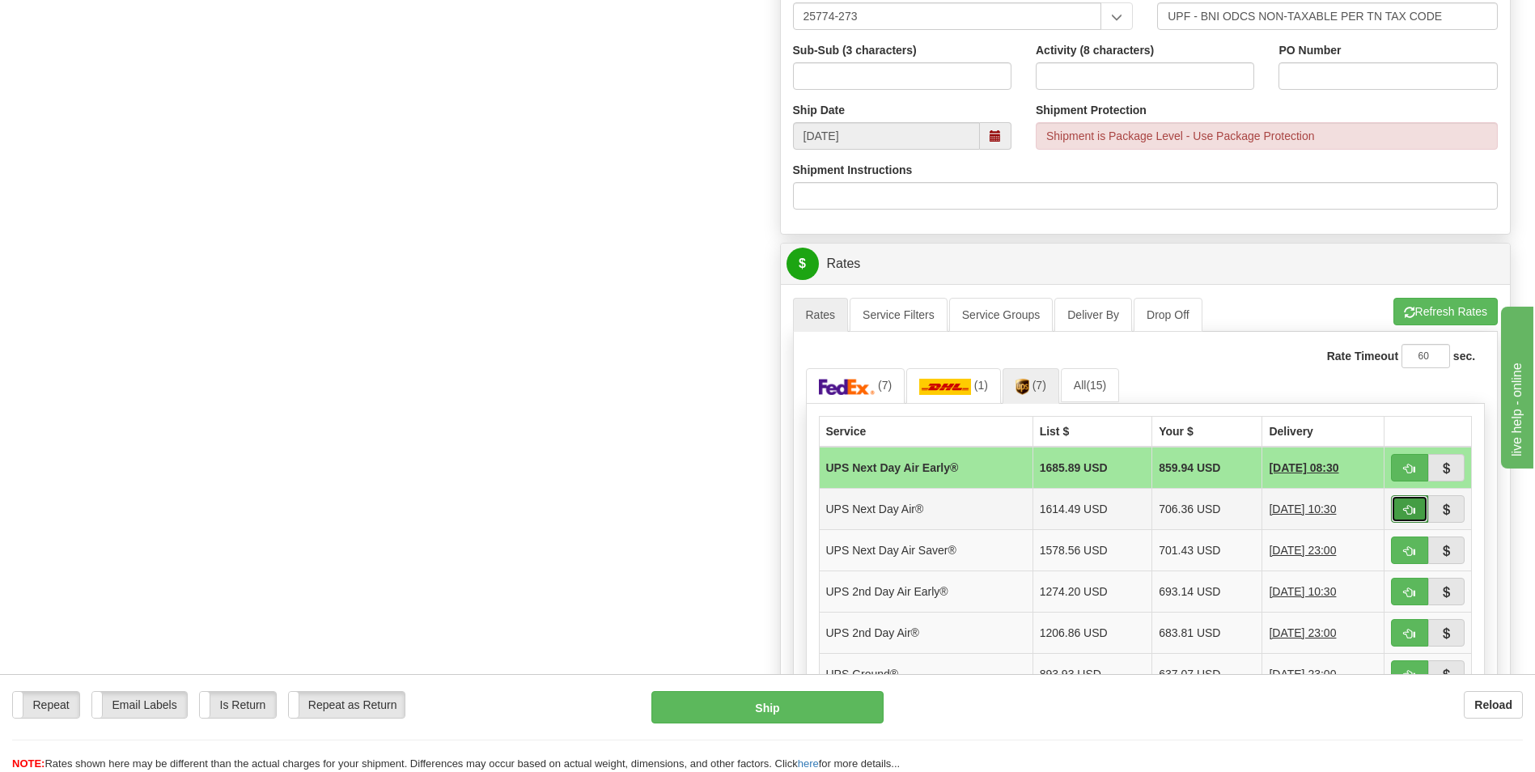
click at [1403, 511] on button "button" at bounding box center [1409, 509] width 37 height 28
type input "01"
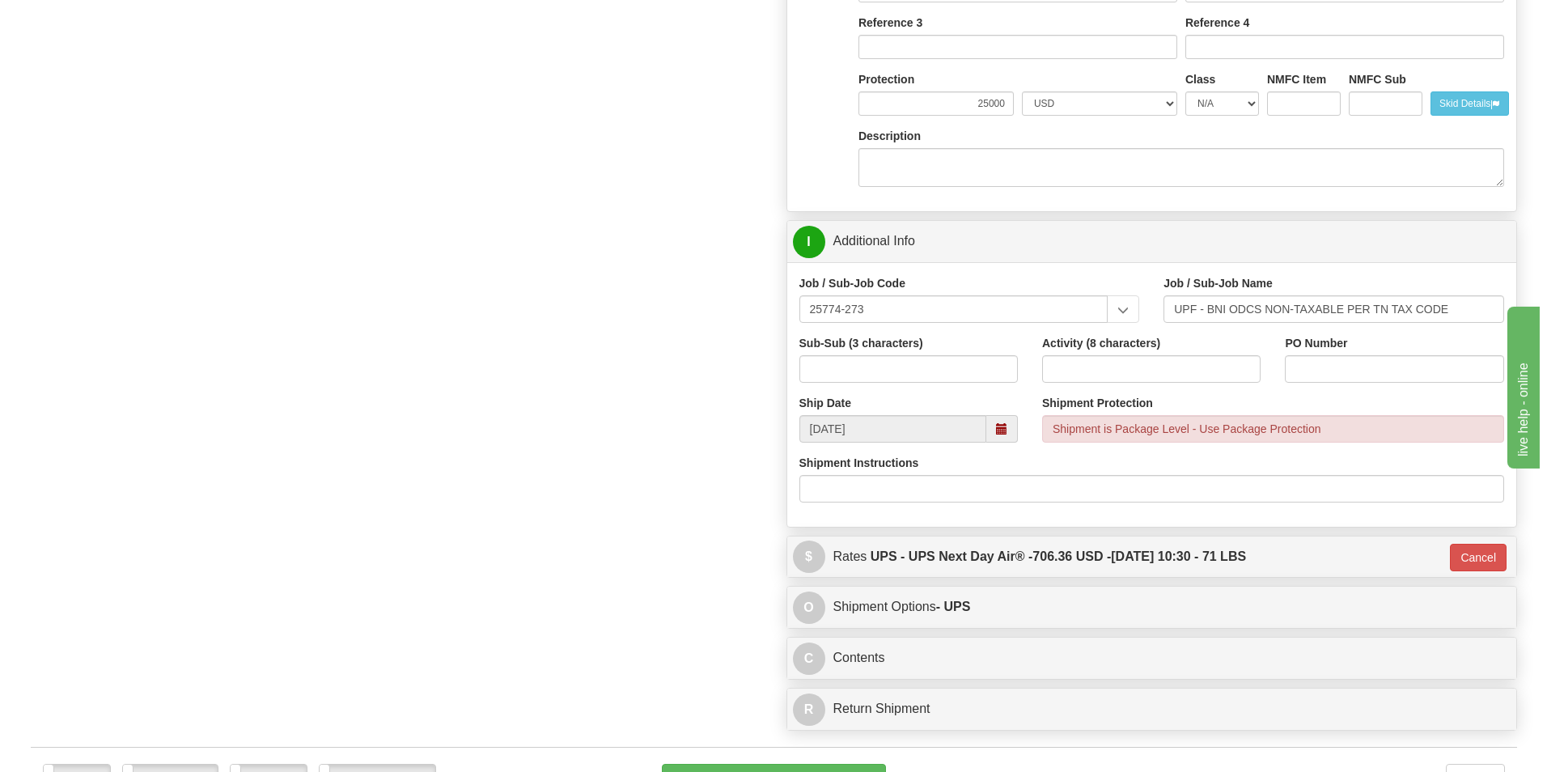
scroll to position [971, 0]
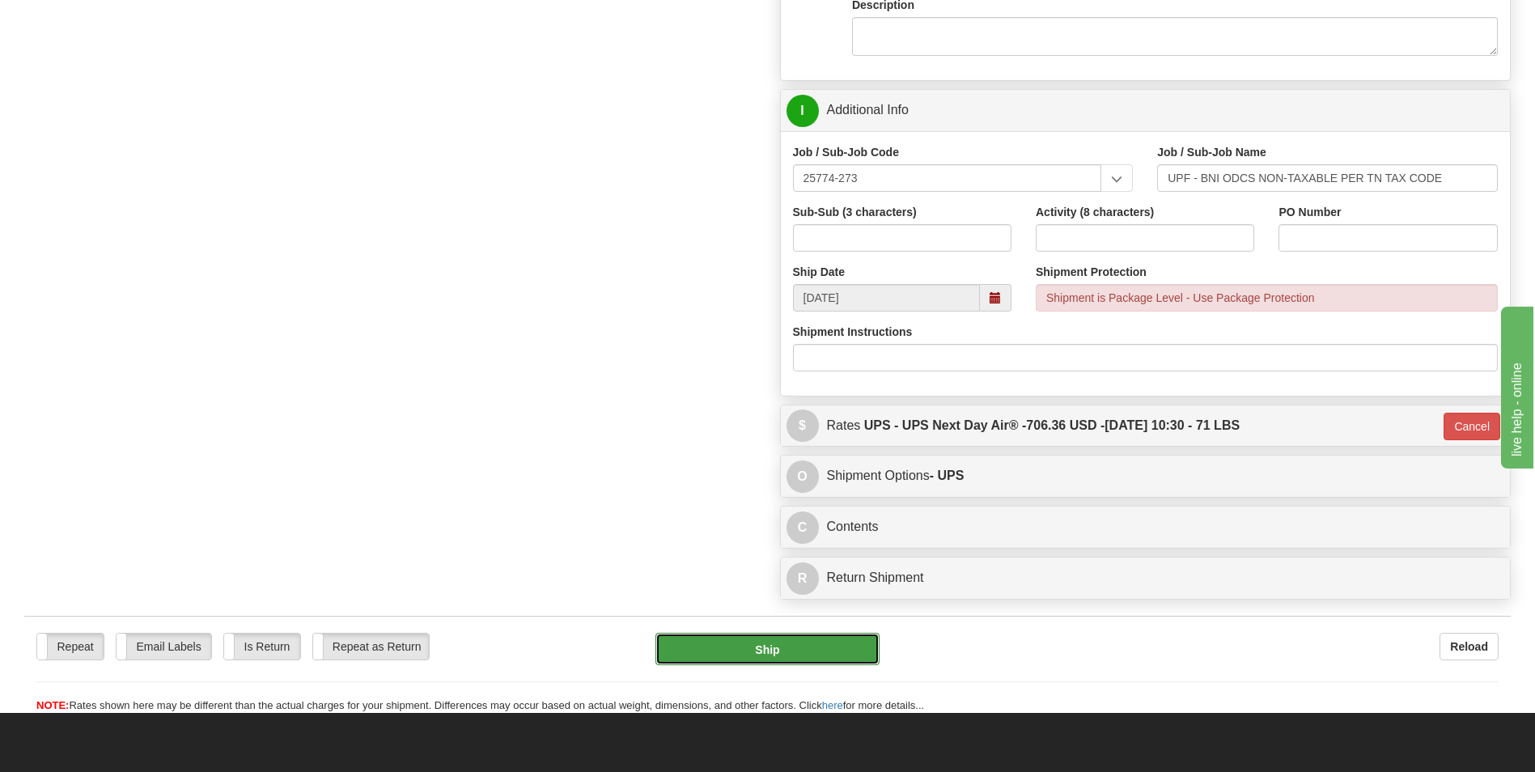
click at [762, 651] on button "Ship" at bounding box center [767, 649] width 223 height 32
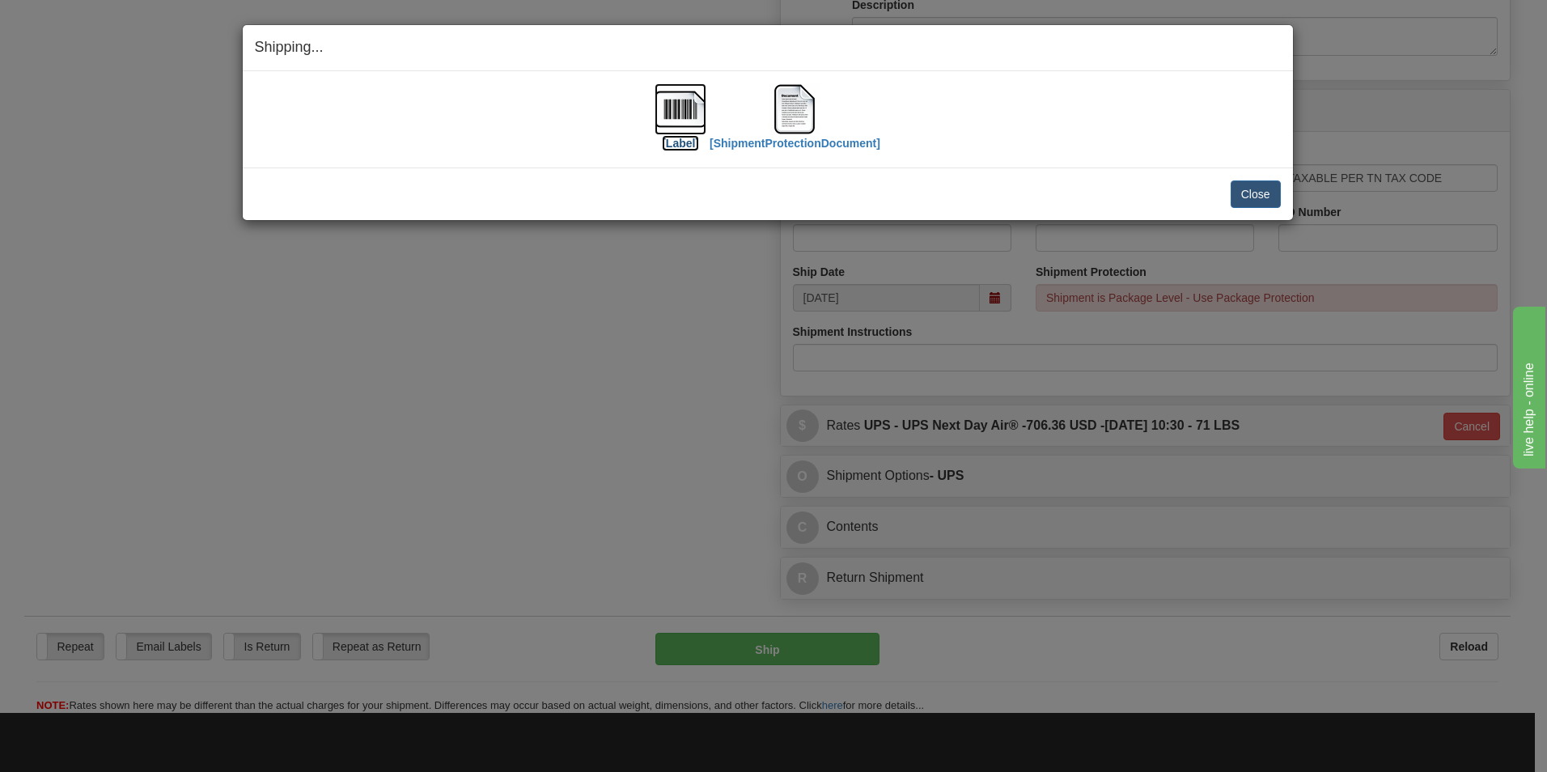
click at [675, 144] on label "[Label]" at bounding box center [680, 143] width 37 height 16
click at [800, 122] on img at bounding box center [795, 109] width 52 height 52
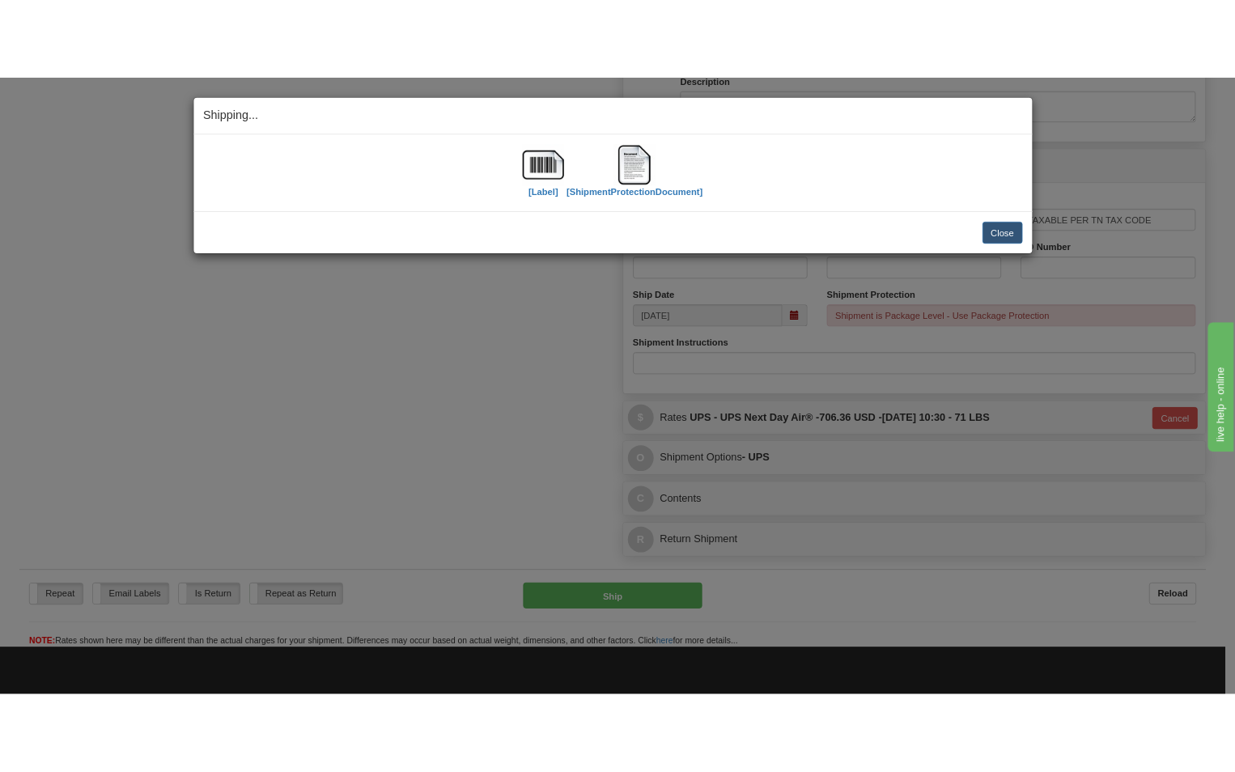
scroll to position [1041, 0]
